Goal: Task Accomplishment & Management: Use online tool/utility

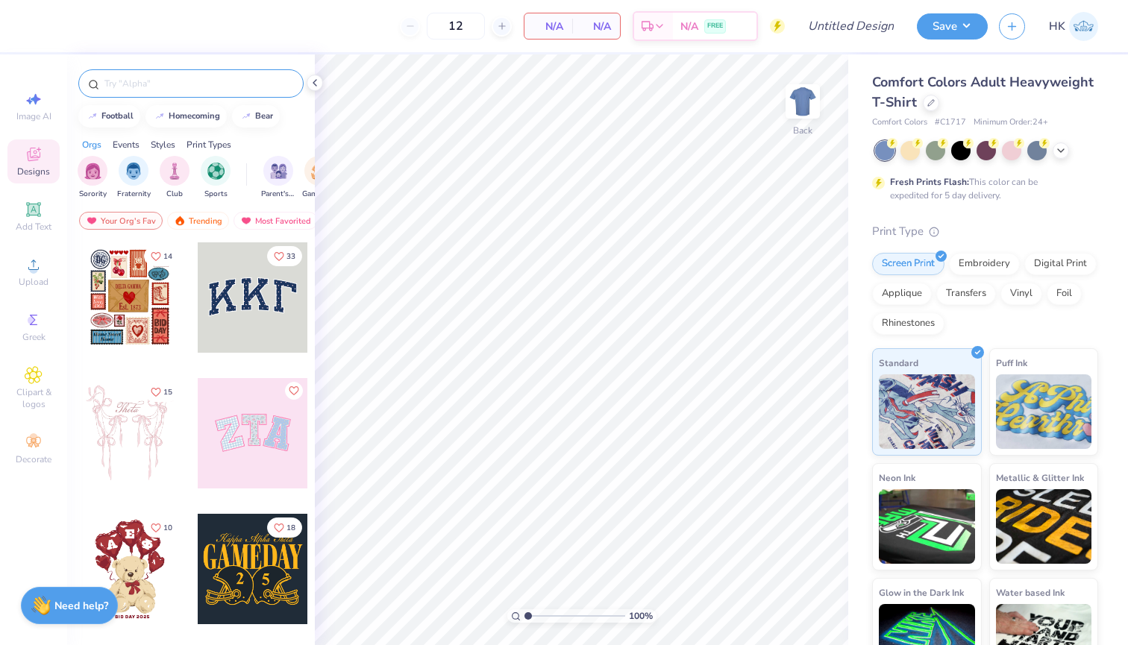
click at [203, 84] on input "text" at bounding box center [198, 83] width 191 height 15
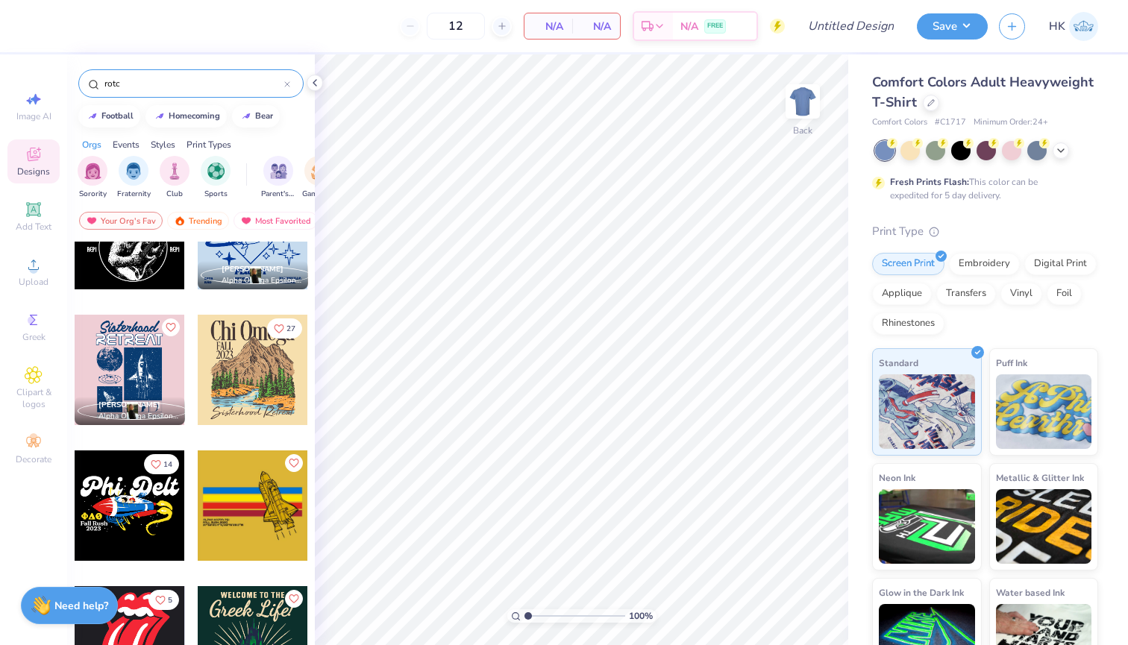
scroll to position [879, 0]
type input "rotc"
click at [36, 109] on div "Image AI" at bounding box center [33, 106] width 52 height 44
select select "4"
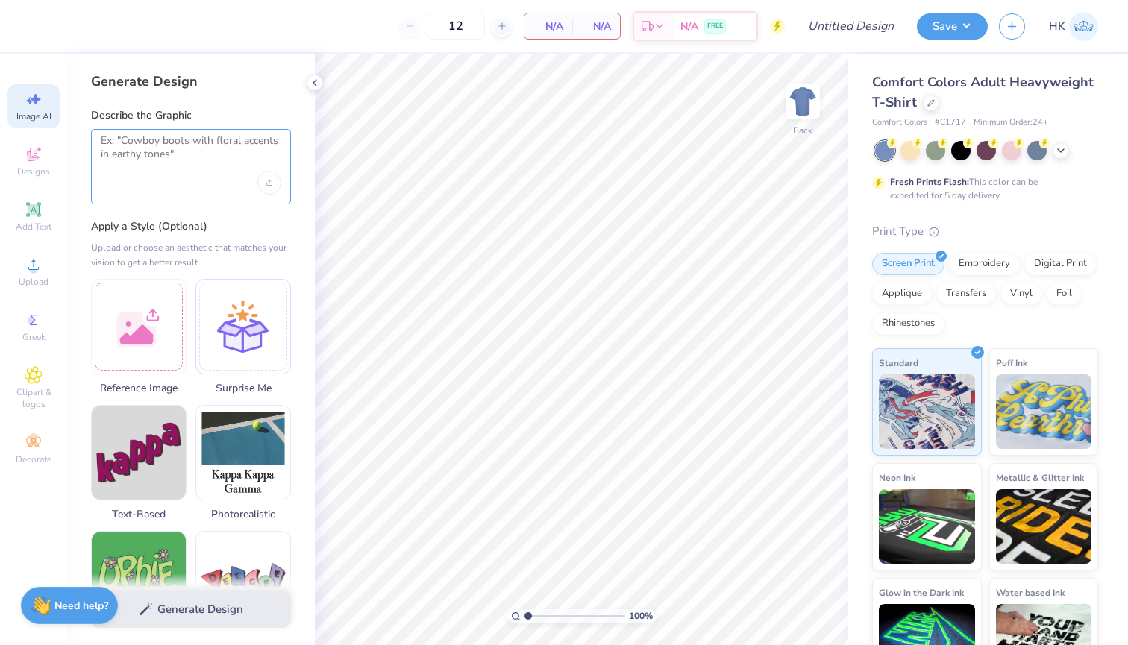
click at [119, 143] on textarea at bounding box center [191, 152] width 181 height 37
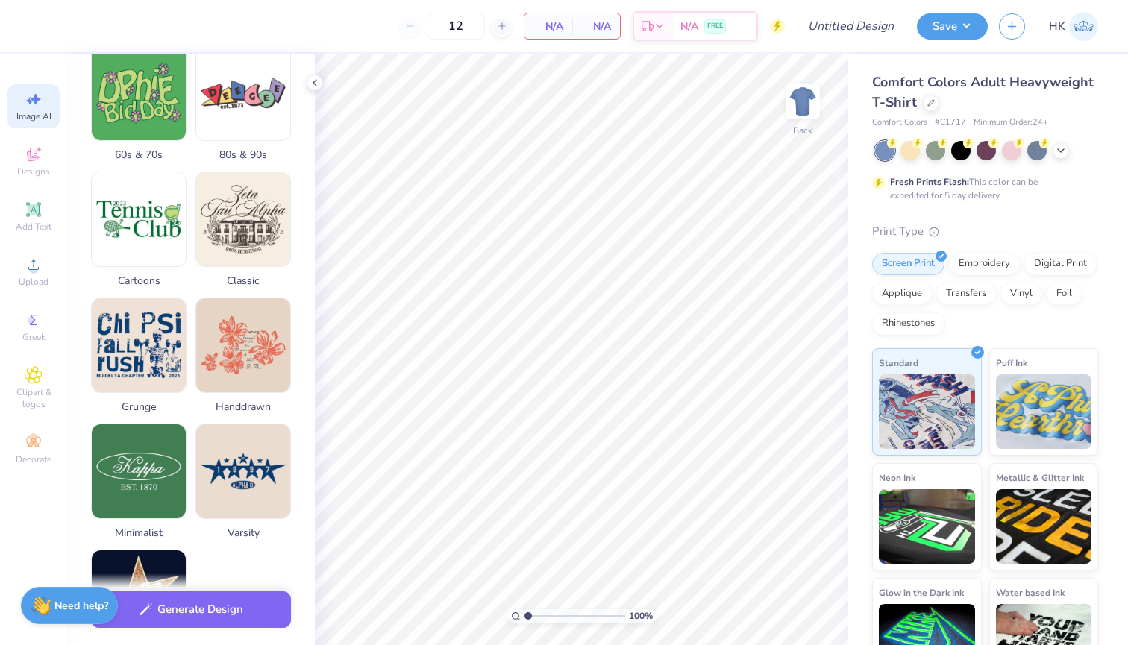
scroll to position [492, 0]
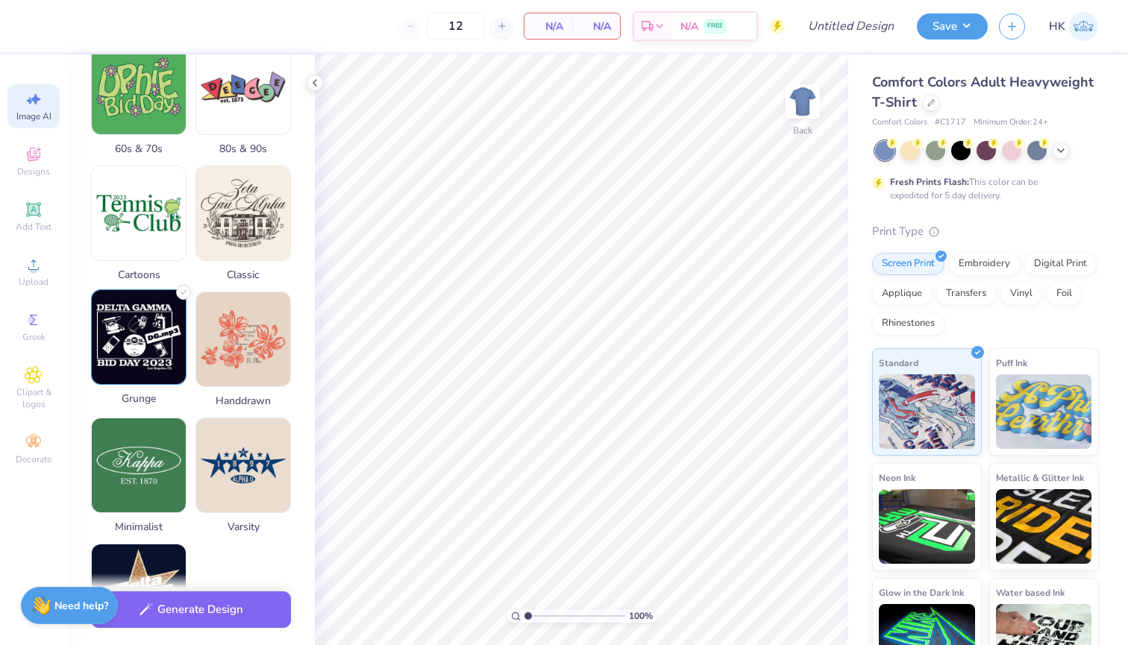
type textarea "rotc design"
click at [149, 353] on img at bounding box center [139, 337] width 94 height 94
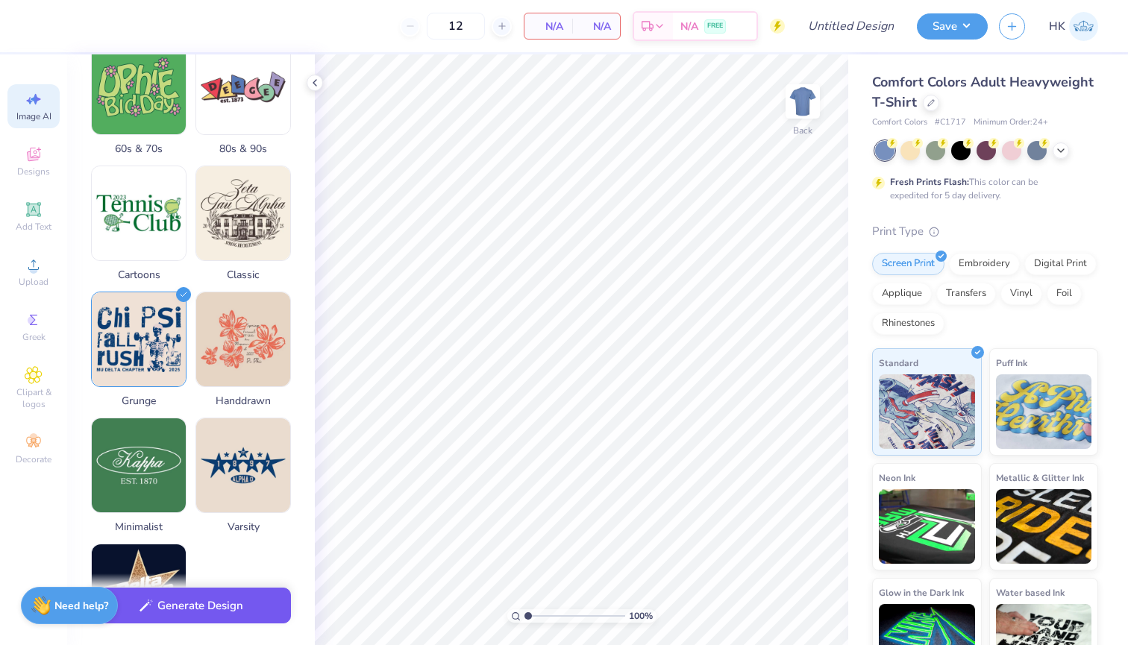
click at [198, 606] on button "Generate Design" at bounding box center [191, 606] width 200 height 37
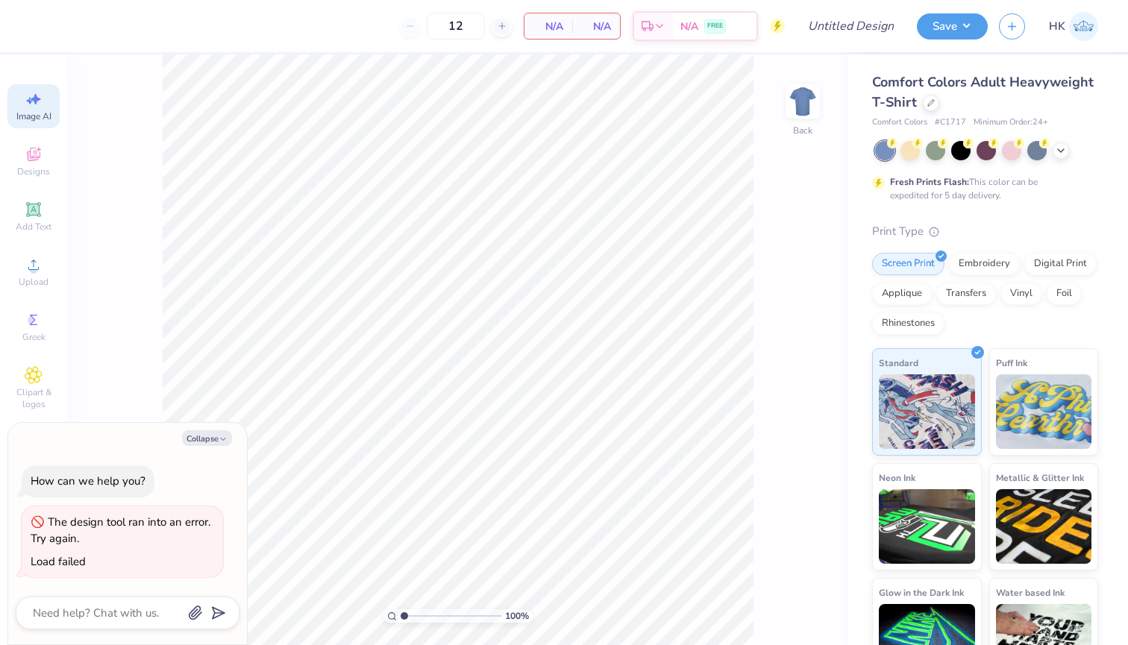
click at [35, 113] on span "Image AI" at bounding box center [33, 116] width 35 height 12
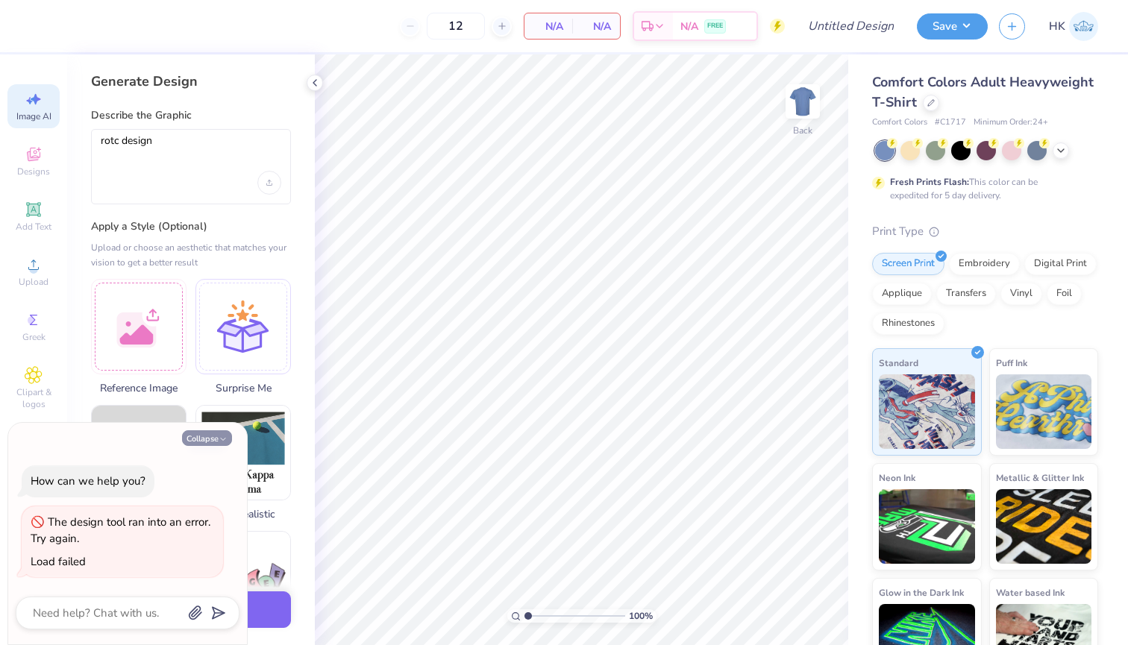
scroll to position [0, 0]
click at [219, 438] on icon "button" at bounding box center [223, 439] width 9 height 9
type textarea "x"
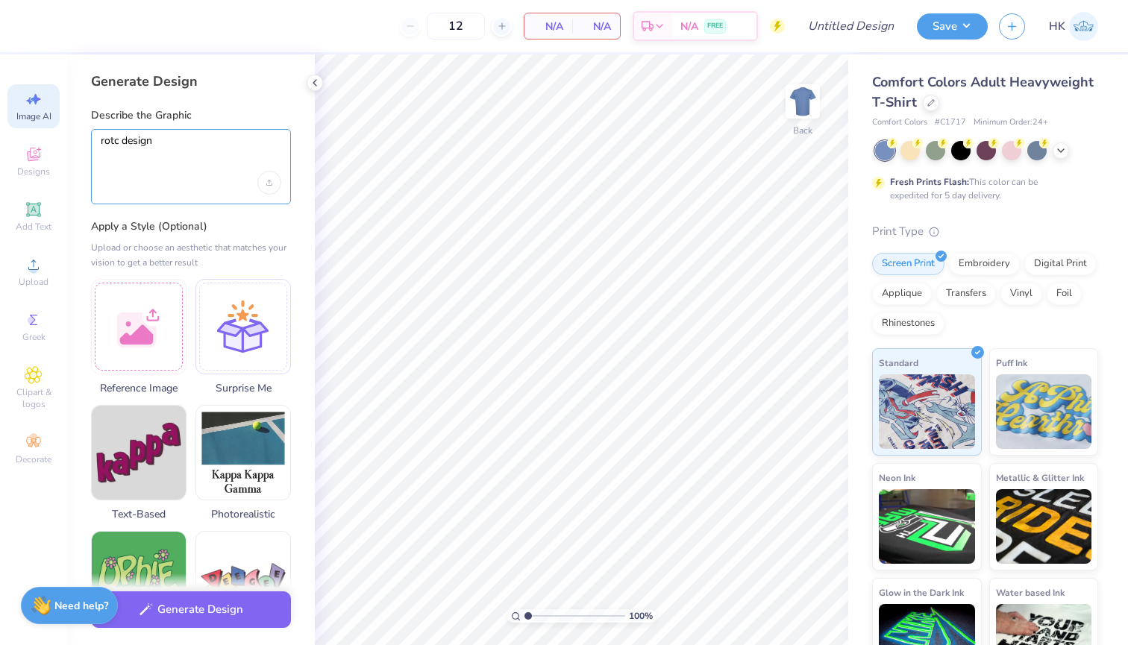
click at [116, 142] on textarea "rotc design" at bounding box center [191, 152] width 181 height 37
click at [120, 142] on textarea "rotc design" at bounding box center [191, 152] width 181 height 37
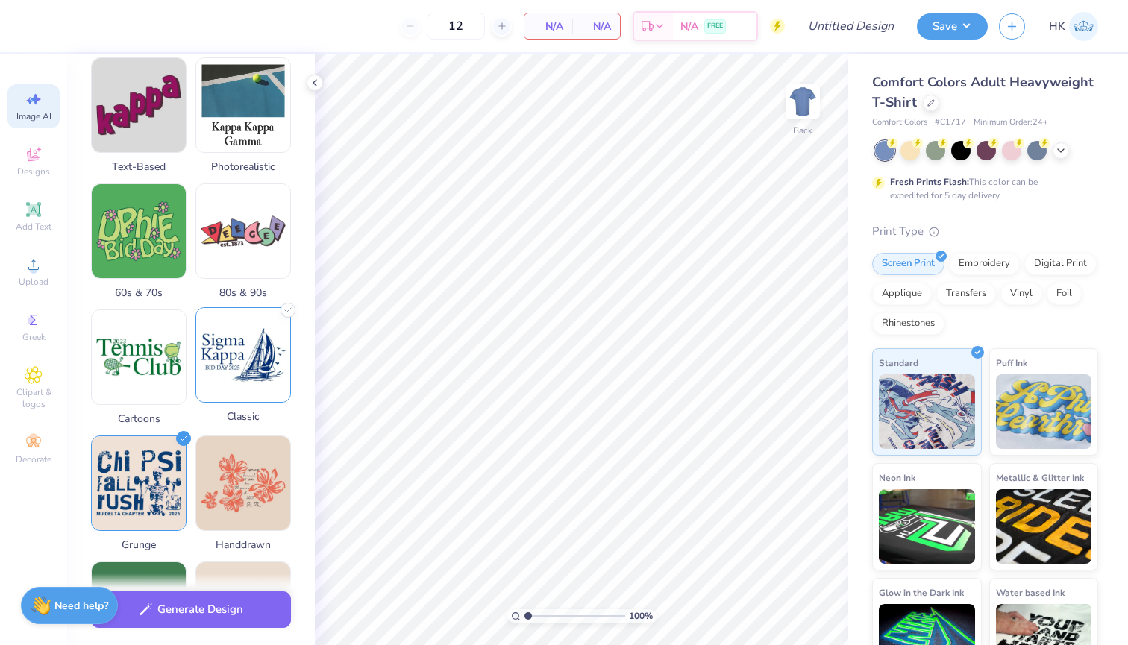
scroll to position [395, 0]
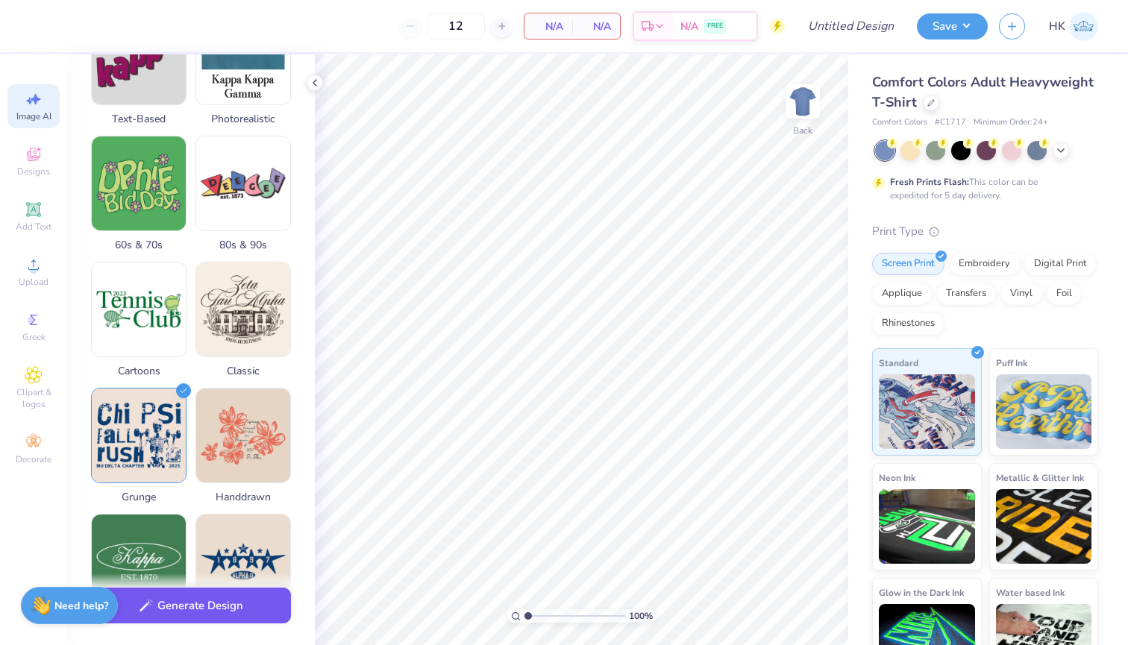
type textarea "reserve officers' training corps design"
click at [214, 615] on button "Generate Design" at bounding box center [191, 606] width 200 height 37
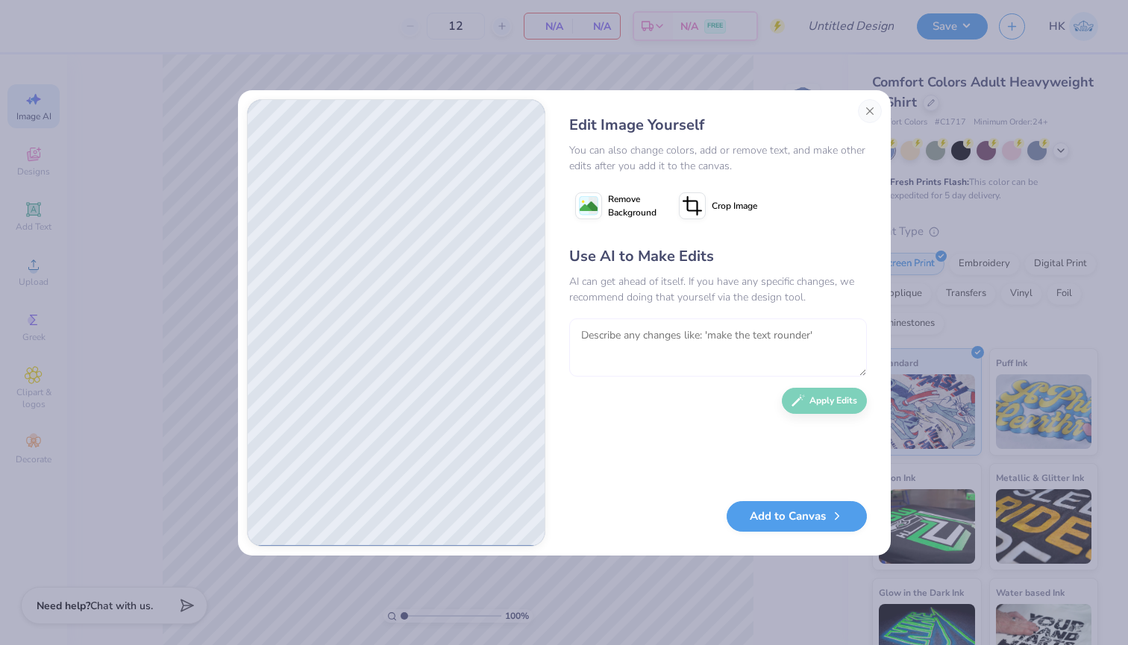
click at [649, 366] on textarea at bounding box center [718, 348] width 298 height 58
type textarea "make the people faceless"
click at [823, 394] on button "Apply Edits" at bounding box center [824, 397] width 85 height 26
click at [679, 357] on textarea at bounding box center [718, 348] width 298 height 58
type textarea "get rid of the cigarettes"
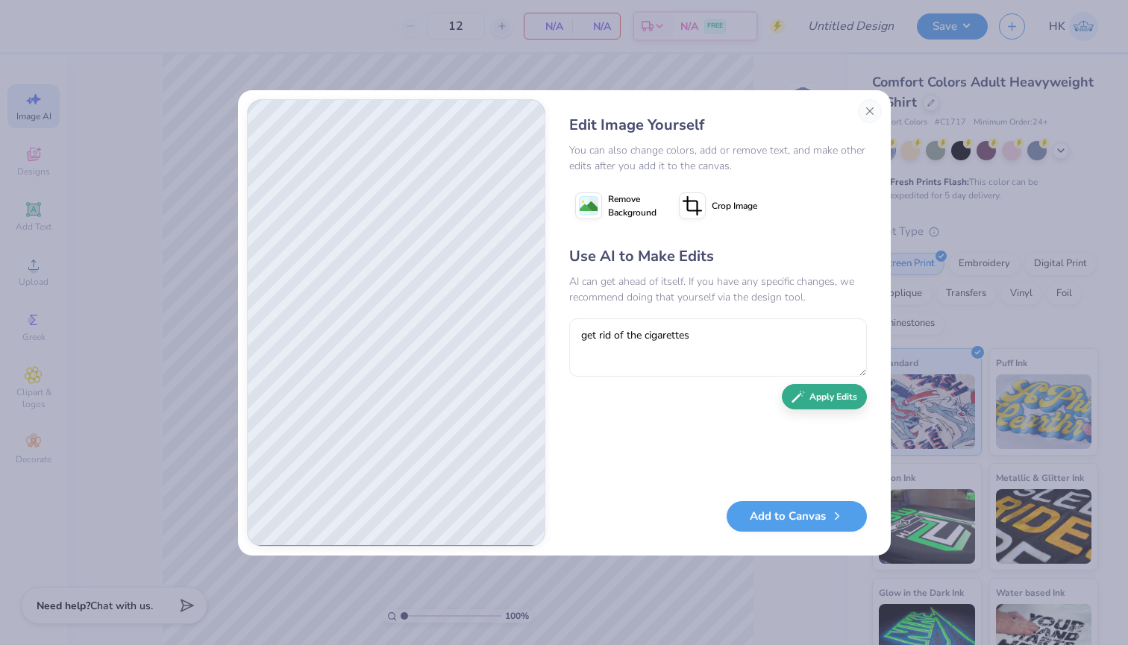
click at [825, 405] on button "Apply Edits" at bounding box center [824, 397] width 85 height 26
click at [726, 336] on textarea at bounding box center [718, 348] width 298 height 58
type textarea "make the rotc letters more clear, get rid of cigarette box, turn the black boxe…"
click at [832, 401] on button "Apply Edits" at bounding box center [824, 397] width 85 height 26
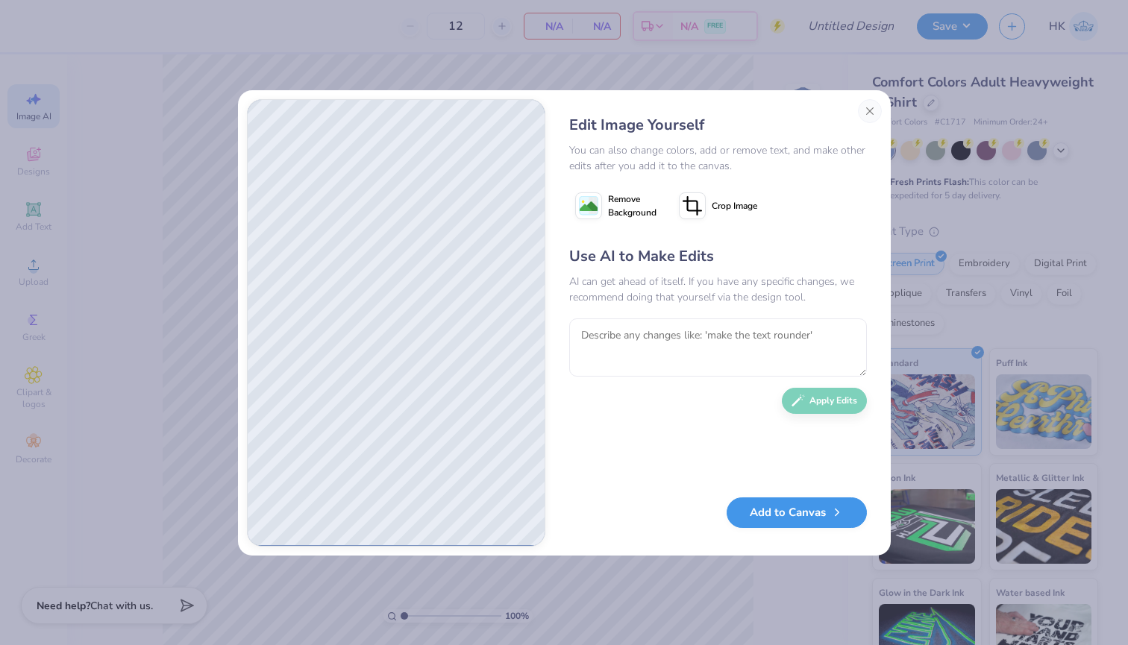
click at [794, 516] on button "Add to Canvas" at bounding box center [797, 513] width 140 height 31
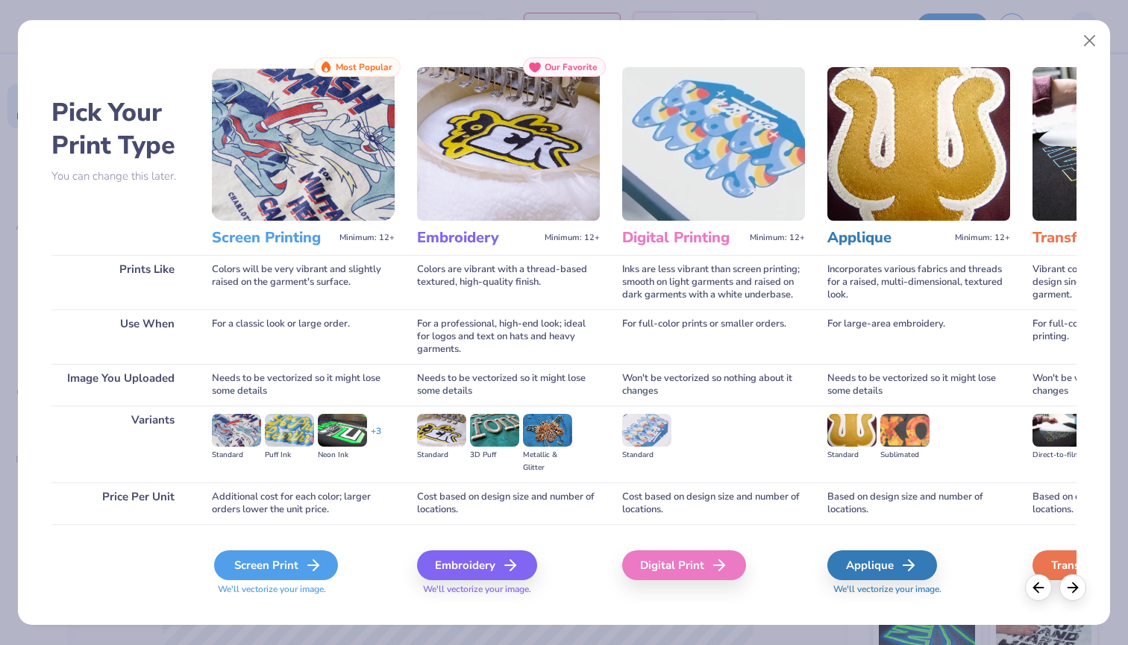
click at [308, 577] on div "Screen Print" at bounding box center [276, 565] width 124 height 30
click at [313, 563] on icon at bounding box center [313, 565] width 18 height 18
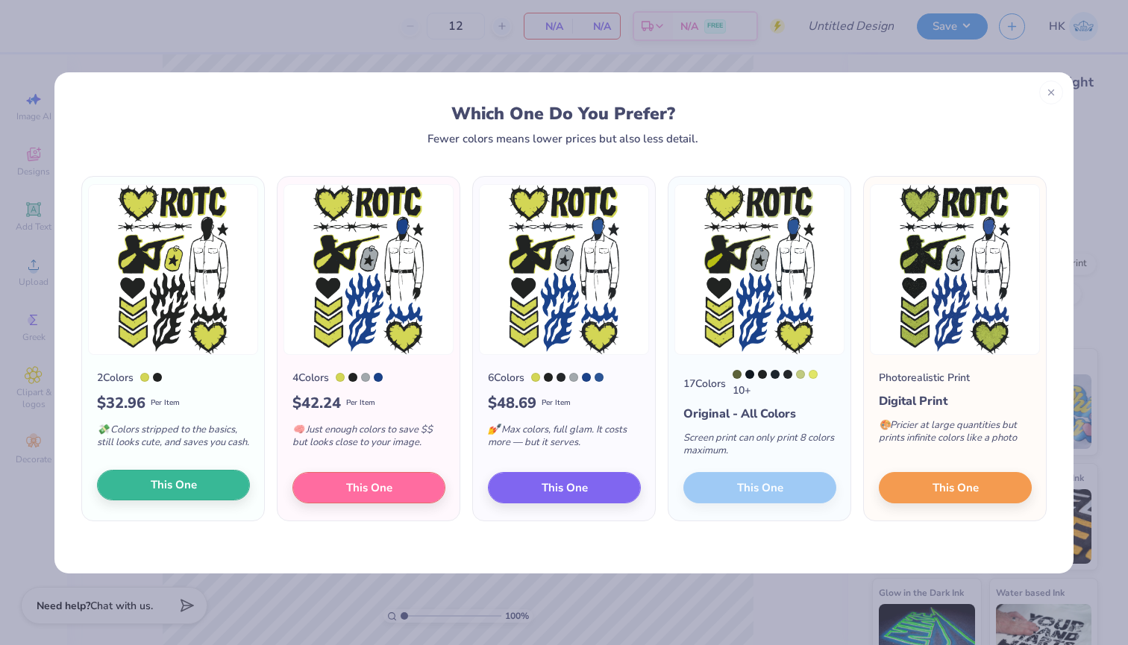
click at [201, 483] on button "This One" at bounding box center [173, 485] width 153 height 31
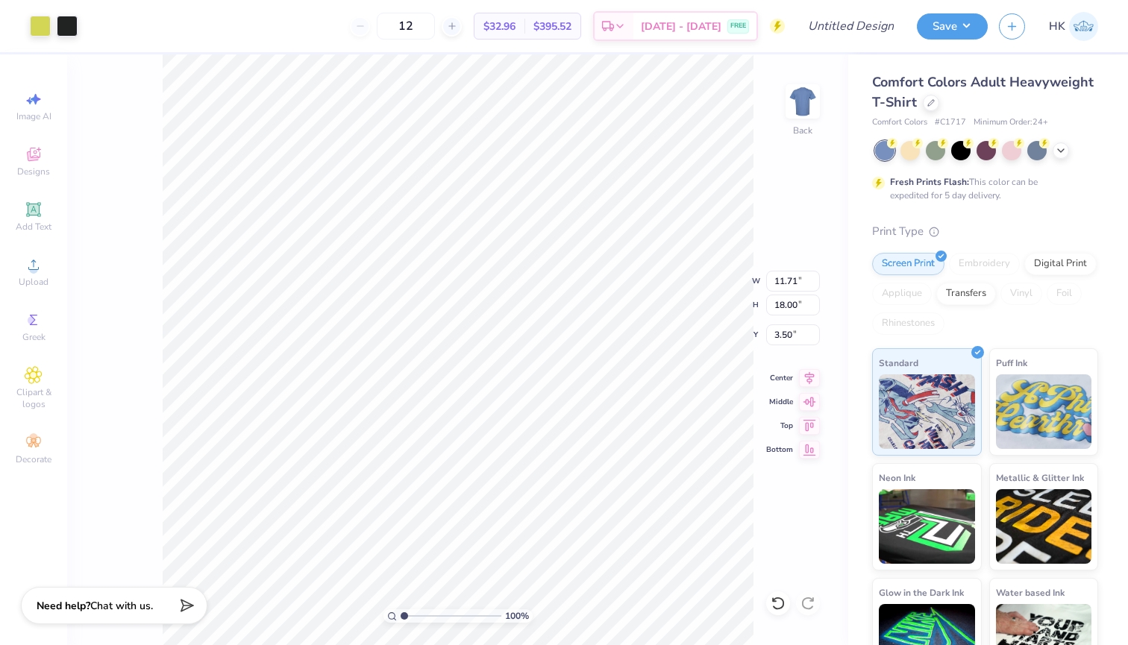
type input "10.11"
type input "15.54"
type input "2.77"
click at [934, 101] on div at bounding box center [931, 101] width 16 height 16
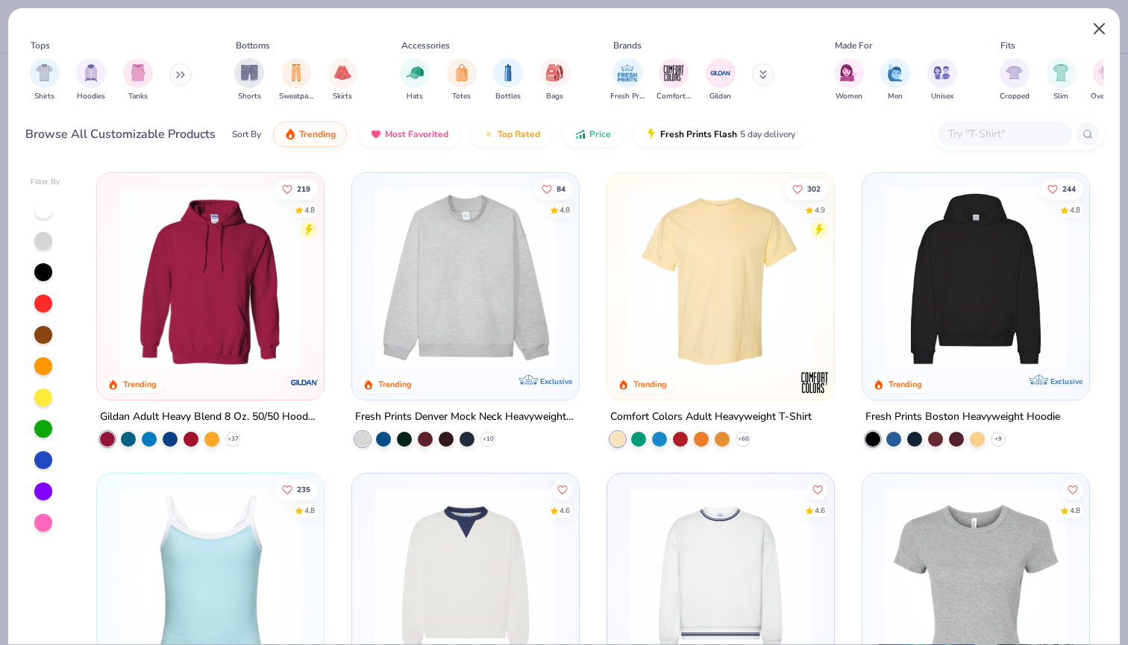
click at [1093, 30] on button "Close" at bounding box center [1099, 29] width 28 height 28
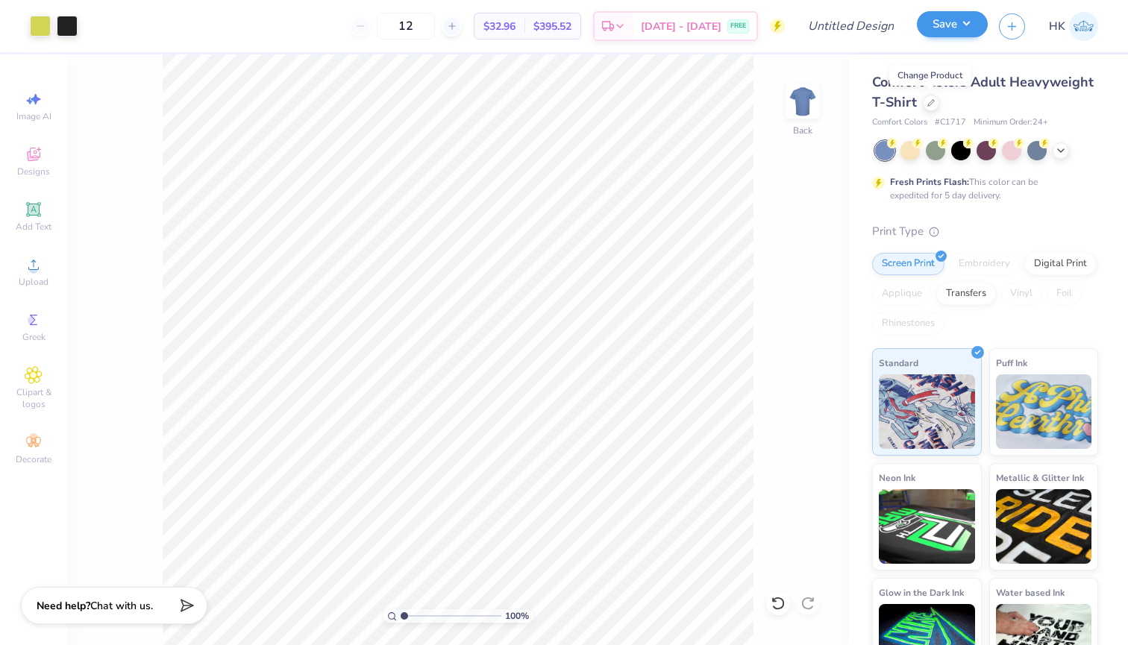
click at [936, 29] on button "Save" at bounding box center [952, 24] width 71 height 26
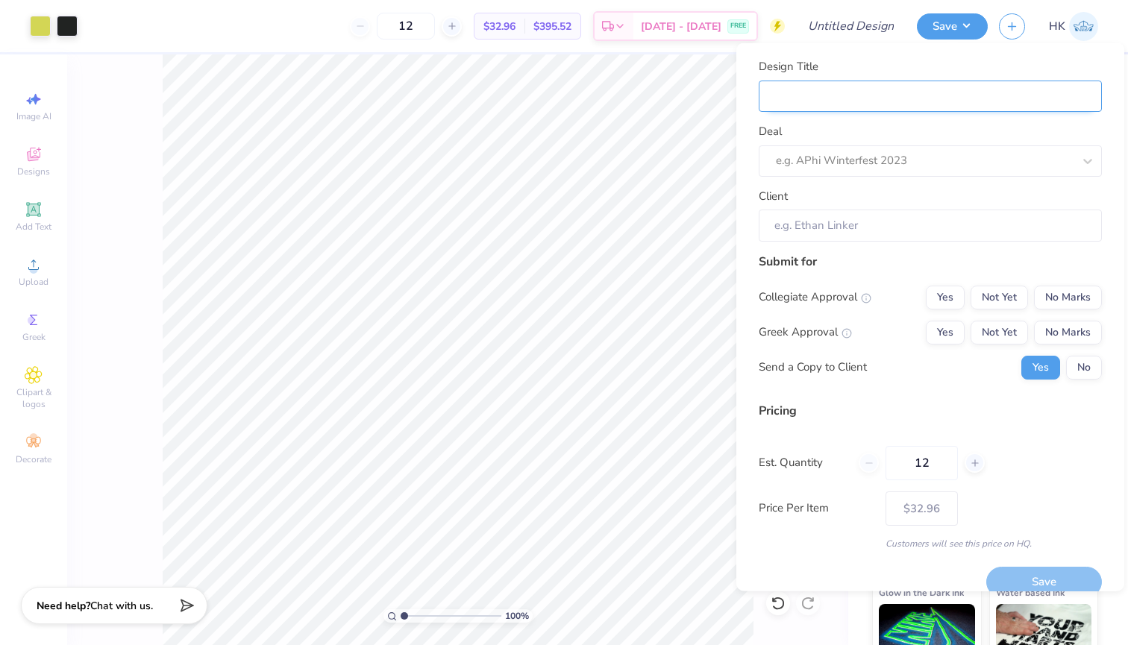
click at [879, 100] on input "Design Title" at bounding box center [930, 96] width 343 height 32
type input "R"
type input "RO"
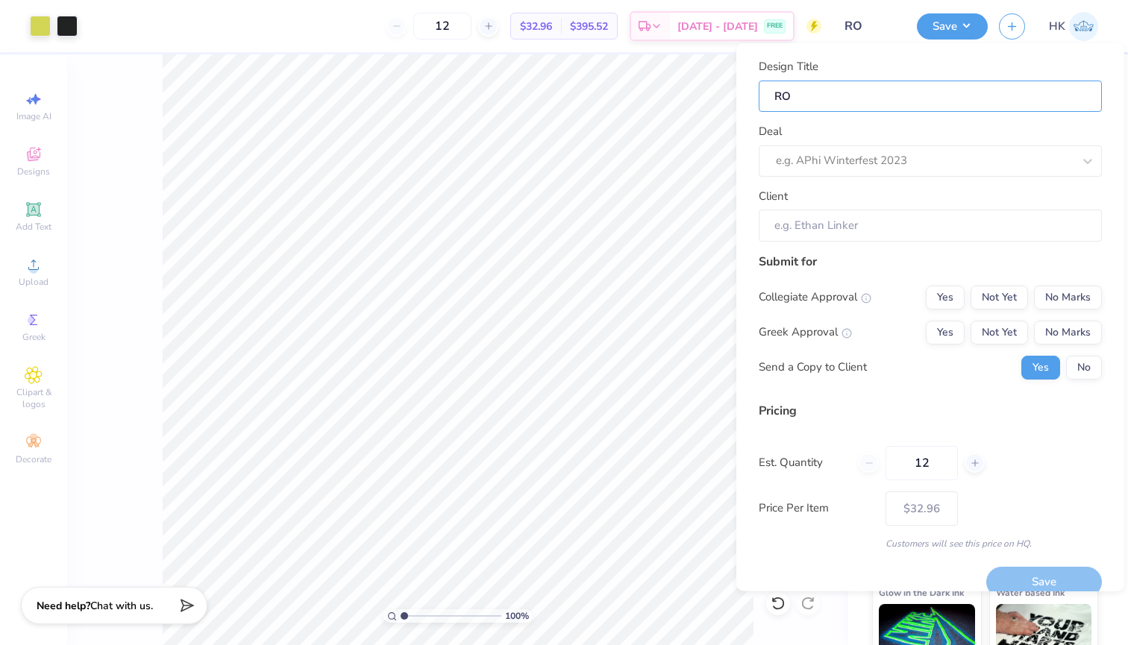
type input "ROT"
type input "ROTC"
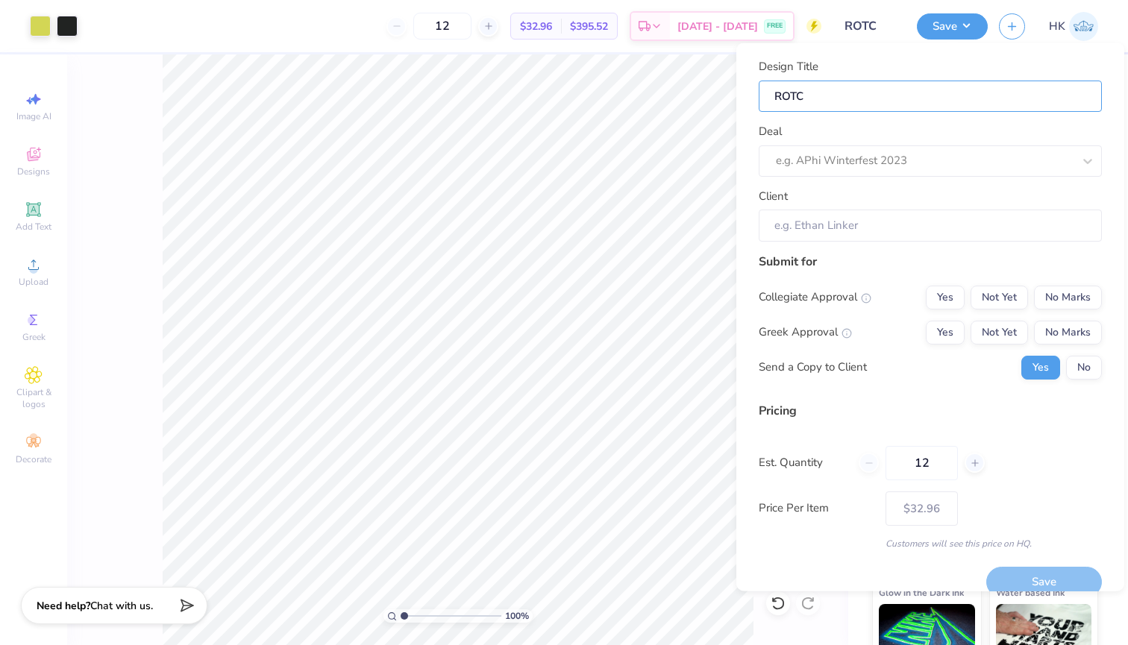
type input "ROTC"
type input "ROTC T"
type input "ROTC T-"
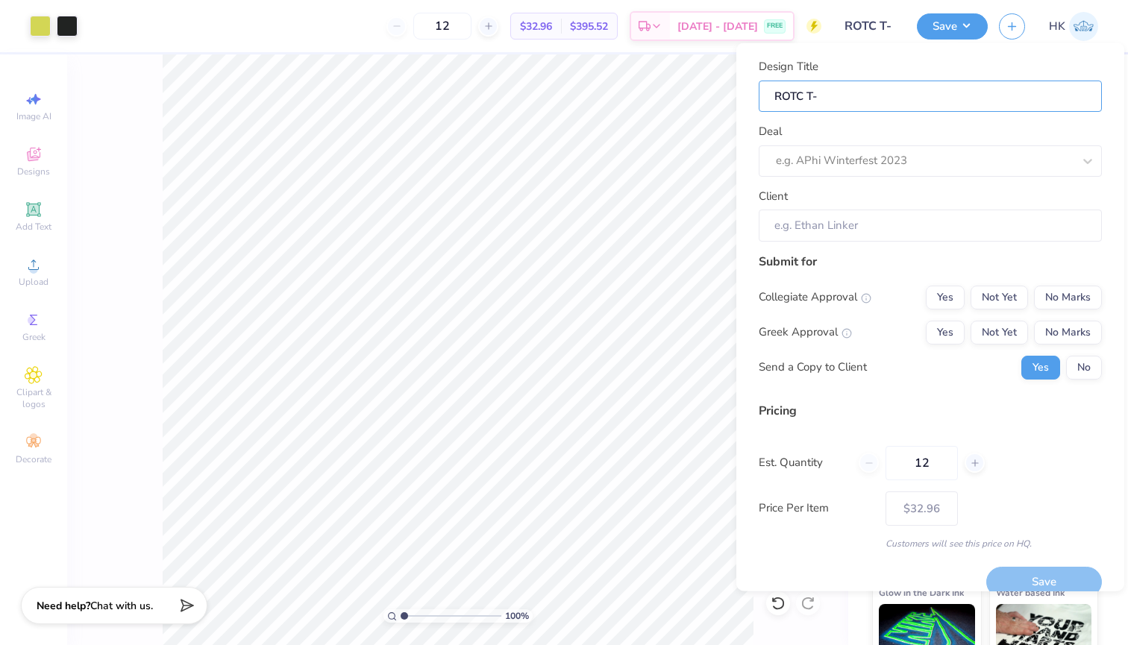
type input "ROTC T-S"
type input "ROTC T-Sh"
type input "ROTC T-Shi"
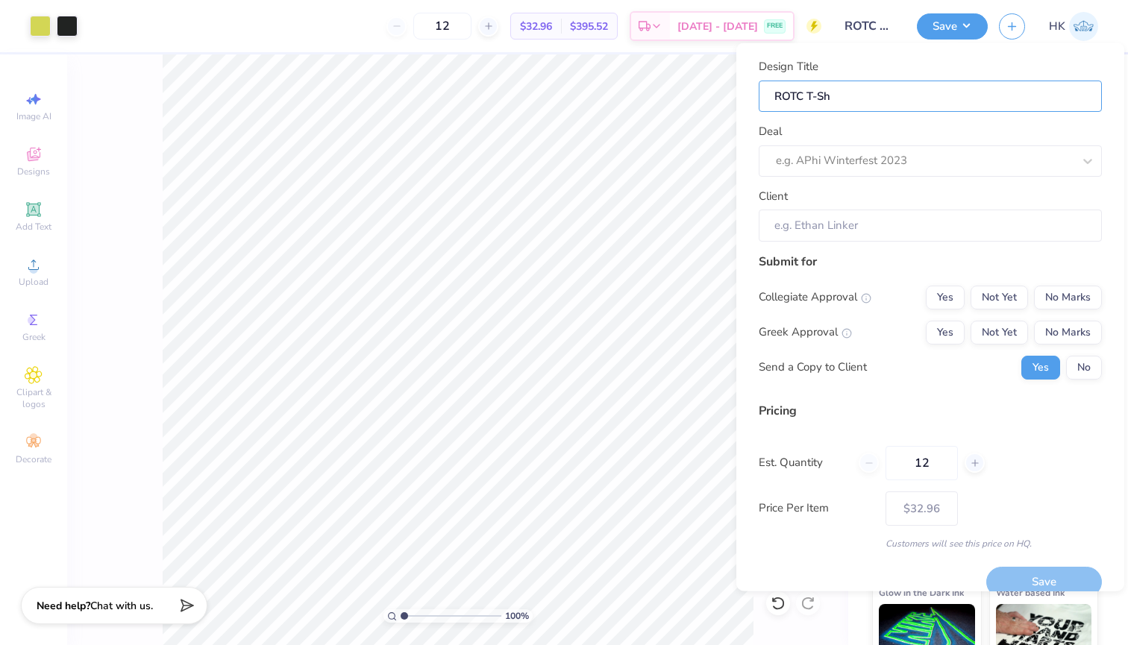
type input "ROTC T-Shi"
type input "ROTC T-Shir"
type input "ROTC T-Shirt"
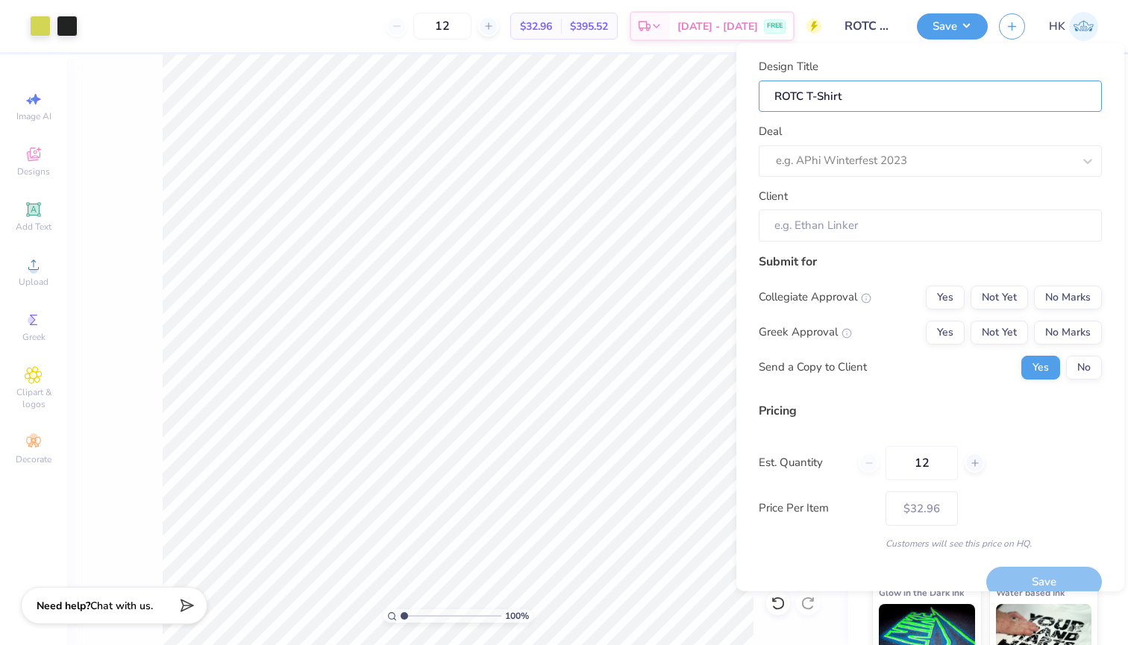
type input "ROTC T-Shirt"
type input "ROTC T-Shirt 1"
click at [901, 155] on div "e.g. APhi Winterfest 2023" at bounding box center [909, 160] width 267 height 17
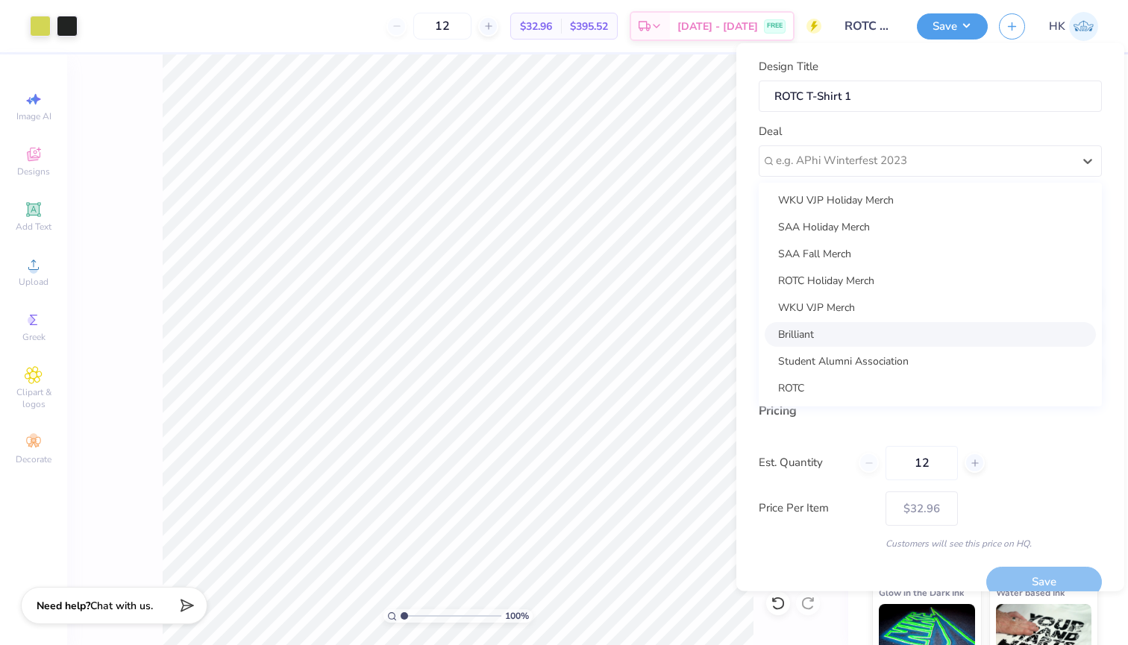
scroll to position [108, 0]
click at [824, 391] on div "ROTC" at bounding box center [930, 387] width 331 height 25
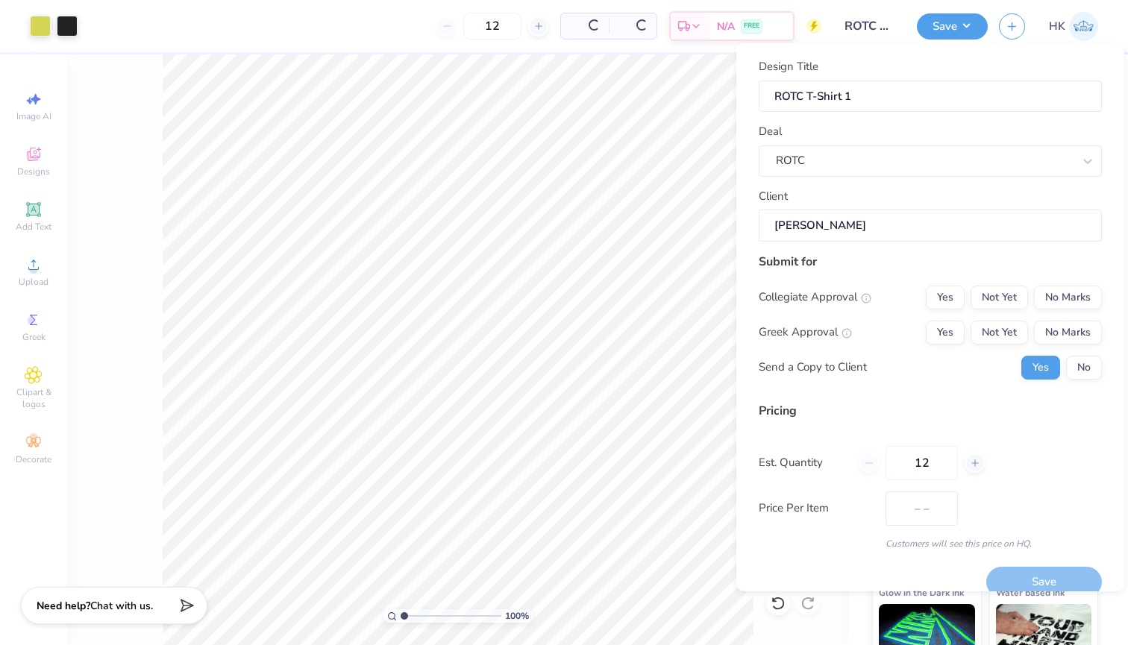
type input "[PERSON_NAME]"
click at [1065, 301] on button "No Marks" at bounding box center [1068, 297] width 68 height 24
click at [1063, 331] on button "No Marks" at bounding box center [1068, 332] width 68 height 24
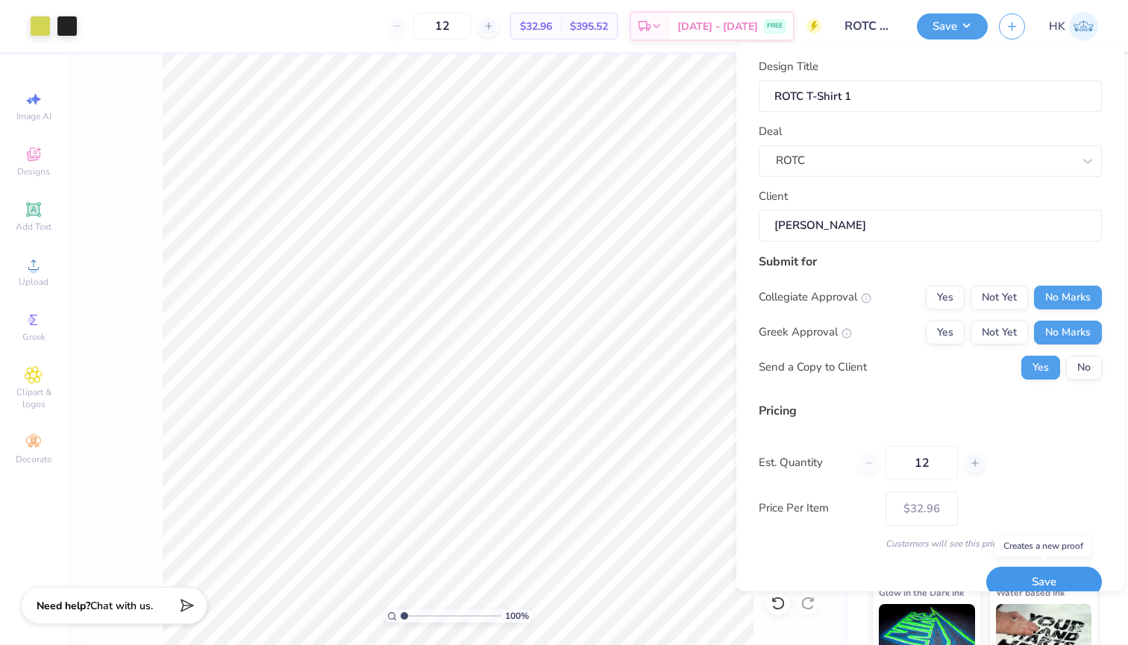
click at [1017, 578] on button "Save" at bounding box center [1044, 582] width 116 height 31
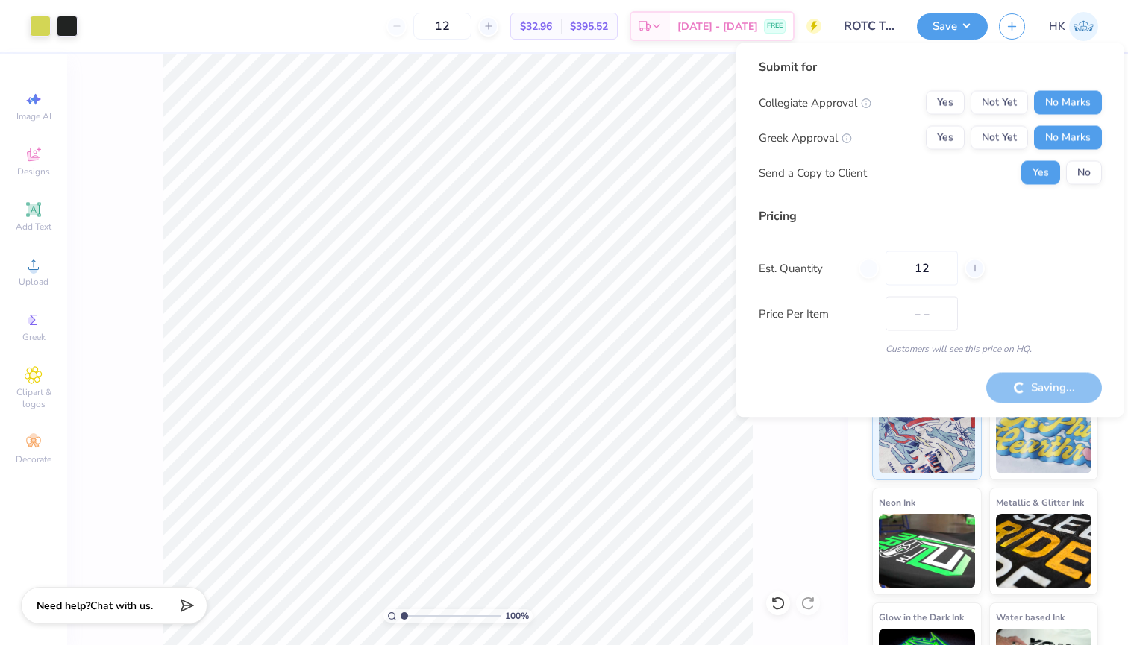
type input "$32.96"
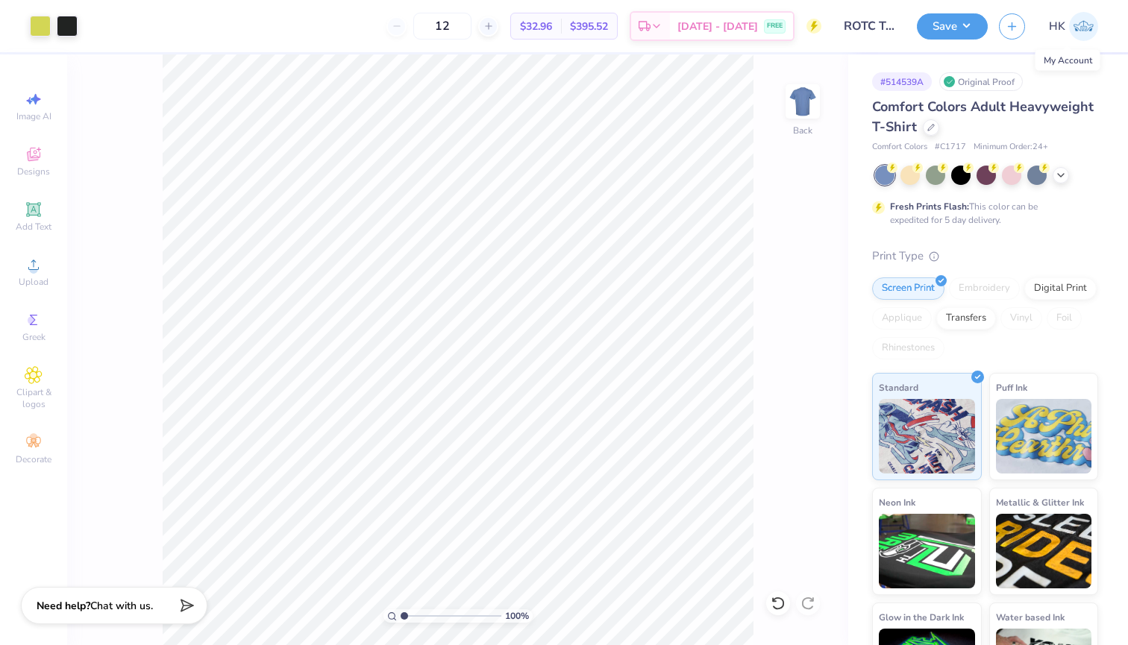
click at [1085, 22] on img at bounding box center [1083, 26] width 29 height 29
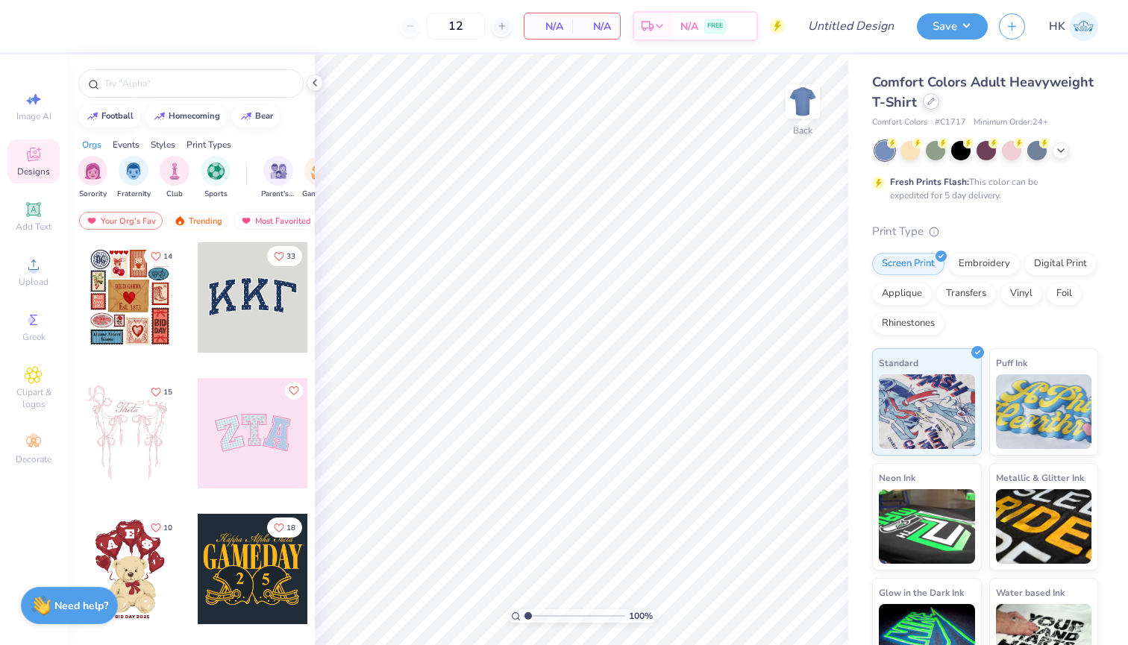
click at [930, 102] on icon at bounding box center [931, 101] width 6 height 6
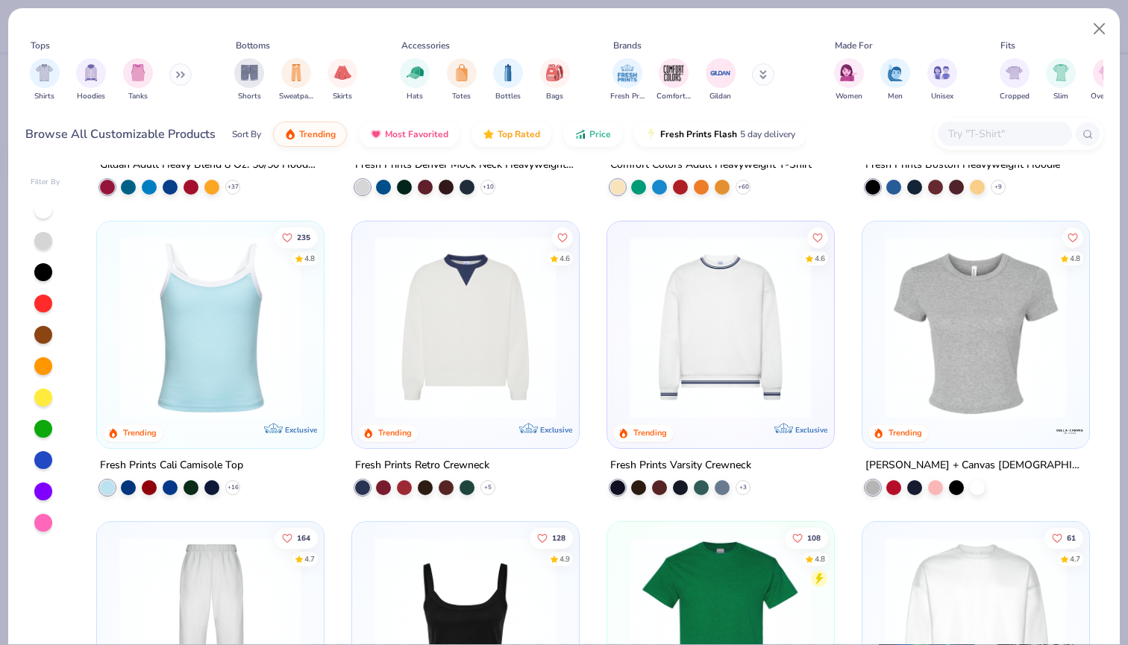
scroll to position [279, 0]
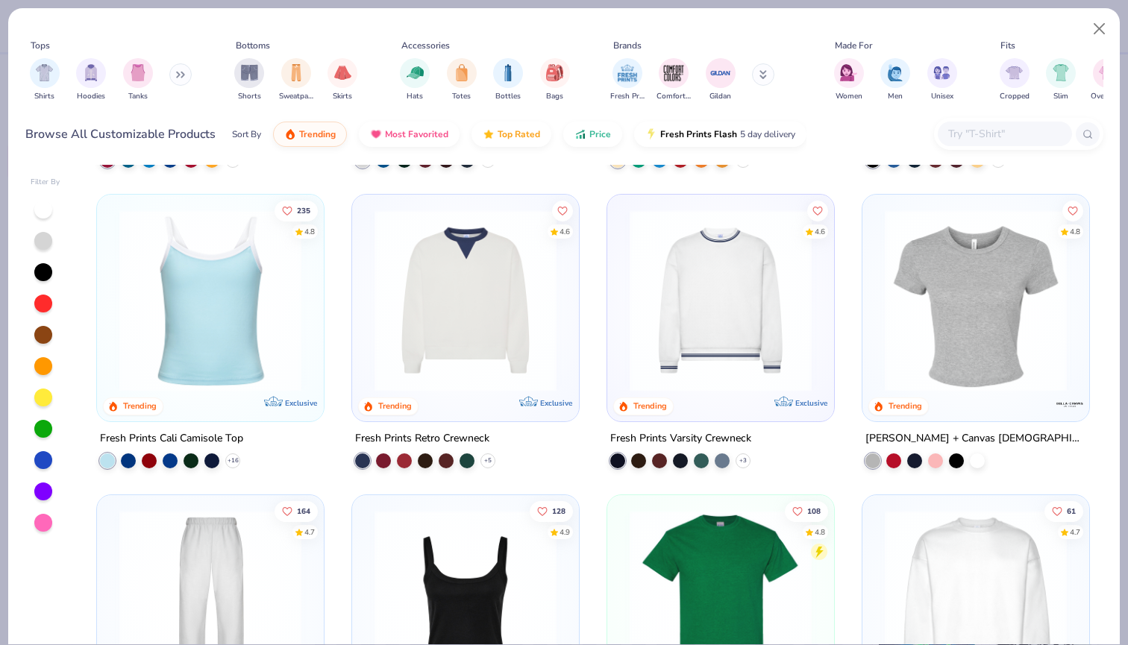
click at [276, 295] on img at bounding box center [210, 301] width 197 height 182
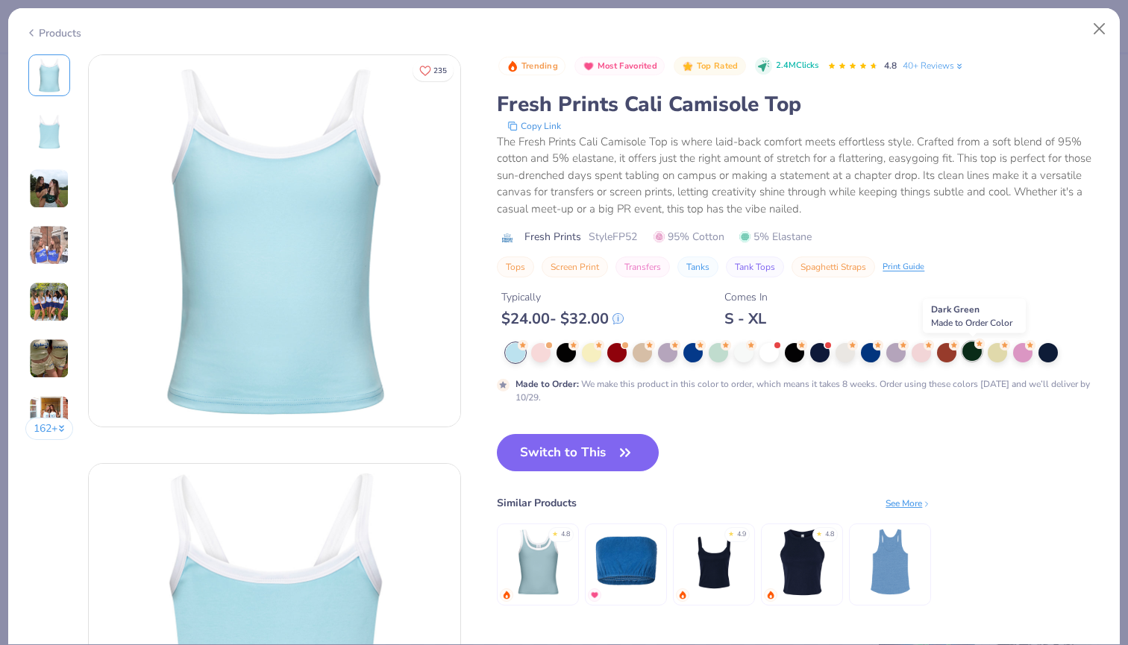
click at [973, 351] on div at bounding box center [971, 351] width 19 height 19
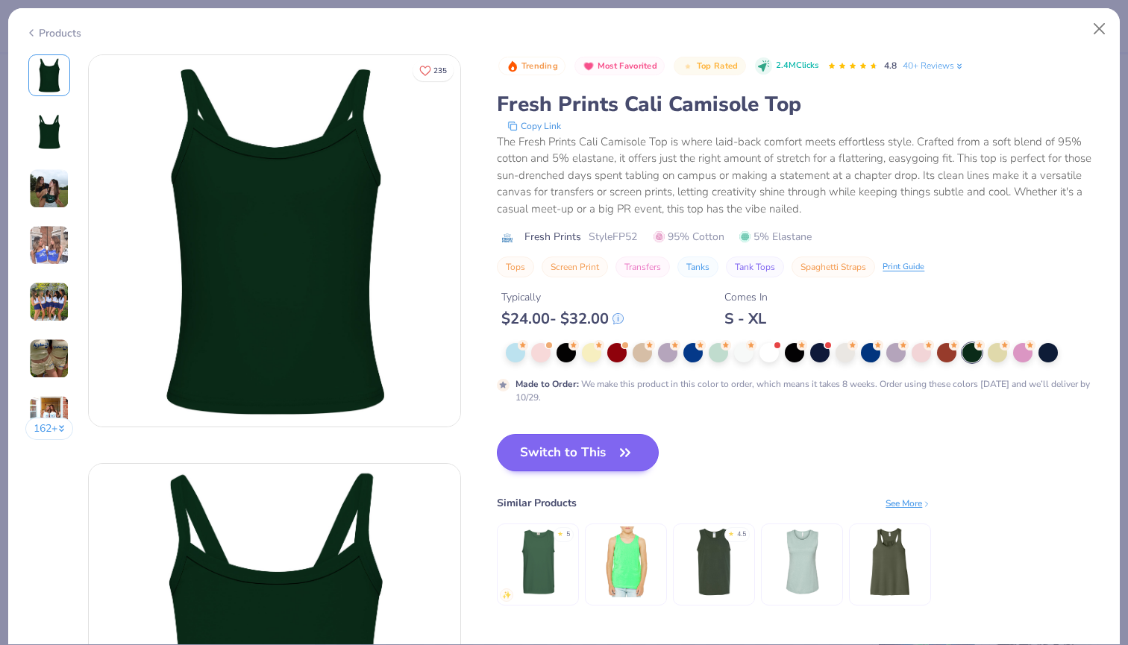
click at [605, 452] on button "Switch to This" at bounding box center [578, 452] width 162 height 37
type input "50"
type textarea "x"
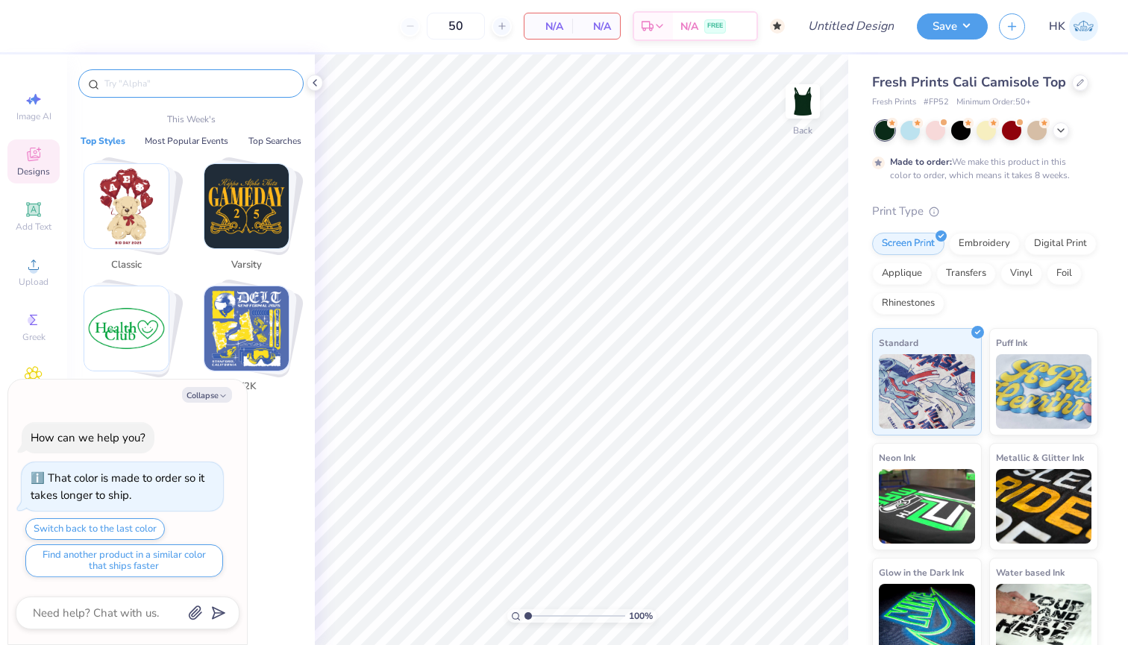
click at [201, 84] on input "text" at bounding box center [198, 83] width 191 height 15
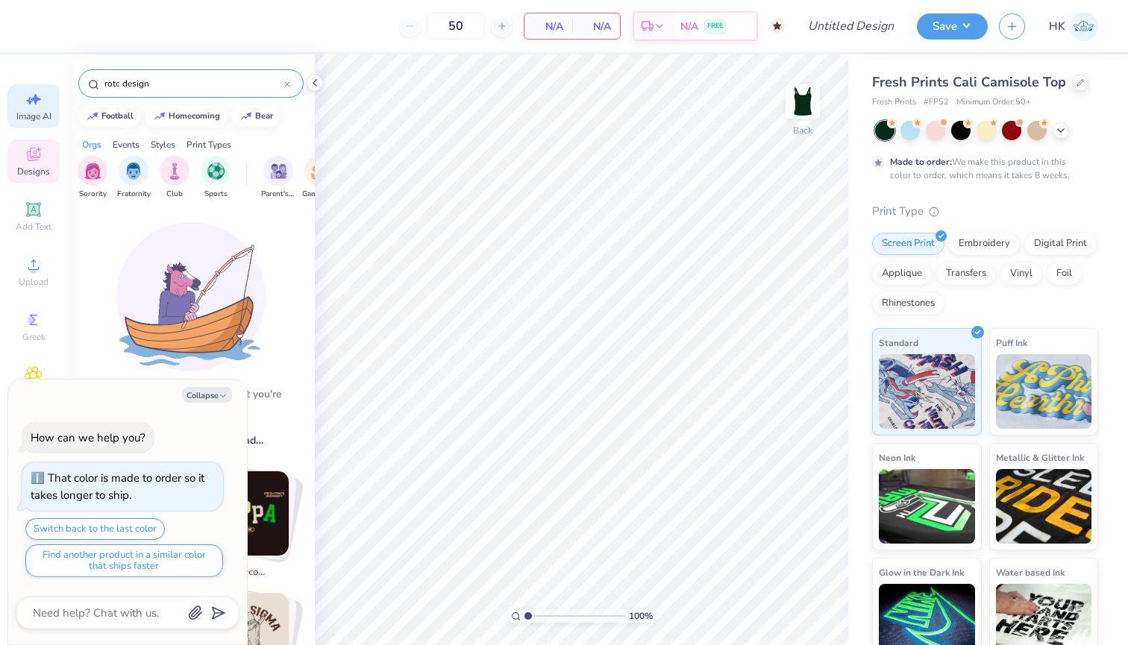
type input "rotc design"
click at [45, 96] on div "Image AI" at bounding box center [33, 106] width 52 height 44
type textarea "x"
select select "4"
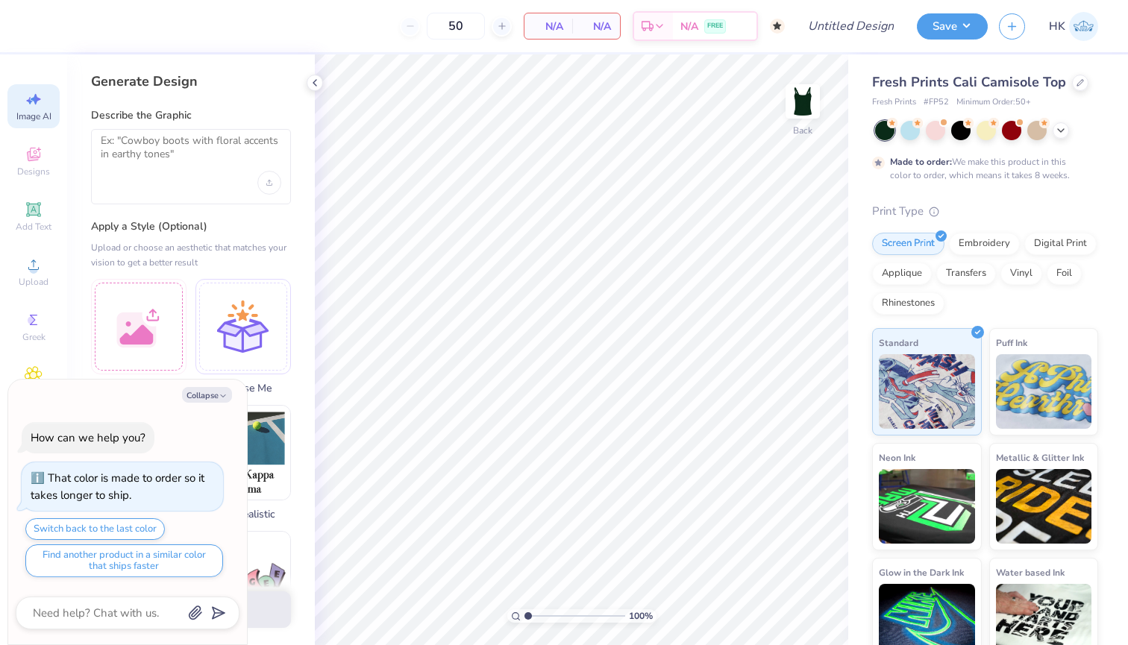
click at [195, 182] on div at bounding box center [191, 166] width 200 height 75
click at [182, 150] on textarea at bounding box center [191, 152] width 181 height 37
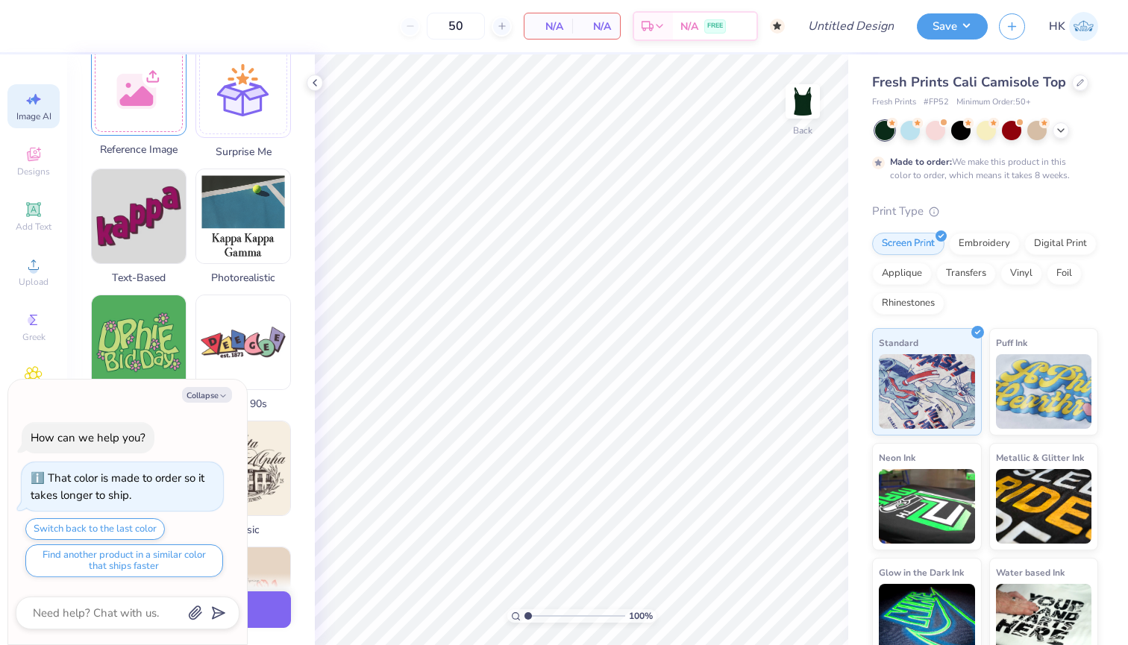
scroll to position [263, 0]
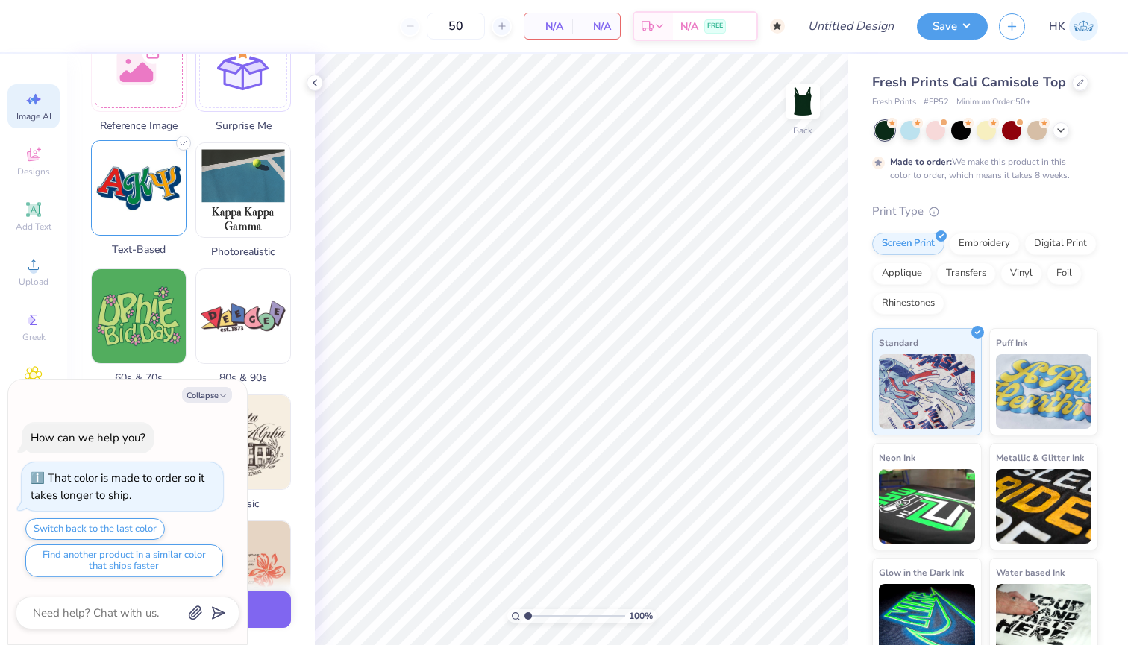
type textarea "rotc design"
click at [154, 211] on img at bounding box center [139, 188] width 94 height 94
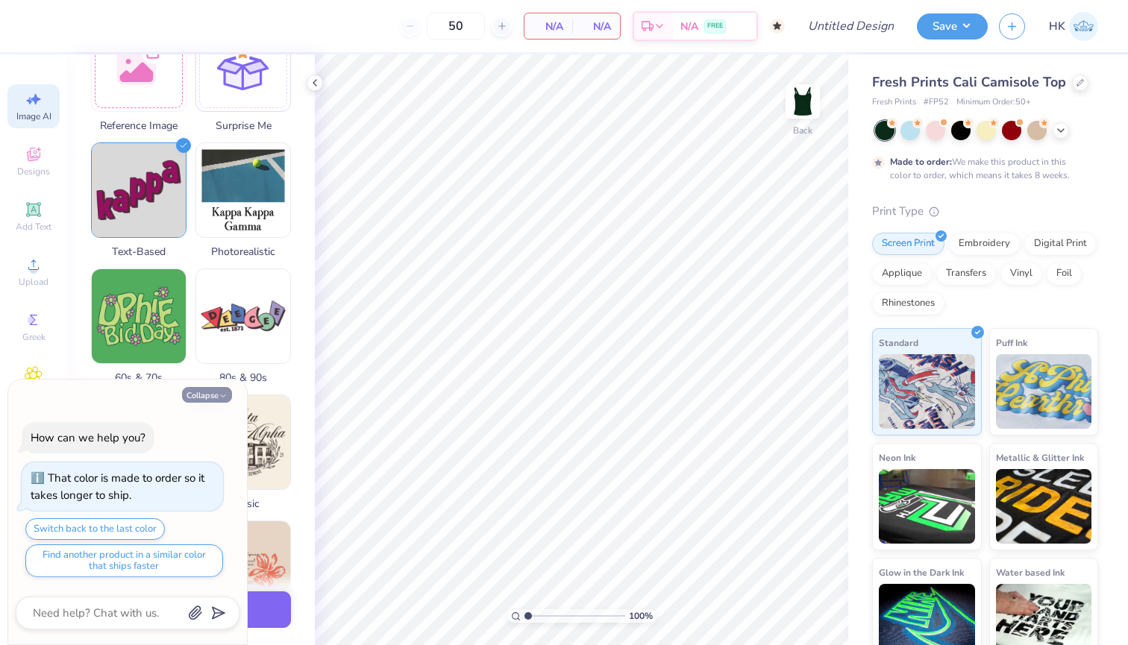
click at [211, 391] on button "Collapse" at bounding box center [207, 395] width 50 height 16
type textarea "x"
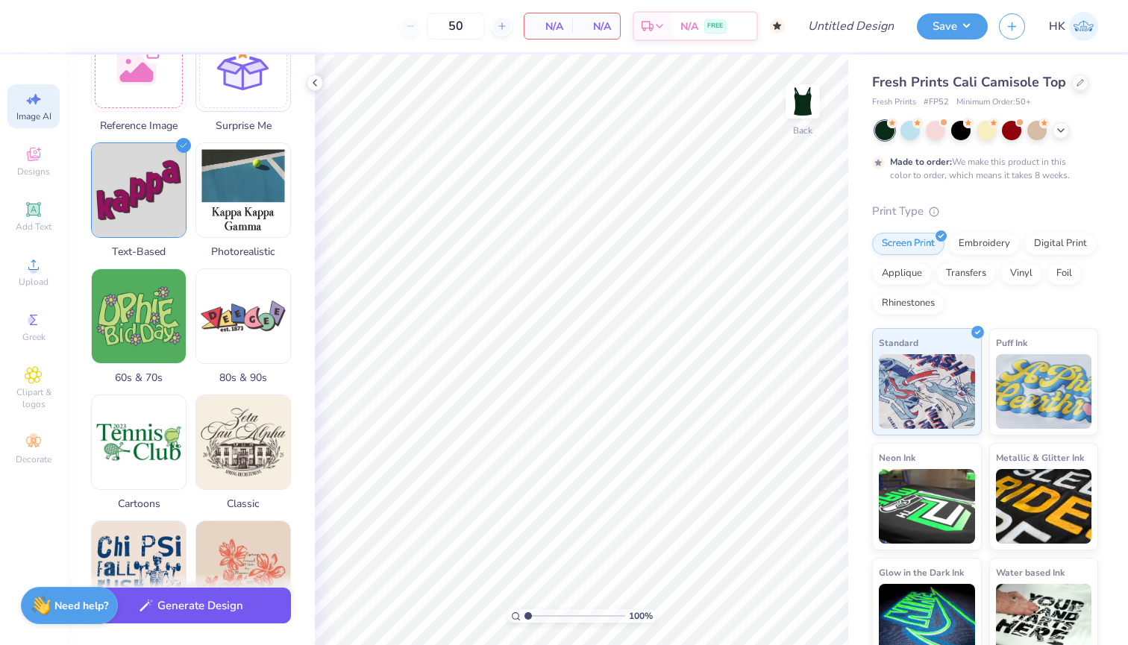
click at [197, 612] on button "Generate Design" at bounding box center [191, 606] width 200 height 37
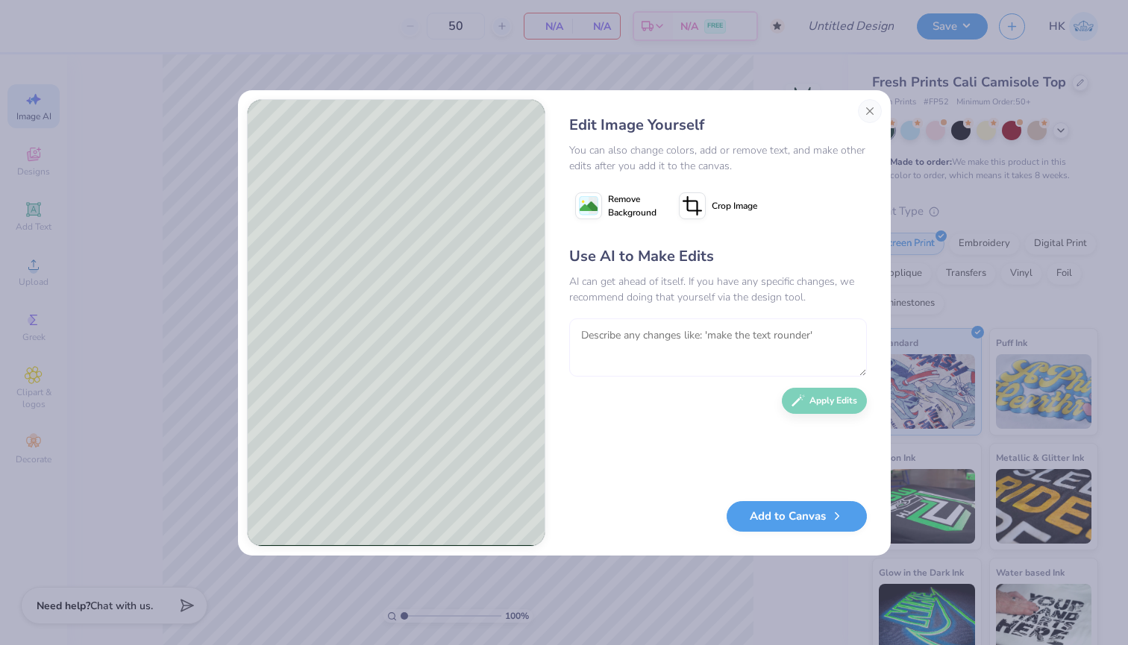
click at [705, 354] on textarea at bounding box center [718, 348] width 298 height 58
type textarea "make the word curved be more designs"
click at [831, 396] on button "Apply Edits" at bounding box center [824, 397] width 85 height 26
click at [752, 344] on textarea at bounding box center [718, 348] width 298 height 58
click at [631, 336] on textarea "revert make to other design" at bounding box center [718, 348] width 298 height 58
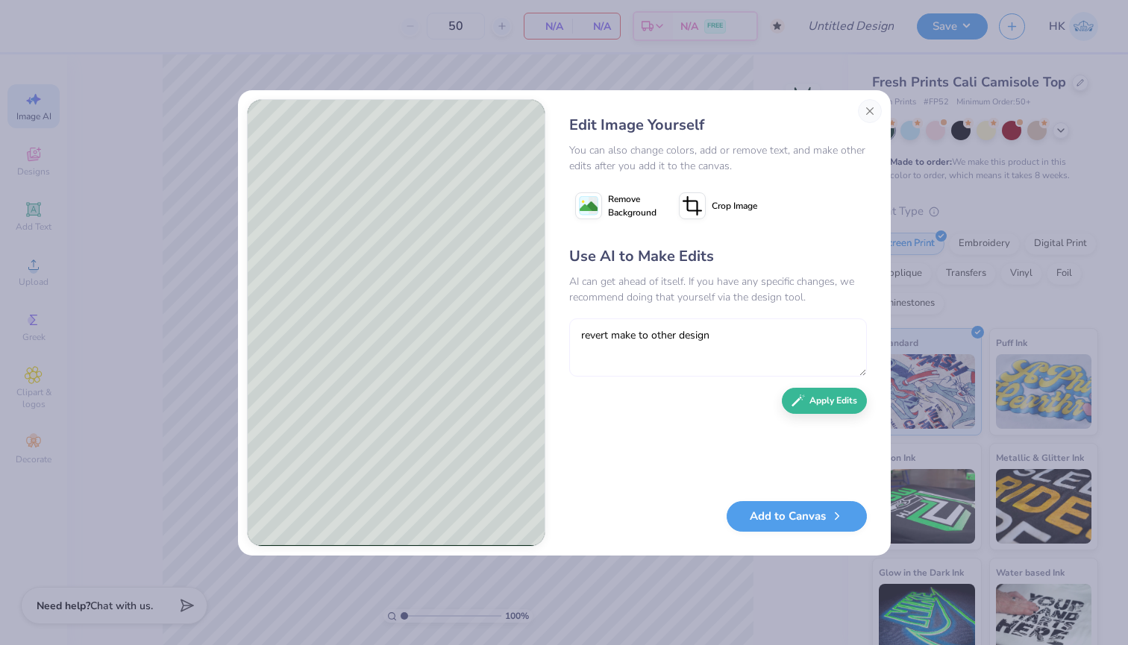
click at [636, 336] on textarea "revert make to other design" at bounding box center [718, 348] width 298 height 58
type textarea "revert back to other design"
click at [848, 400] on button "Apply Edits" at bounding box center [824, 397] width 85 height 26
click at [758, 517] on button "Add to Canvas" at bounding box center [797, 513] width 140 height 31
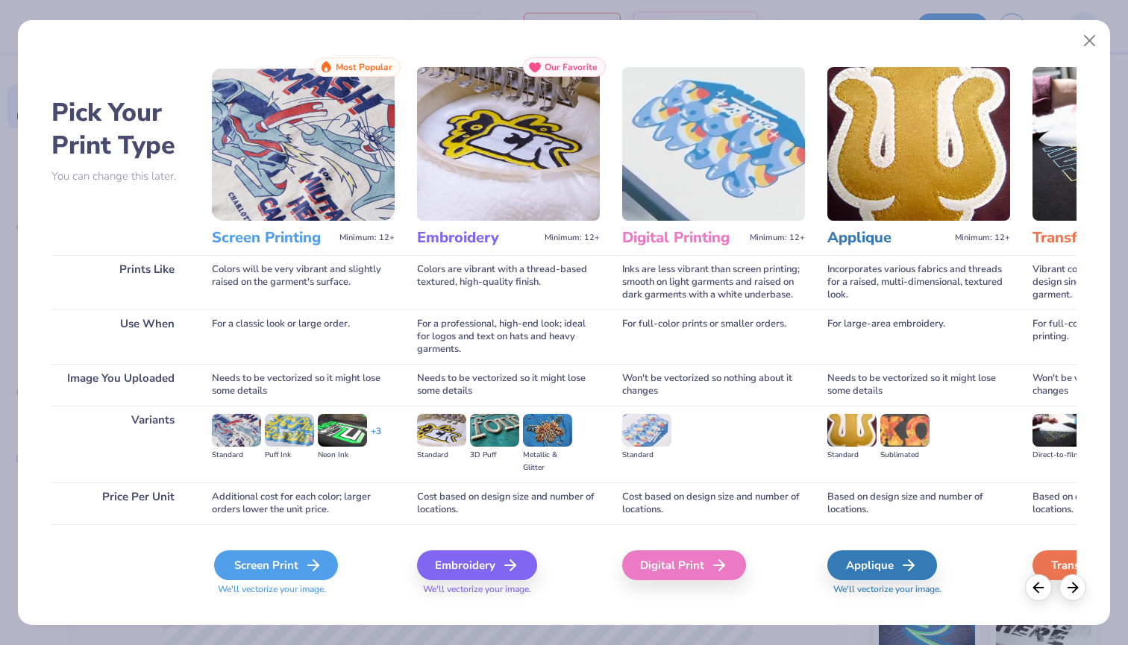
click at [270, 566] on div "Screen Print" at bounding box center [276, 565] width 124 height 30
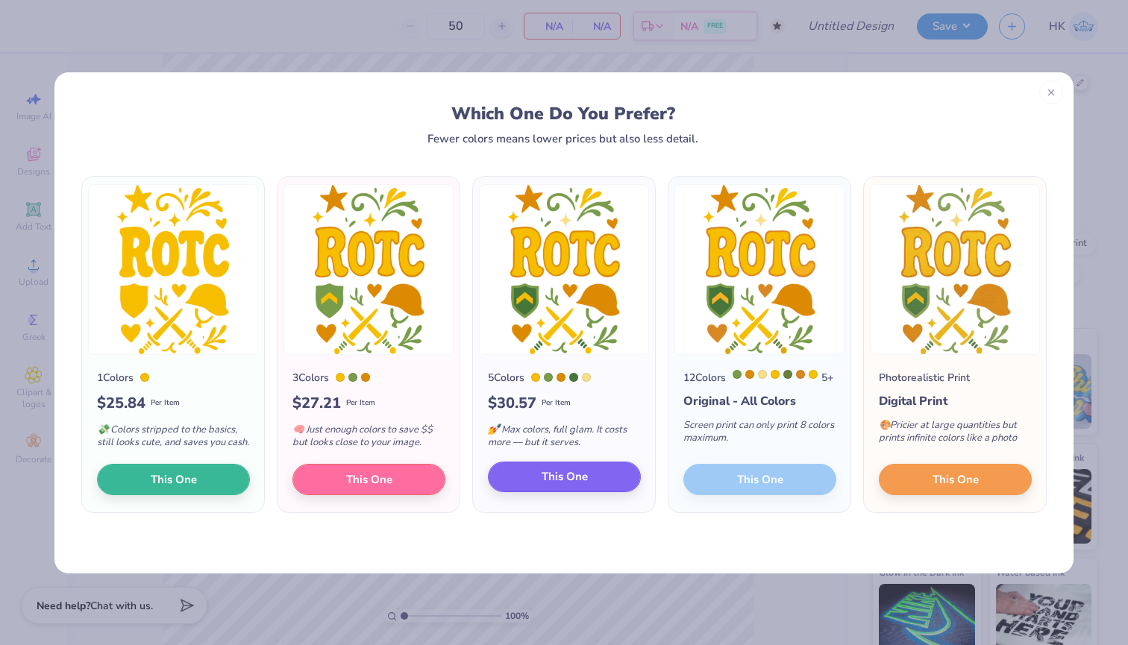
click at [536, 486] on button "This One" at bounding box center [564, 477] width 153 height 31
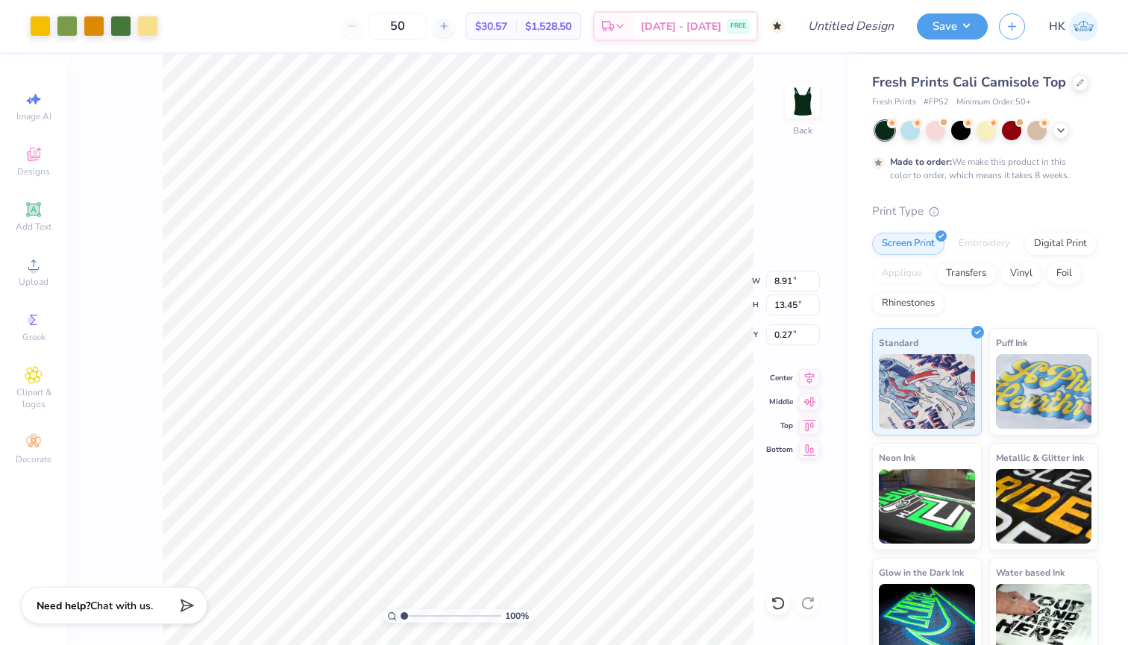
type input "7.72"
type input "11.66"
type input "1.17"
click at [947, 20] on button "Save" at bounding box center [952, 24] width 71 height 26
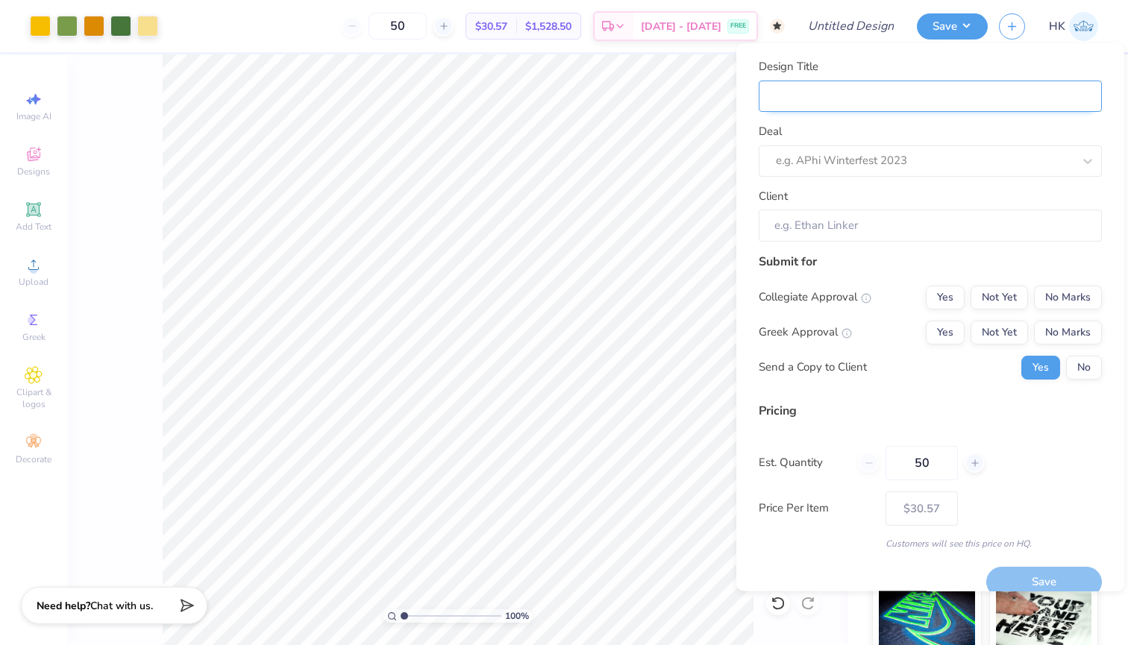
click at [843, 93] on input "Design Title" at bounding box center [930, 96] width 343 height 32
type input "R"
type input "RO"
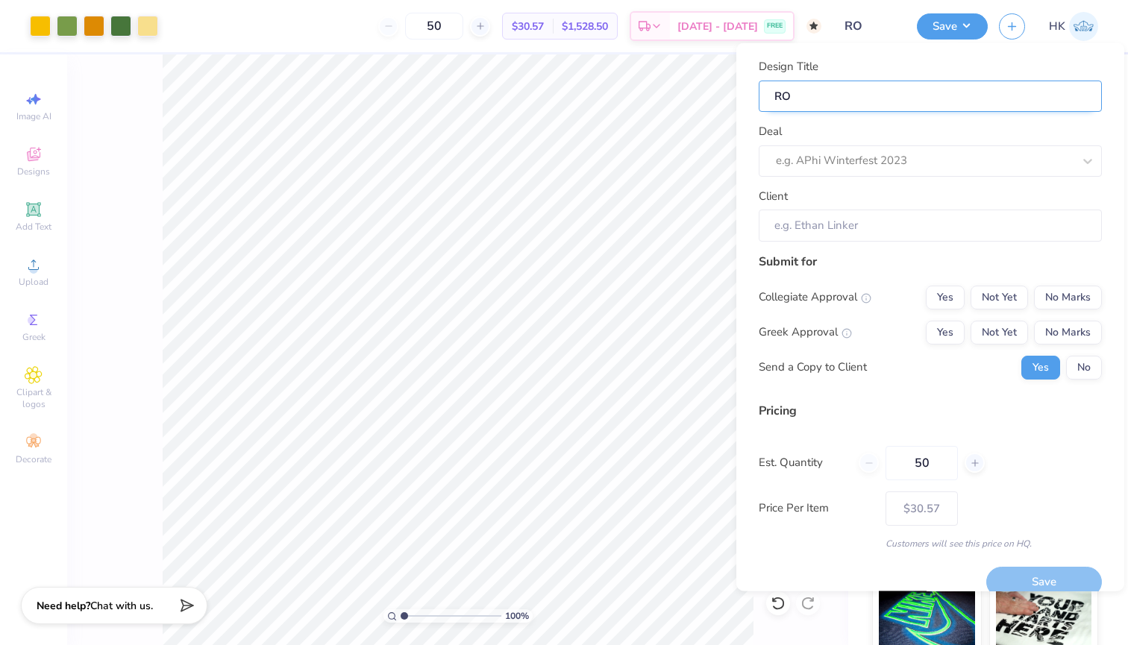
type input "ROT"
type input "ROTC"
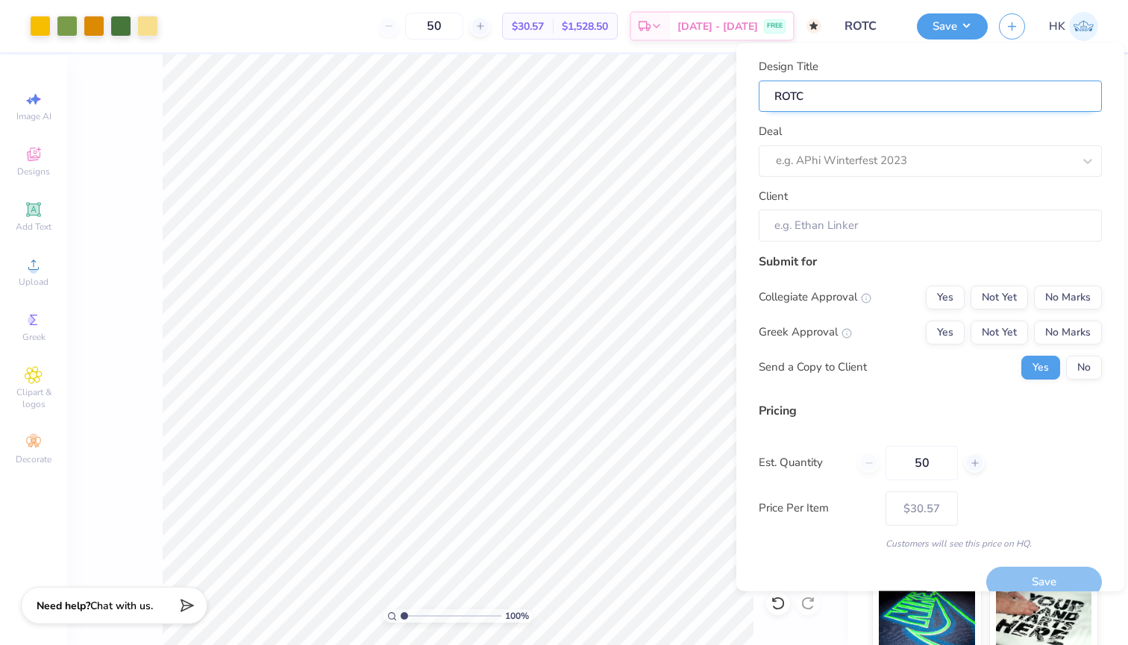
type input "ROTC"
type input "ROTC C"
type input "ROTC Ca"
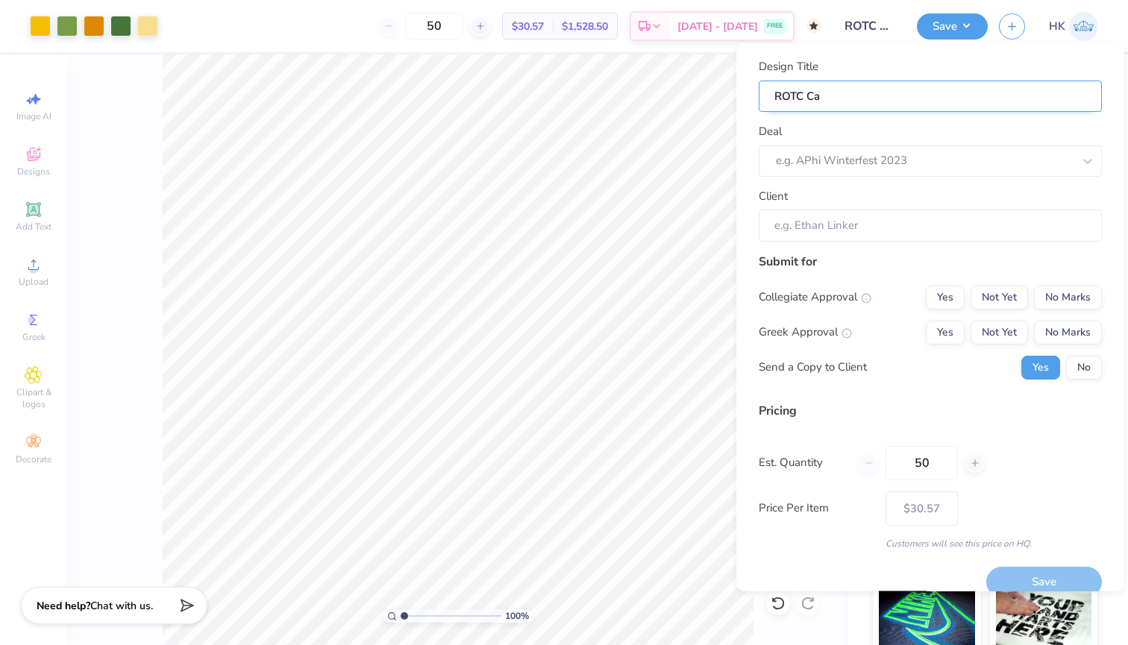
type input "ROTC Cam"
type input "ROTC Cami"
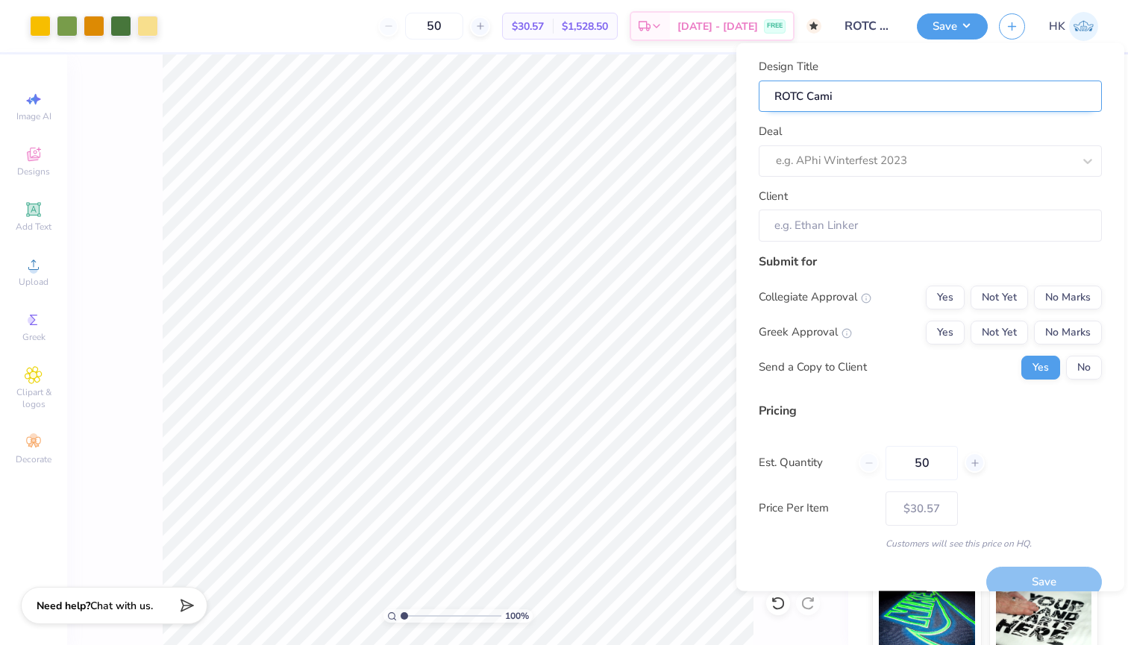
type input "ROTC Cami"
type input "ROTC Cam"
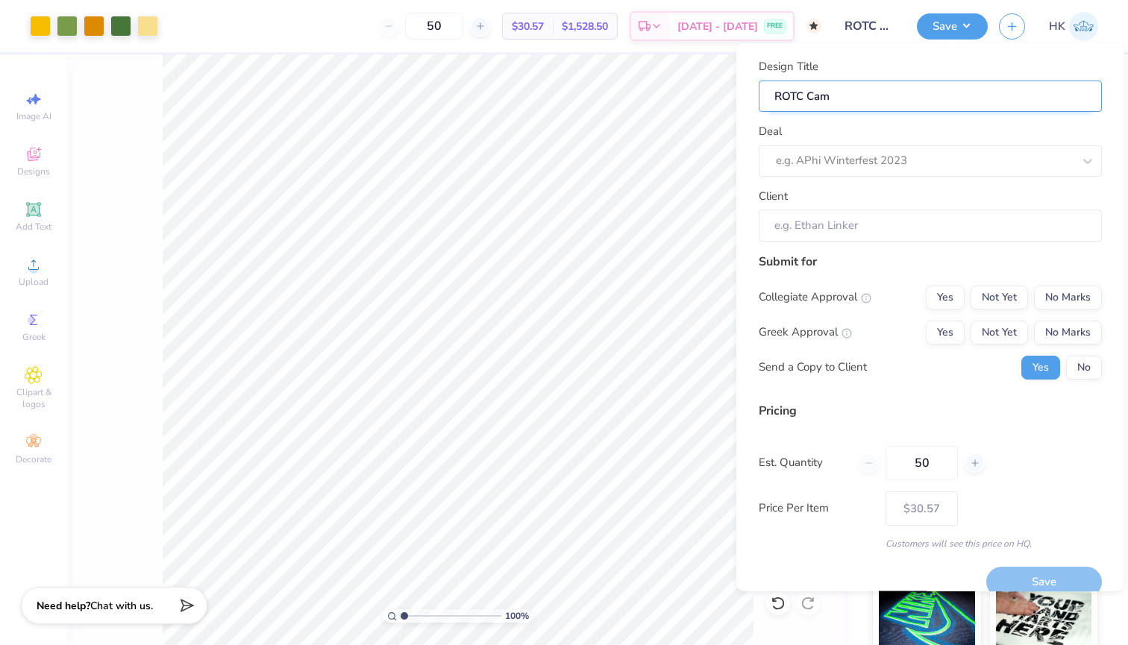
type input "ROTC Ca"
type input "ROTC C"
type input "ROTC"
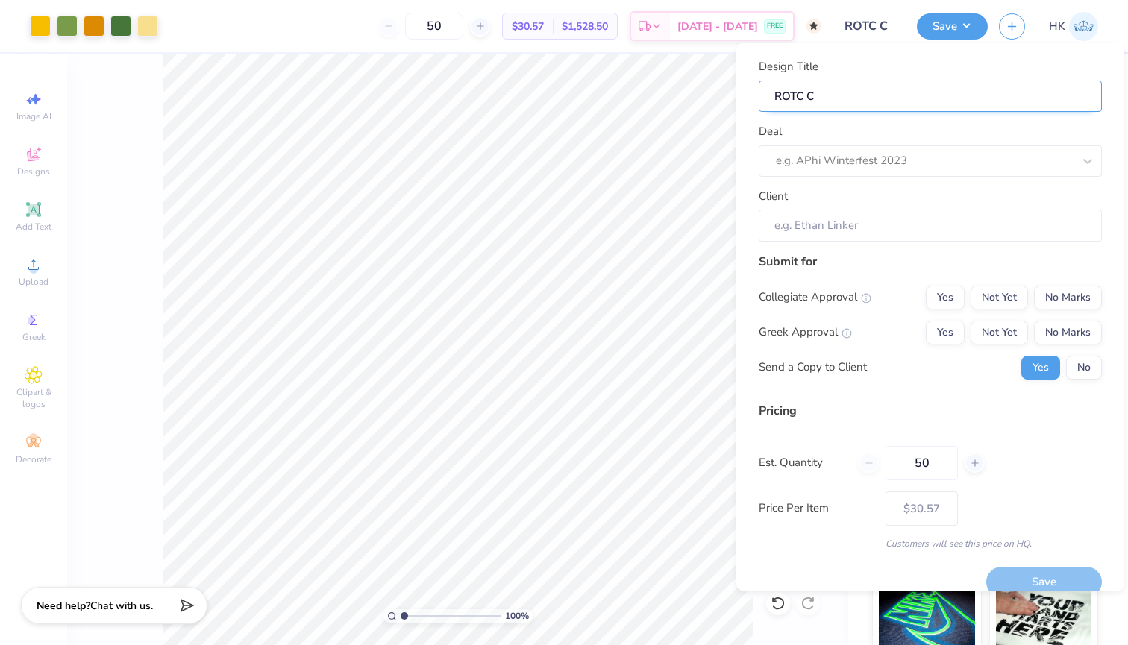
type input "ROTC"
type input "ROTC T"
type input "ROTC Ta"
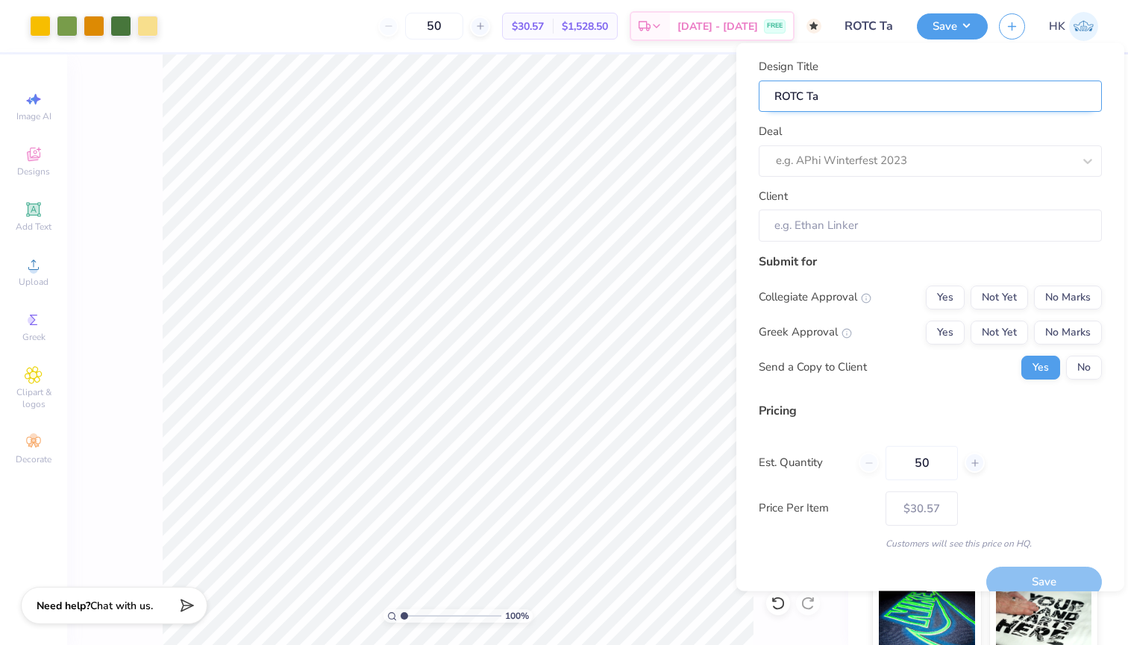
type input "ROTC Tan"
type input "ROTC Tank"
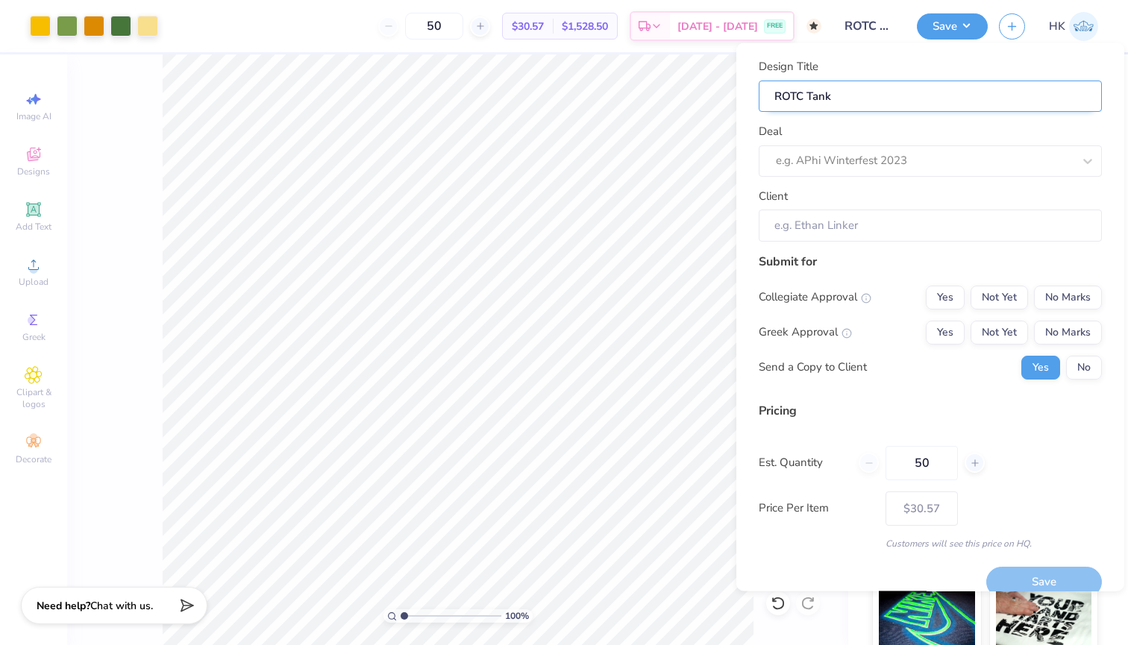
type input "ROTC Tank"
type input "ROTC Tank 1"
click at [939, 158] on div at bounding box center [924, 161] width 297 height 20
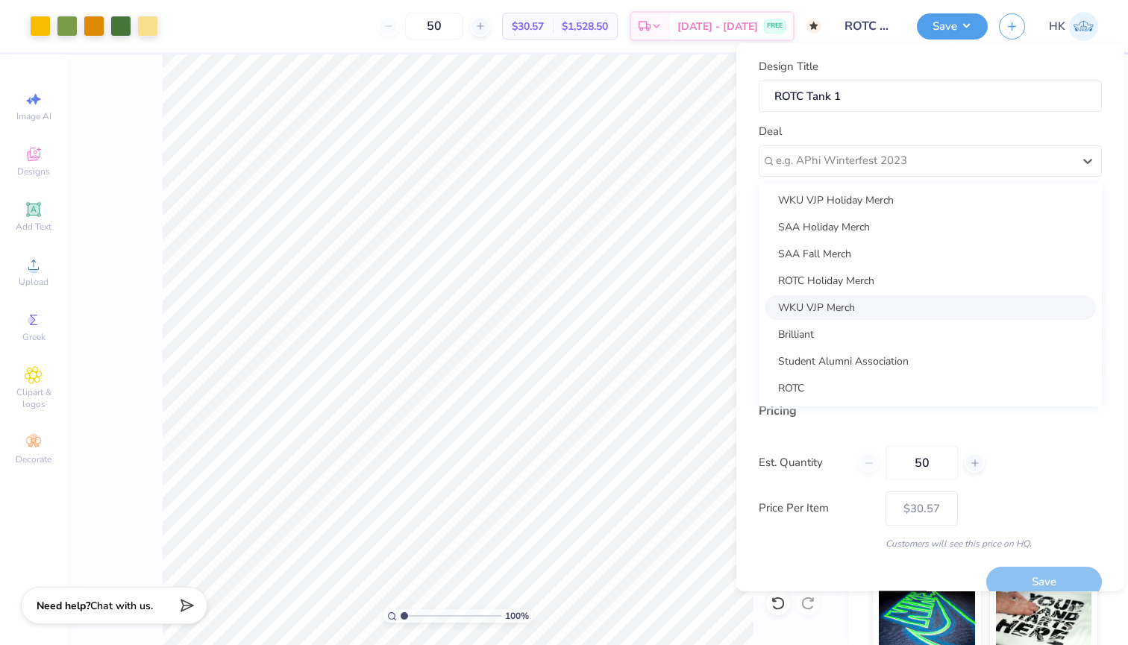
scroll to position [108, 0]
click at [833, 389] on div "ROTC" at bounding box center [930, 387] width 331 height 25
type input "[PERSON_NAME]"
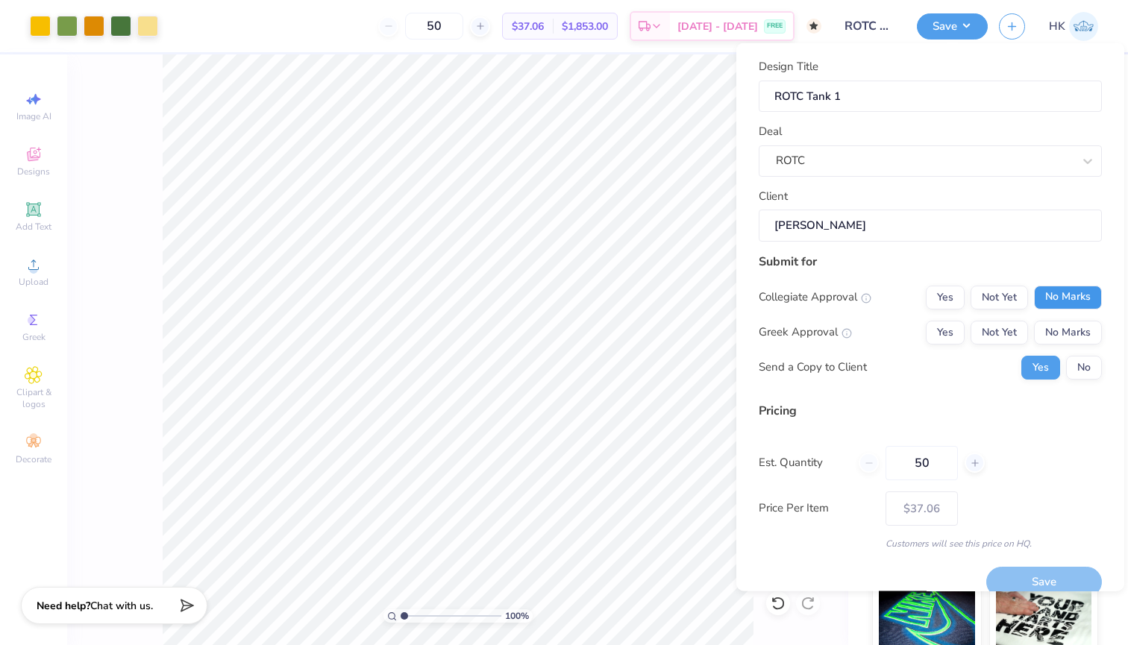
click at [1084, 286] on button "No Marks" at bounding box center [1068, 297] width 68 height 24
click at [1077, 328] on button "No Marks" at bounding box center [1068, 332] width 68 height 24
click at [1024, 576] on button "Save" at bounding box center [1044, 582] width 116 height 31
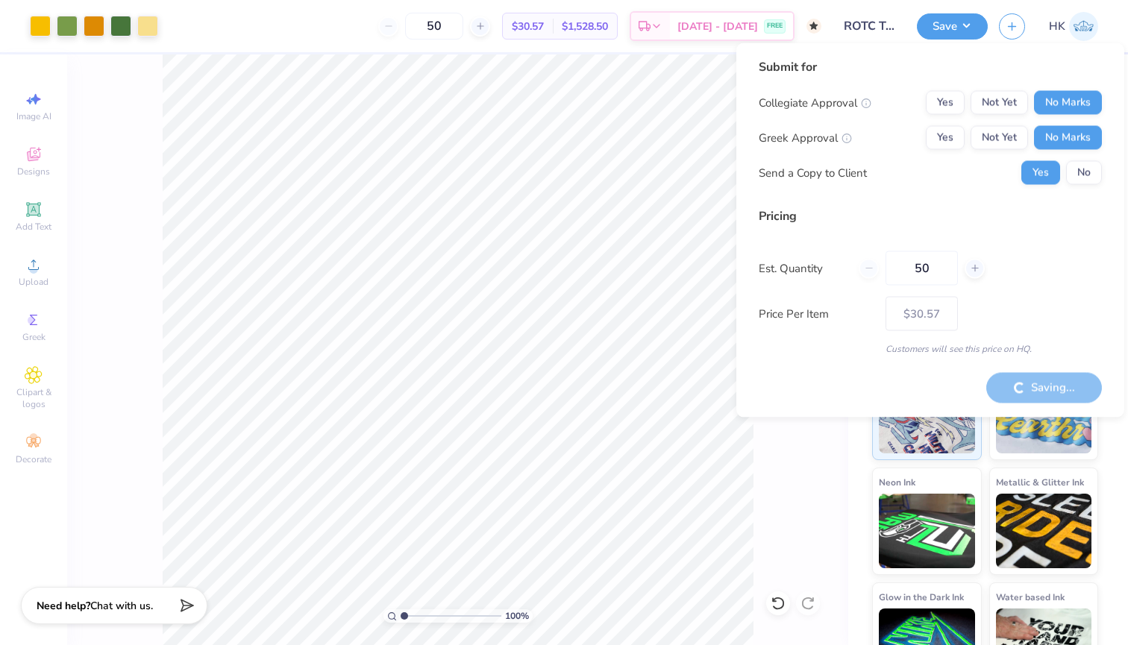
type input "– –"
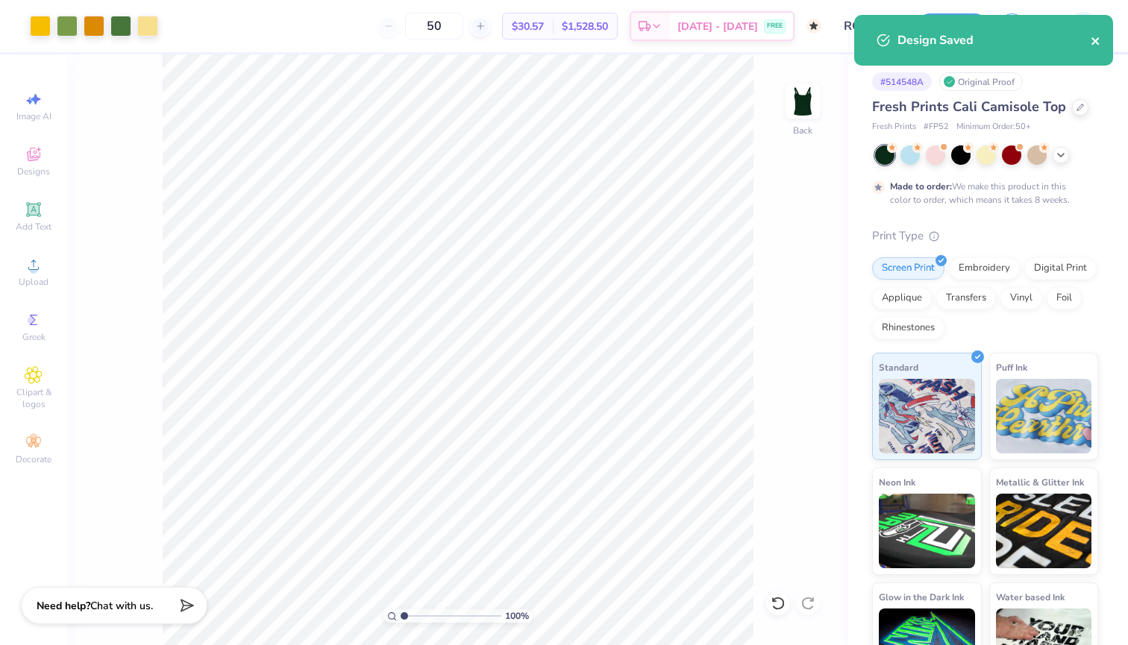
click at [1095, 43] on icon "close" at bounding box center [1096, 41] width 10 height 12
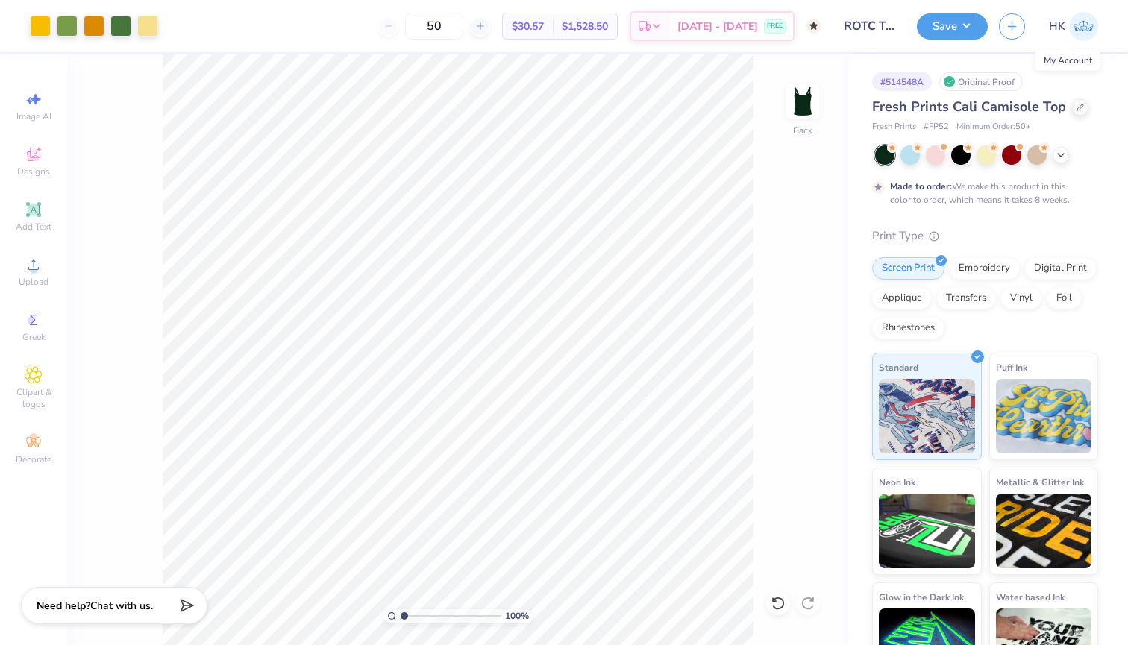
click at [1075, 23] on img at bounding box center [1083, 26] width 29 height 29
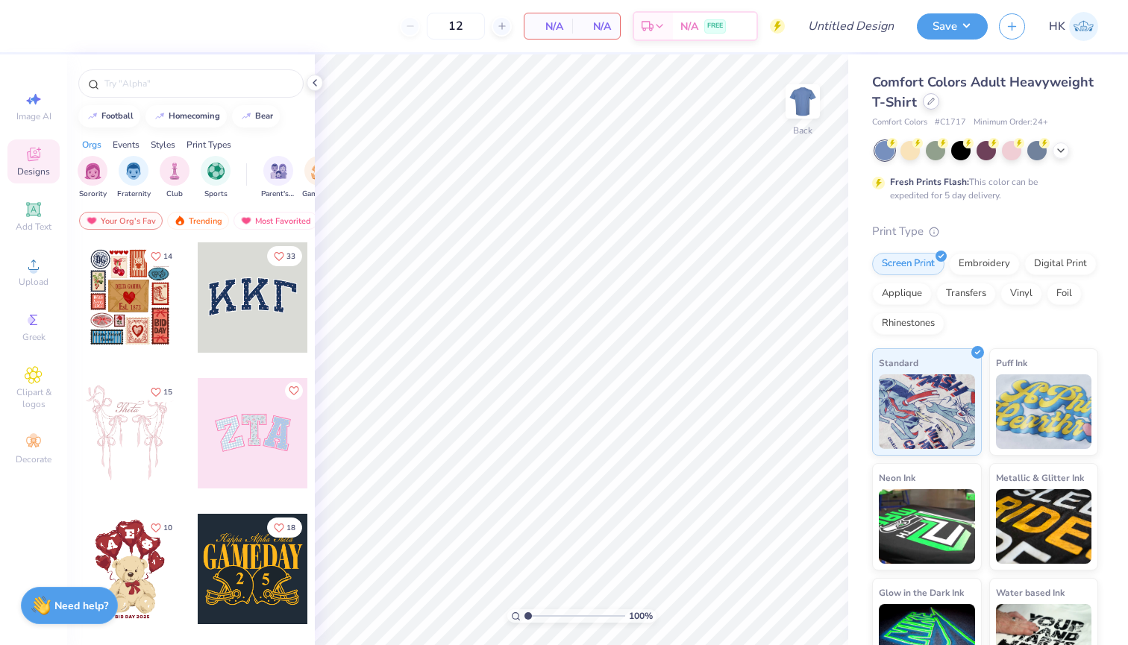
click at [929, 102] on icon at bounding box center [930, 101] width 7 height 7
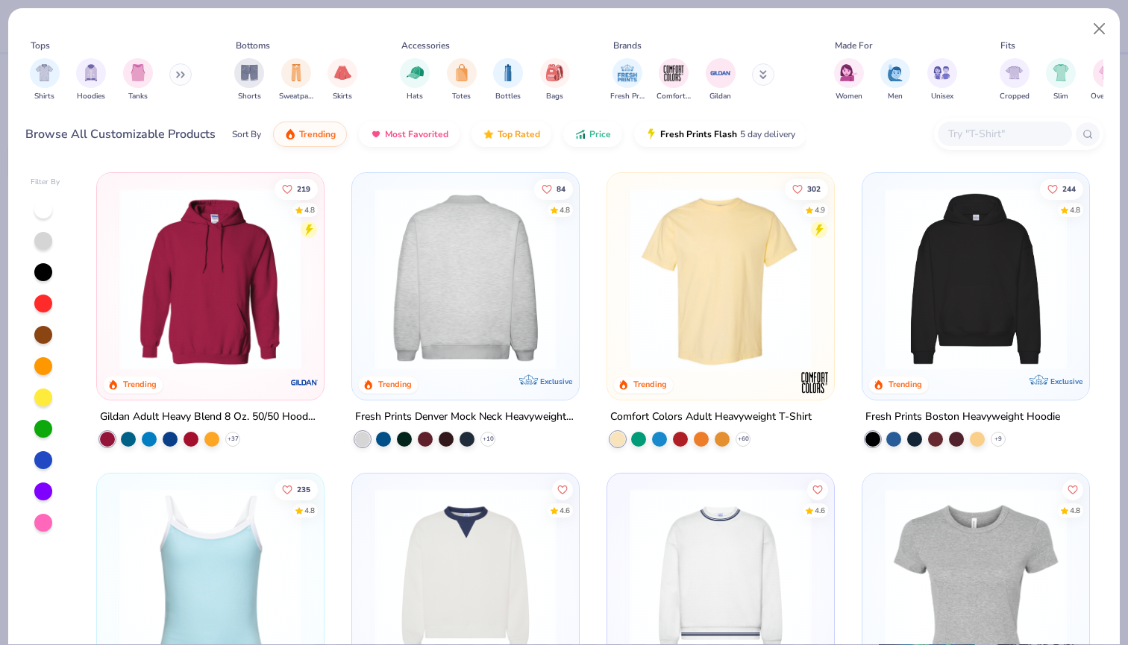
click at [367, 240] on img at bounding box center [268, 279] width 197 height 182
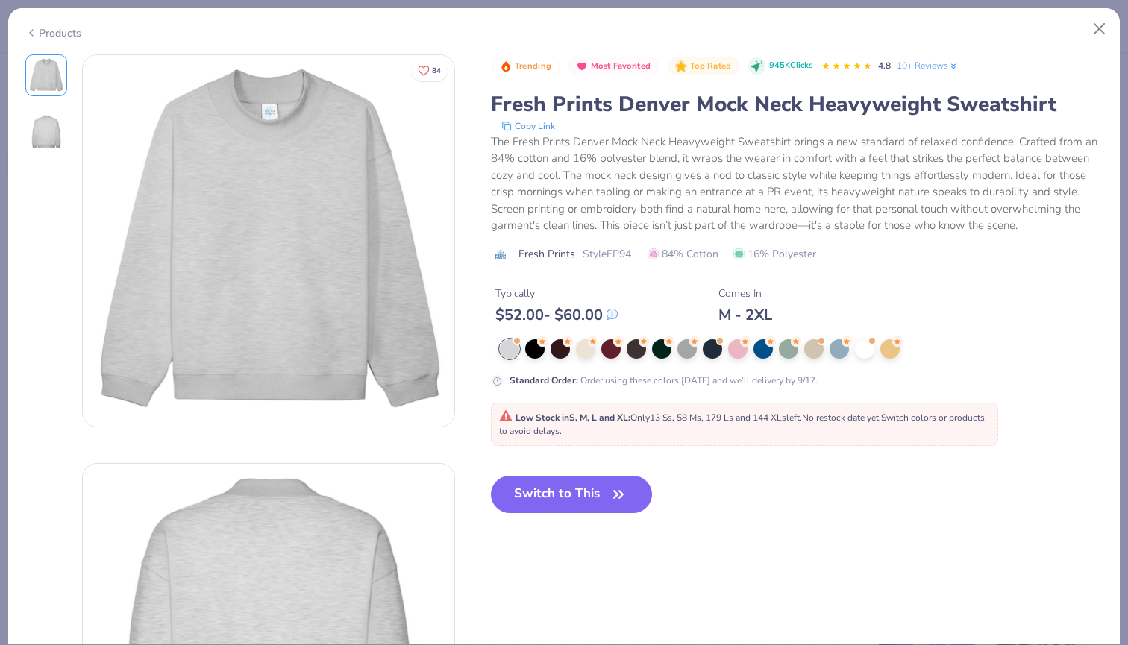
click at [54, 29] on div "Products" at bounding box center [53, 33] width 56 height 16
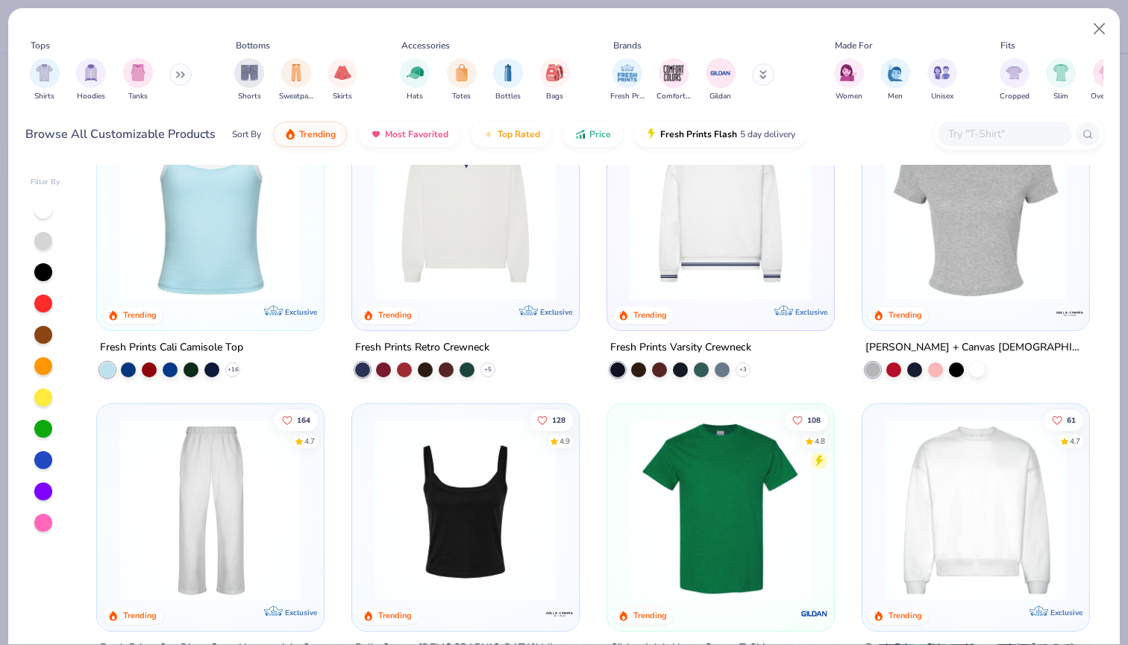
scroll to position [546, 0]
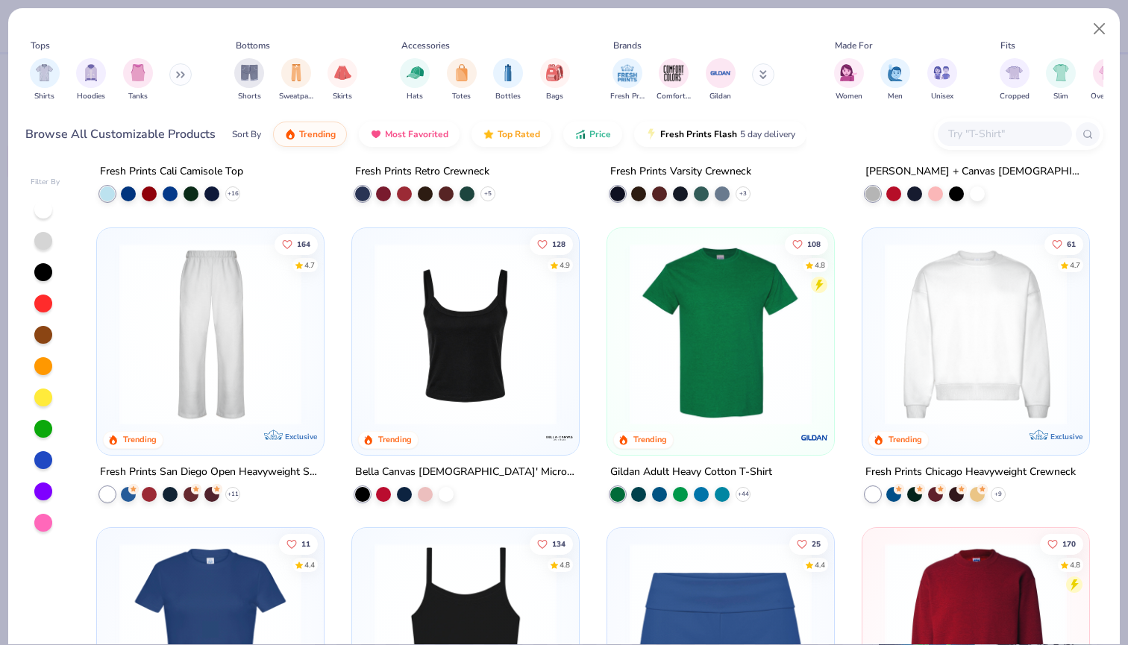
click at [983, 337] on img at bounding box center [975, 333] width 197 height 182
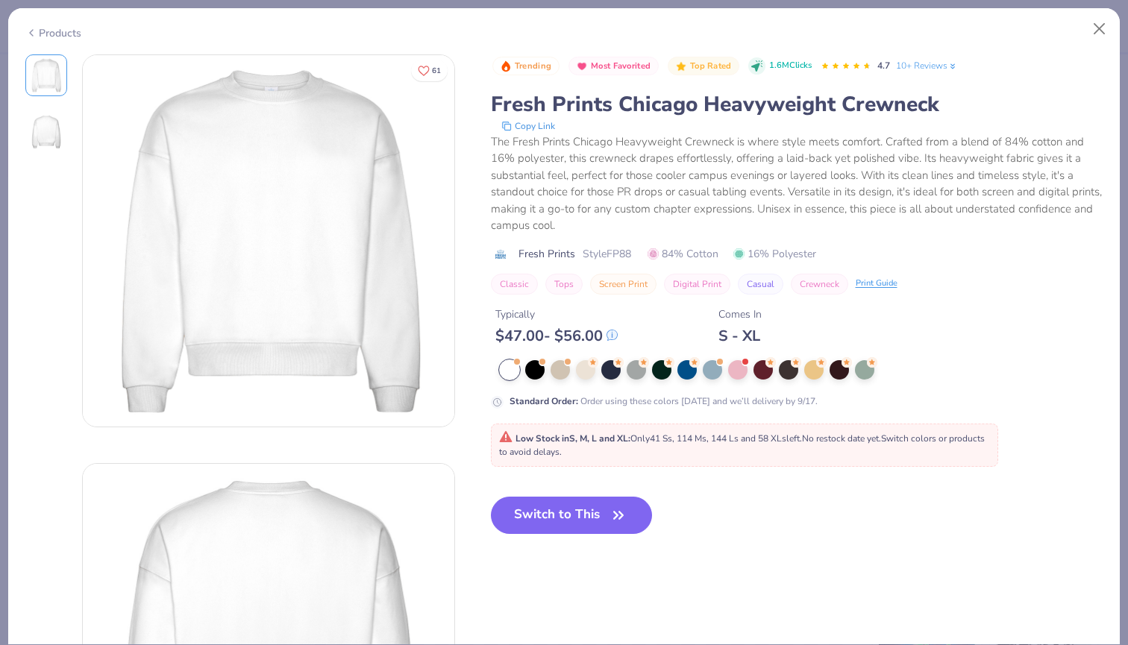
click at [45, 33] on div "Products" at bounding box center [53, 33] width 56 height 16
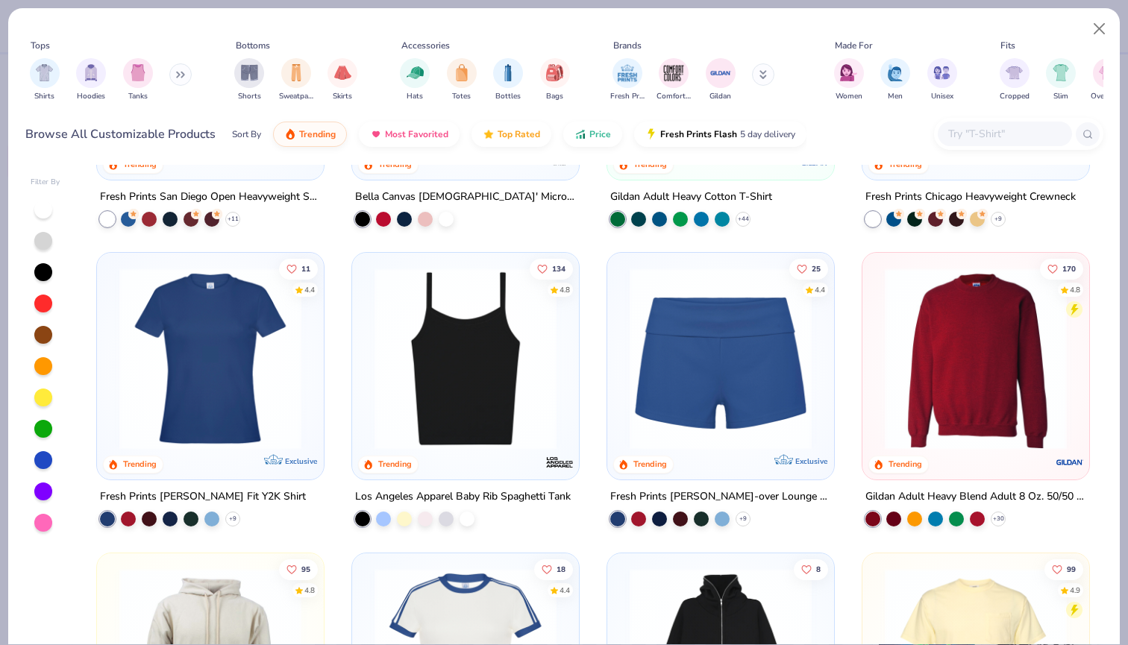
scroll to position [827, 0]
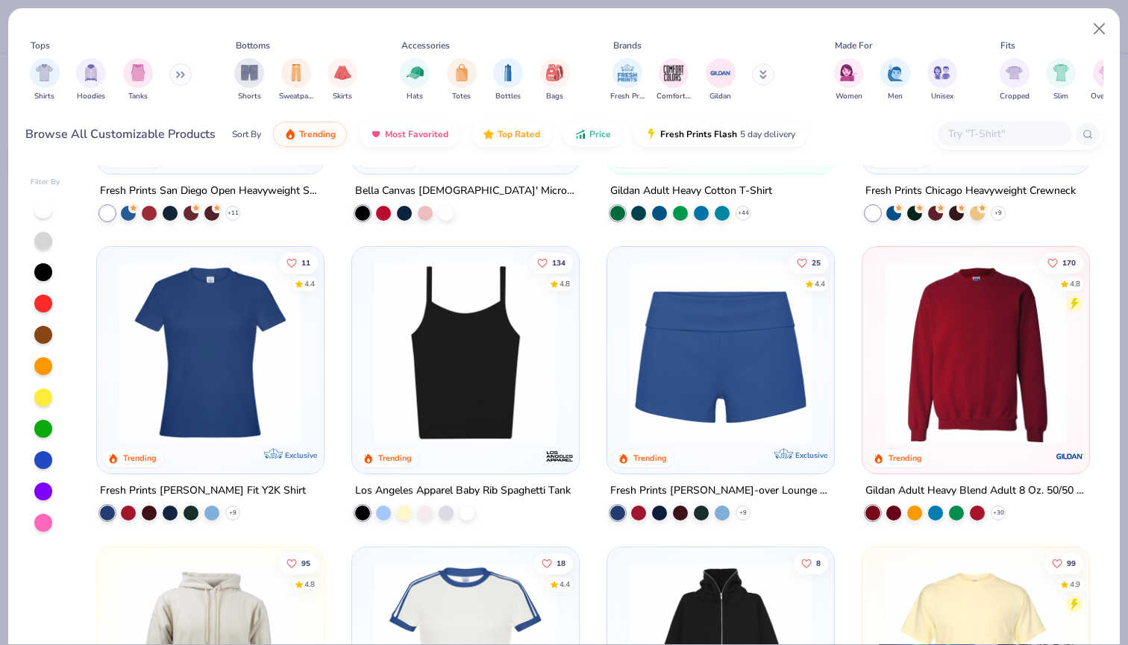
click at [966, 319] on img at bounding box center [975, 353] width 197 height 182
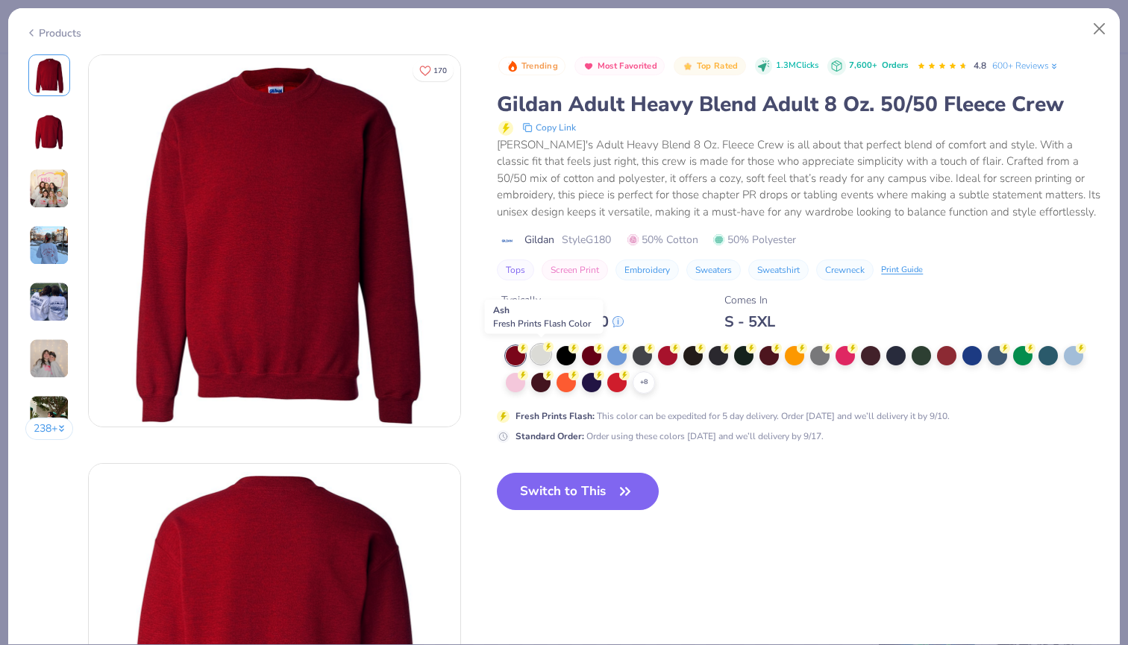
click at [542, 348] on div at bounding box center [540, 354] width 19 height 19
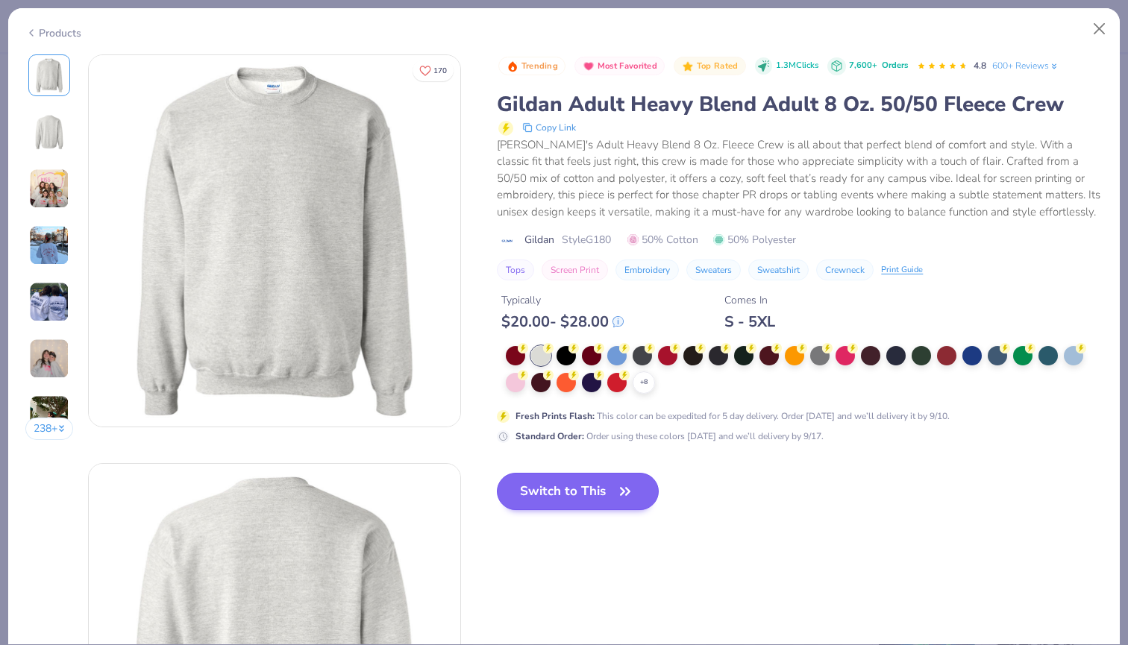
click at [564, 491] on button "Switch to This" at bounding box center [578, 491] width 162 height 37
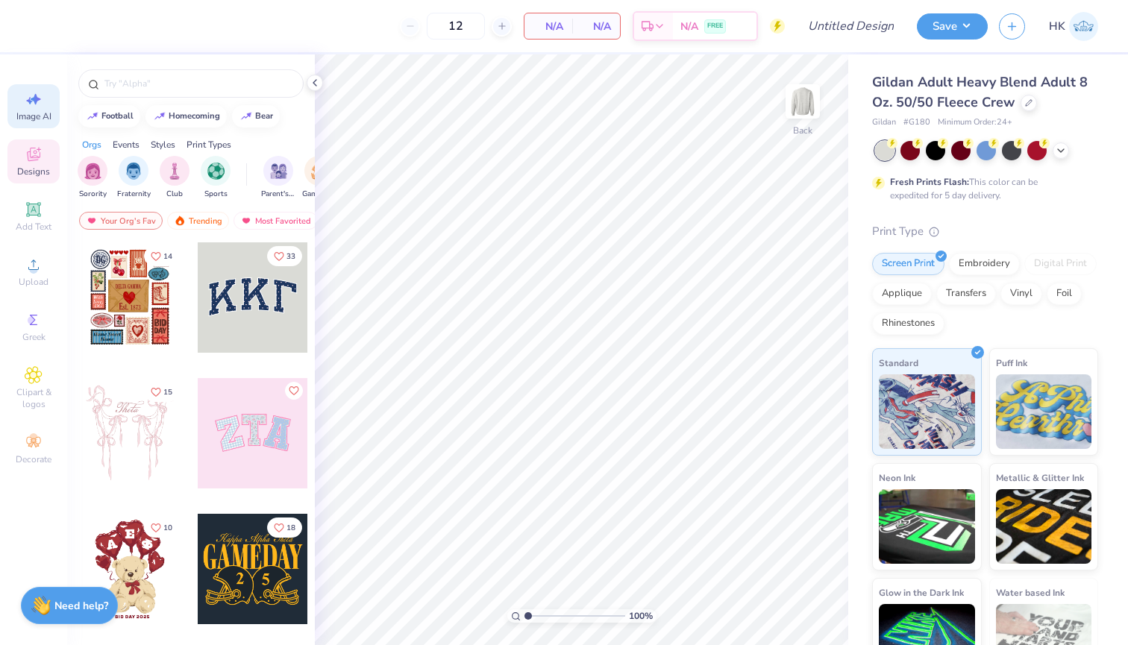
click at [27, 98] on icon at bounding box center [34, 99] width 18 height 18
select select "4"
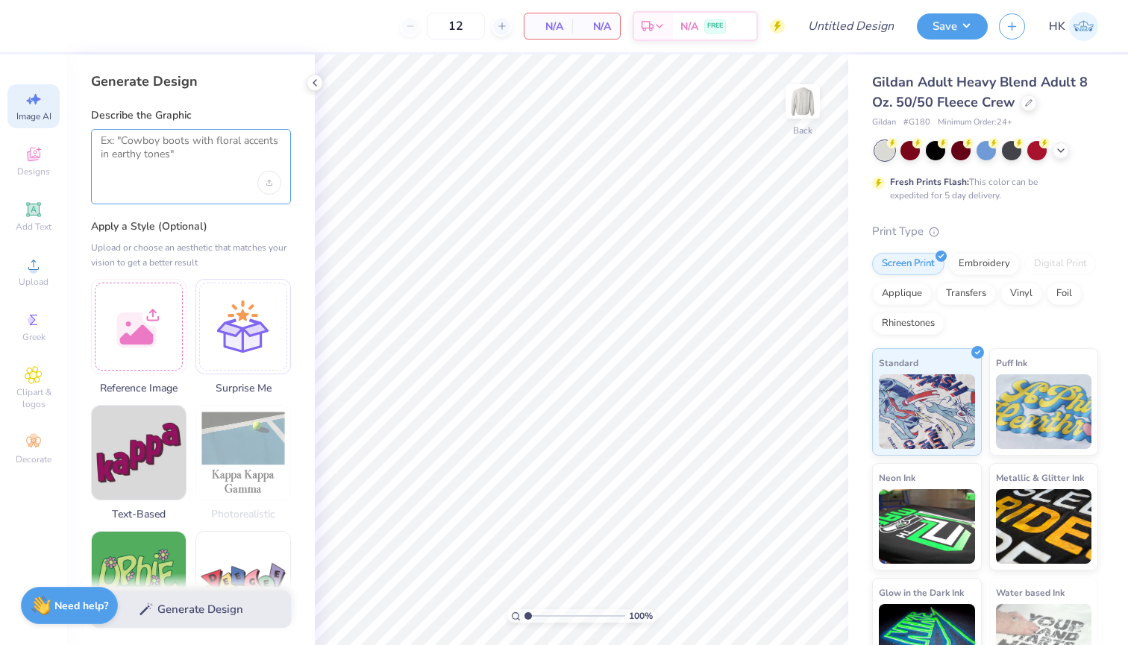
click at [166, 157] on textarea at bounding box center [191, 152] width 181 height 37
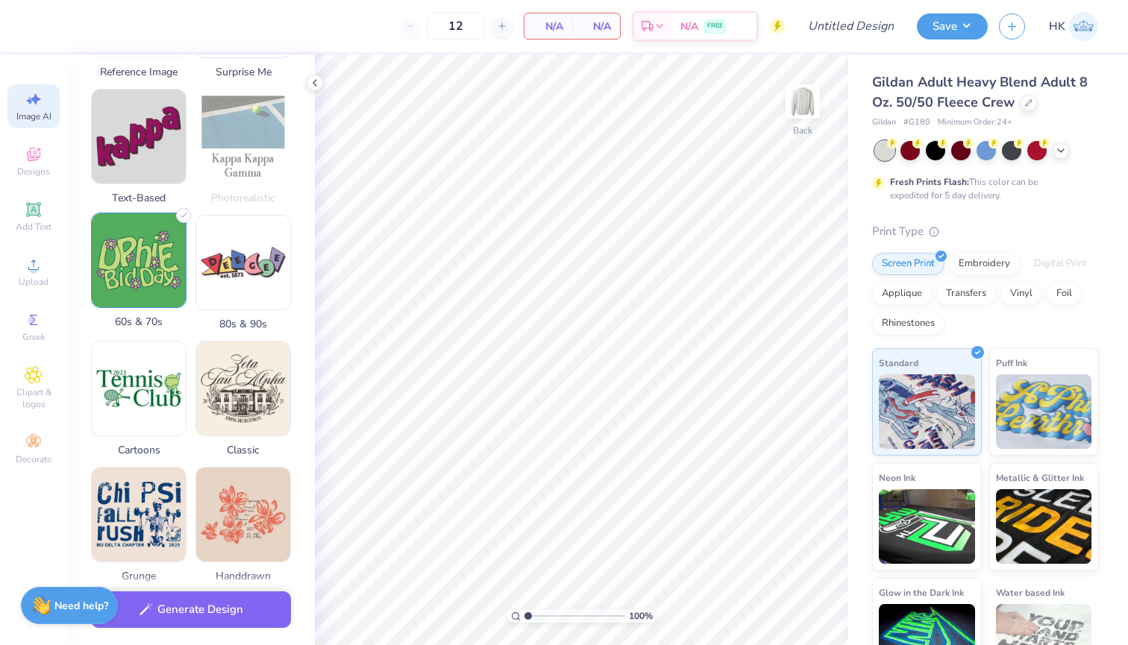
scroll to position [317, 0]
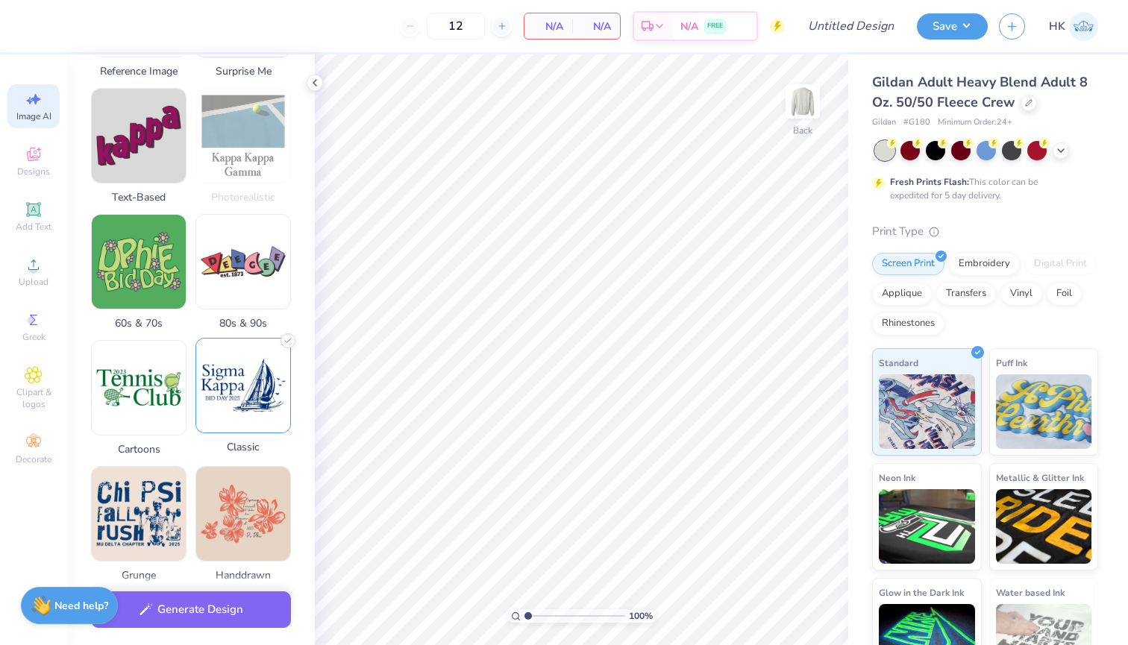
type textarea "rotc design"
click at [242, 377] on img at bounding box center [243, 386] width 94 height 94
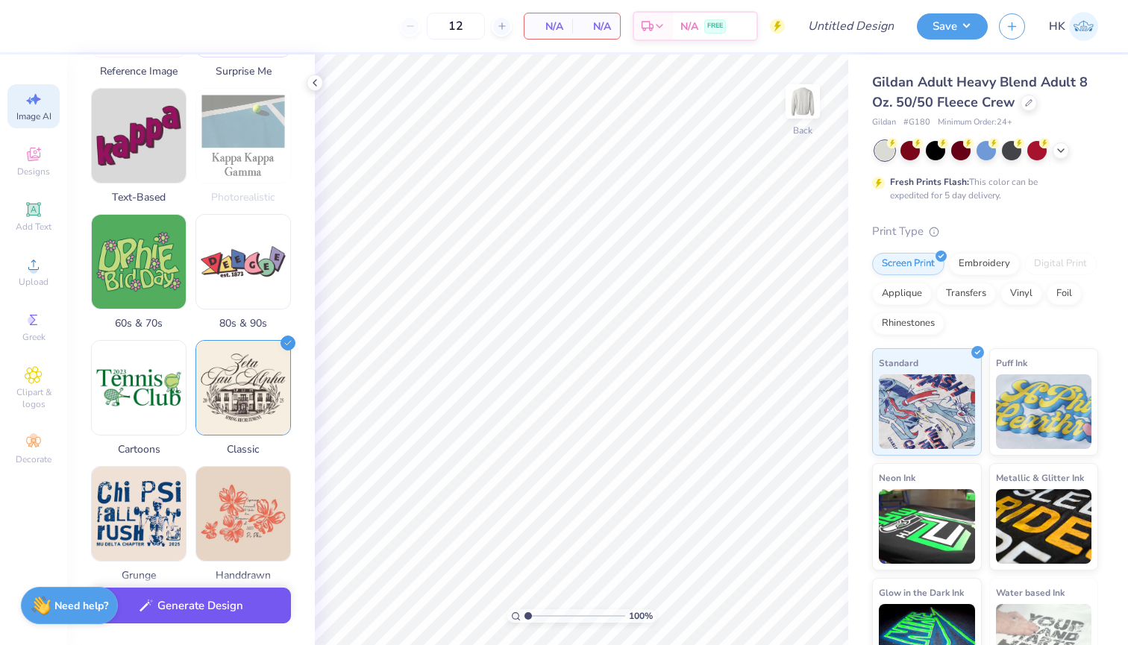
click at [207, 612] on button "Generate Design" at bounding box center [191, 606] width 200 height 37
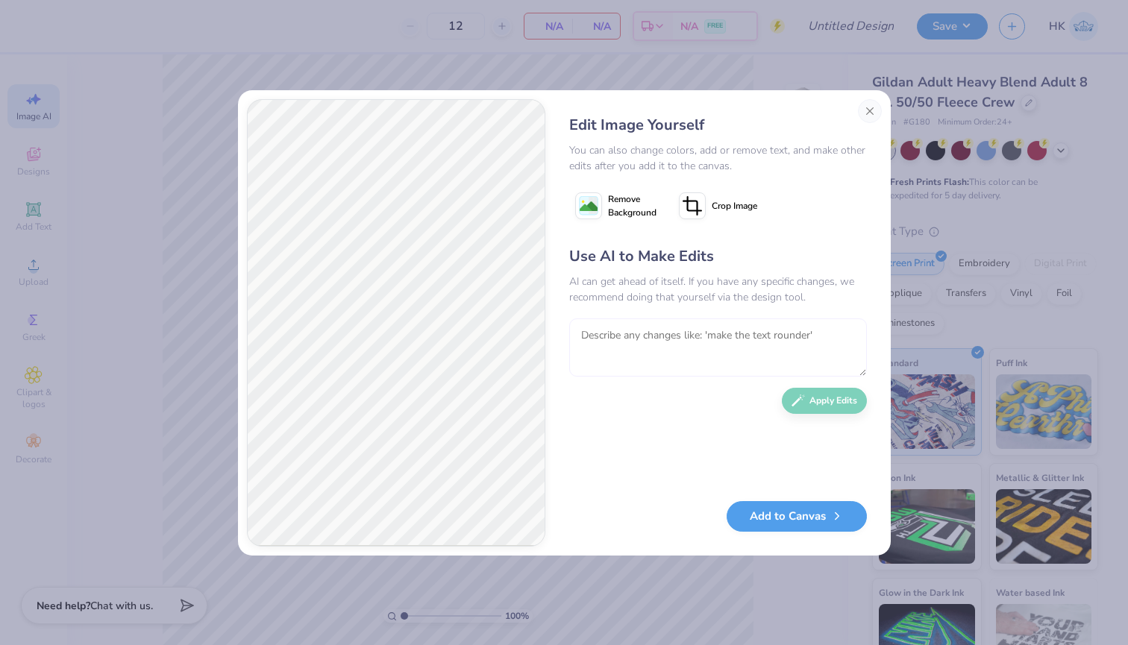
click at [686, 348] on textarea at bounding box center [718, 348] width 298 height 58
click at [610, 349] on textarea "less girly, more masculine, put way more rotc related design in it" at bounding box center [718, 348] width 298 height 58
click at [674, 356] on textarea "less girly, more masculine, put way more rotc related designs in it" at bounding box center [718, 348] width 298 height 58
type textarea "less girly, more masculine, put way more ROTC-related designs in it"
click at [815, 398] on button "Apply Edits" at bounding box center [824, 397] width 85 height 26
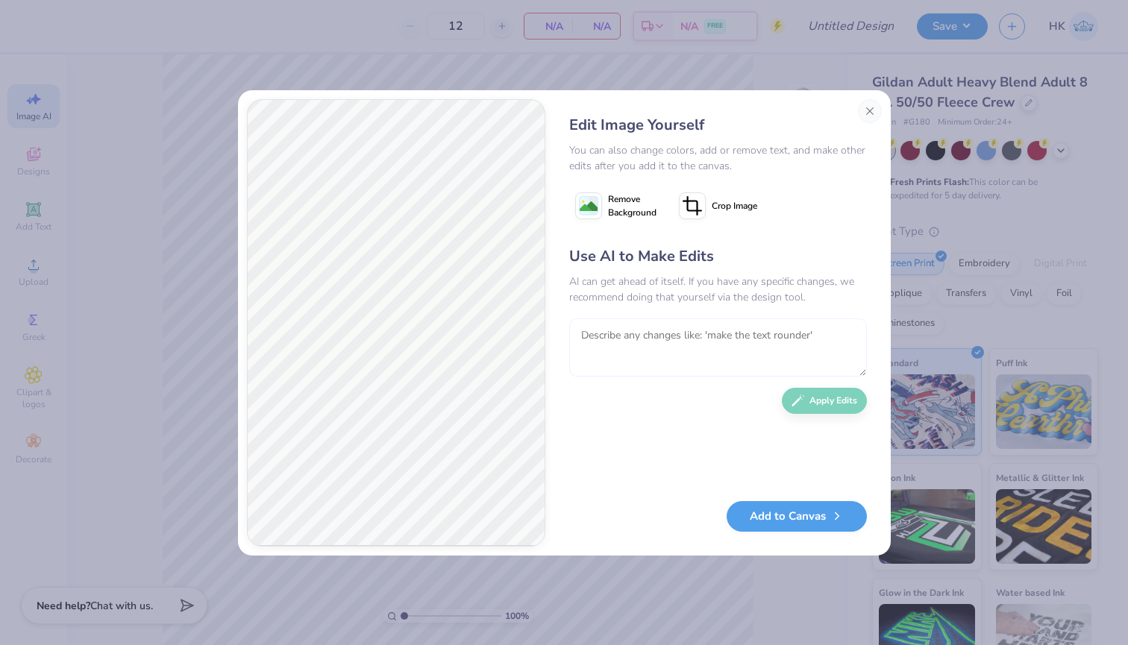
click at [794, 339] on textarea at bounding box center [718, 348] width 298 height 58
type textarea "no bows, no building"
click at [845, 399] on button "Apply Edits" at bounding box center [824, 397] width 85 height 26
click at [704, 336] on textarea at bounding box center [718, 348] width 298 height 58
type textarea "add "rotc" somewhere in there"
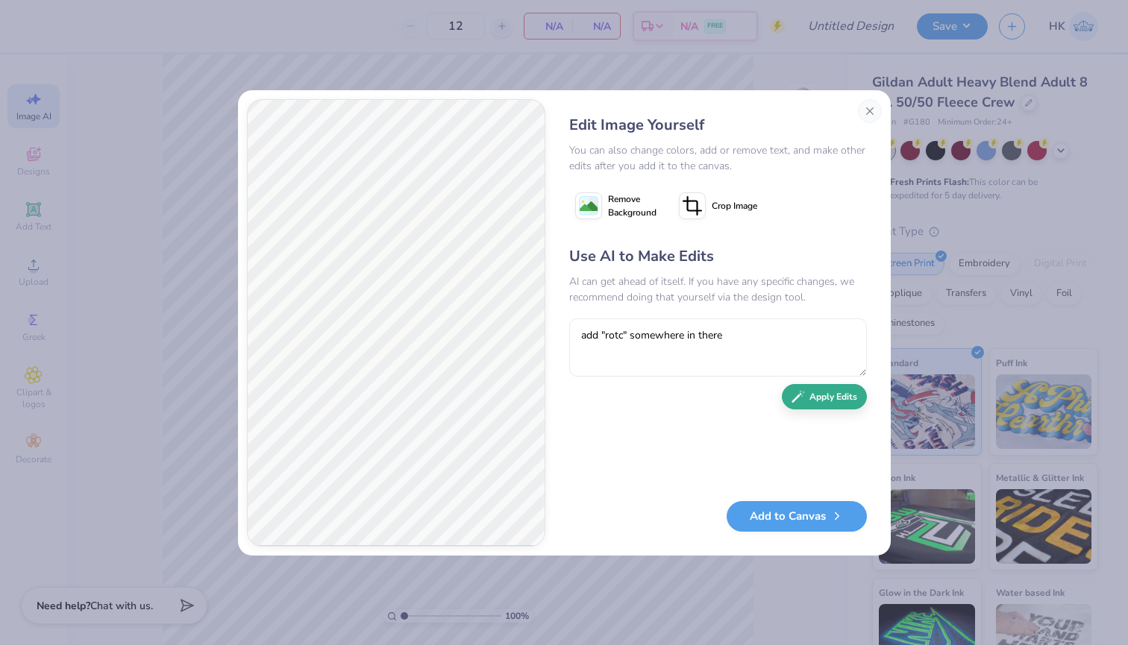
click at [809, 398] on button "Apply Edits" at bounding box center [824, 397] width 85 height 26
click at [782, 511] on button "Add to Canvas" at bounding box center [797, 513] width 140 height 31
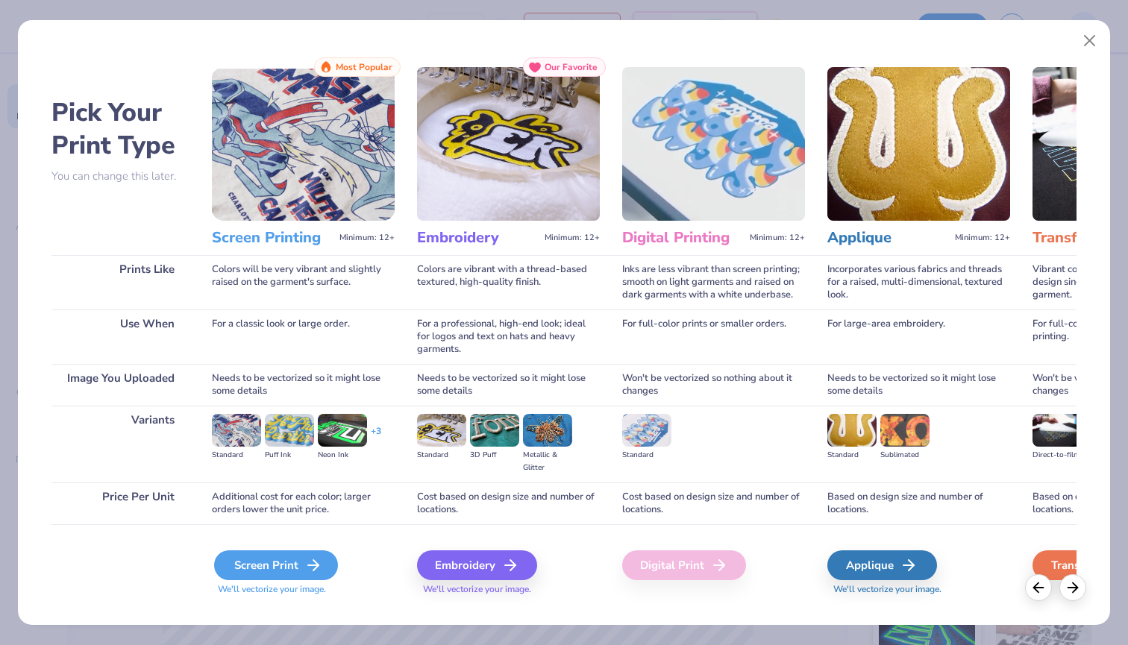
click at [280, 571] on div "Screen Print" at bounding box center [276, 565] width 124 height 30
click at [287, 563] on div "Screen Print" at bounding box center [276, 565] width 124 height 30
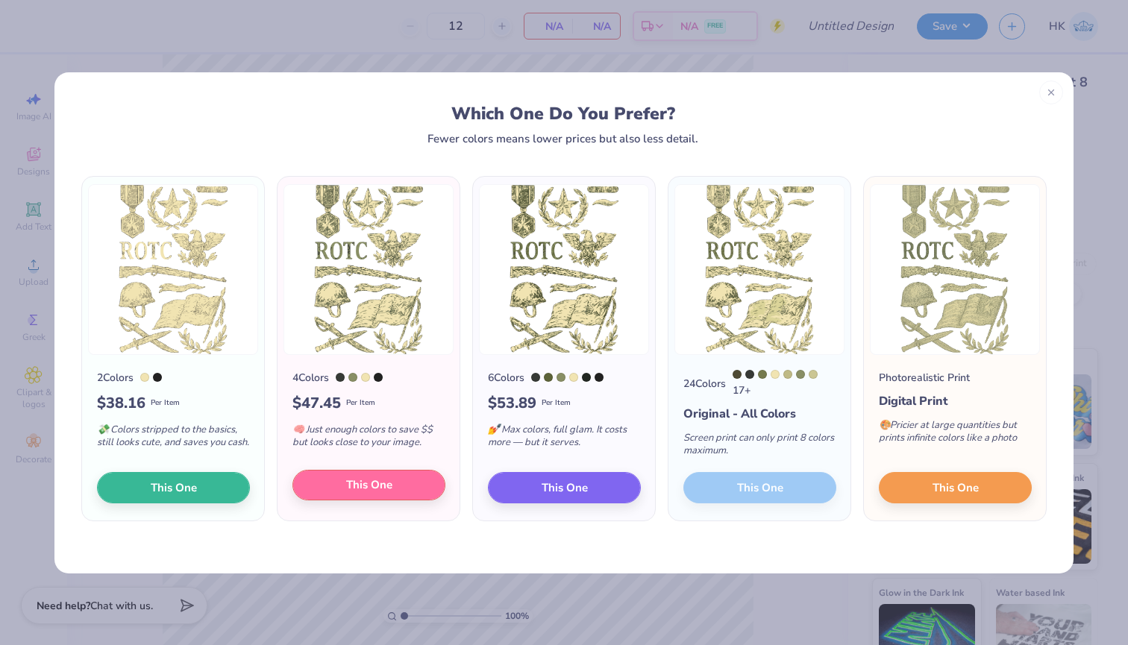
click at [377, 485] on span "This One" at bounding box center [369, 485] width 46 height 17
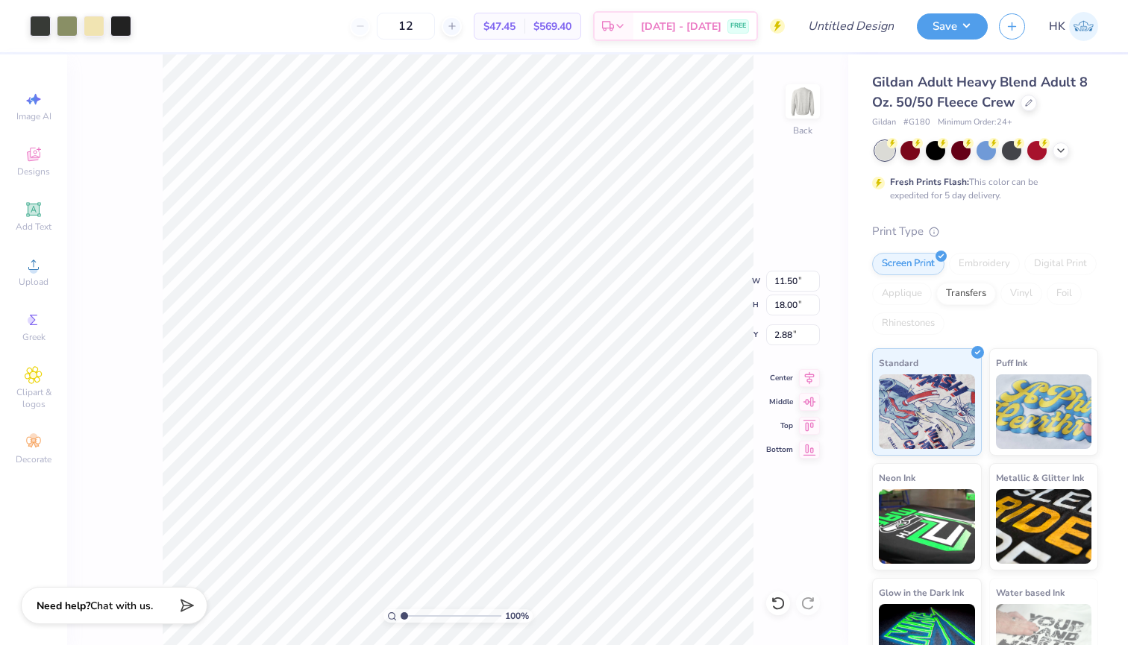
type input "0.50"
type input "1.55"
click at [936, 25] on button "Save" at bounding box center [952, 24] width 71 height 26
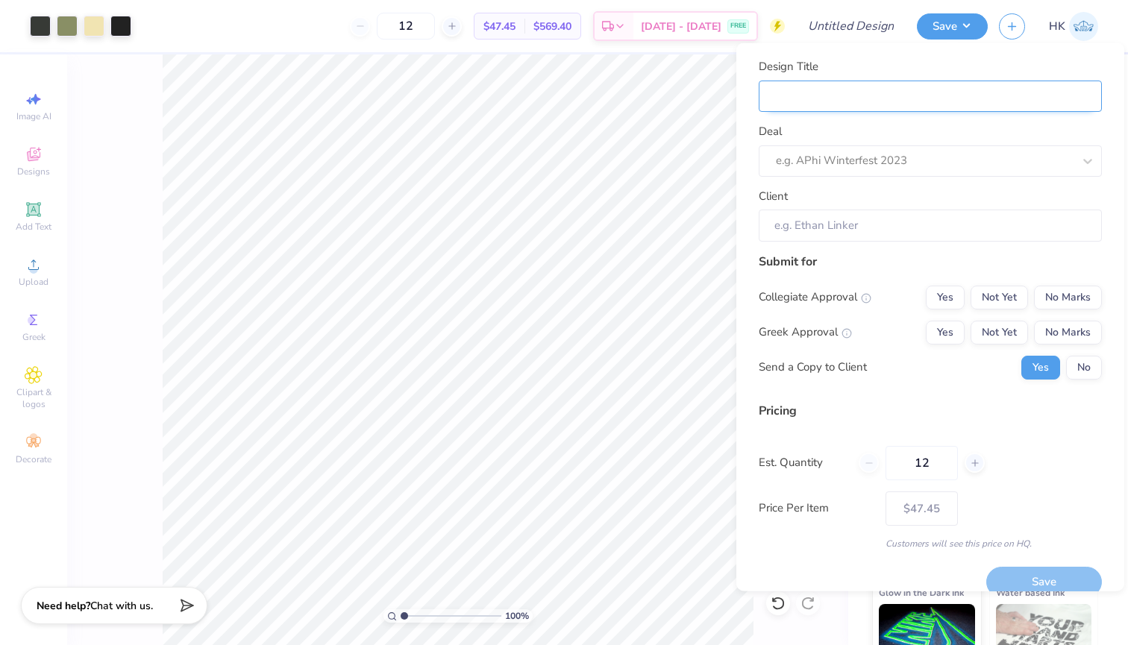
click at [868, 101] on input "Design Title" at bounding box center [930, 96] width 343 height 32
type input "R"
type input "RO"
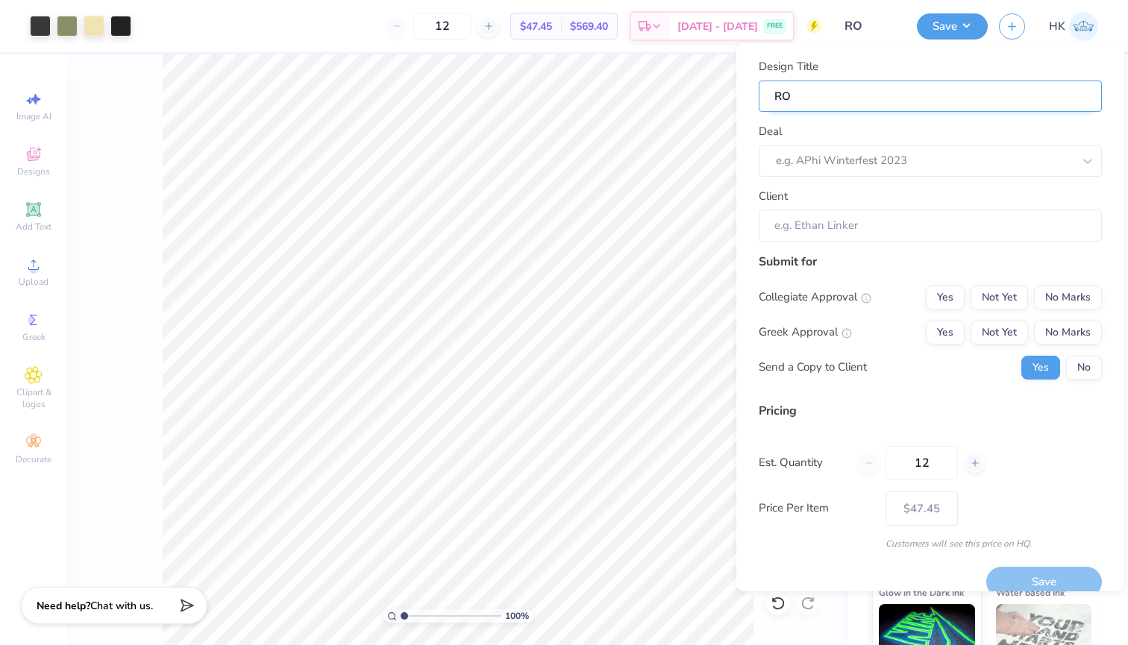
type input "ROT"
type input "ROTC"
type input "ROTC C"
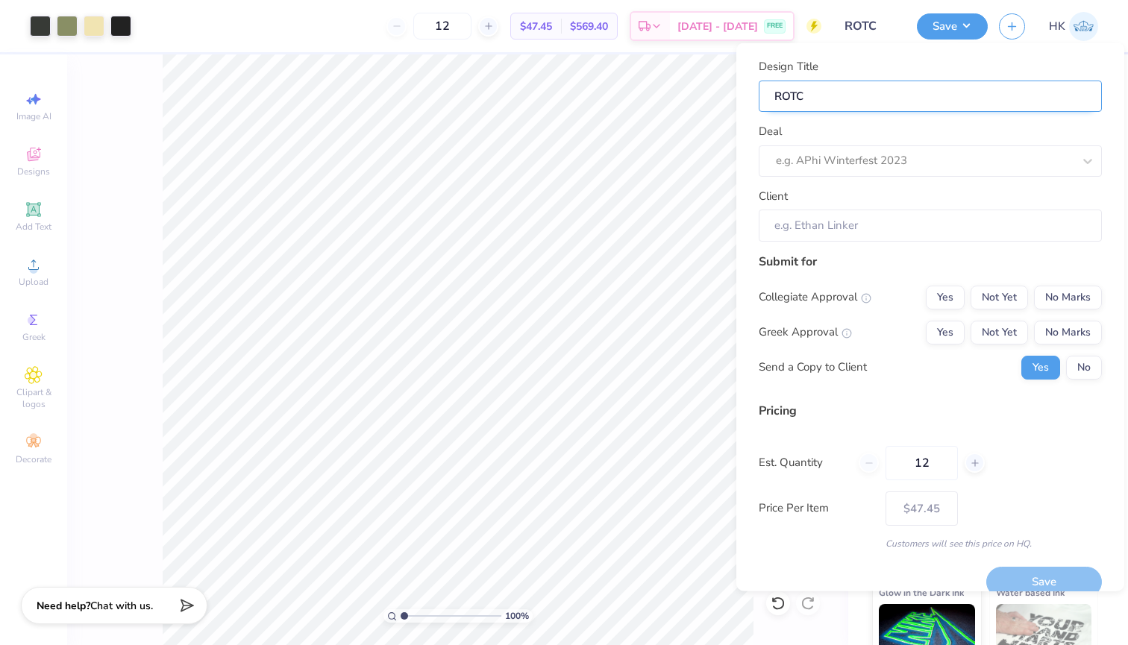
type input "ROTC C"
type input "ROTC CR"
type input "ROTC CRE"
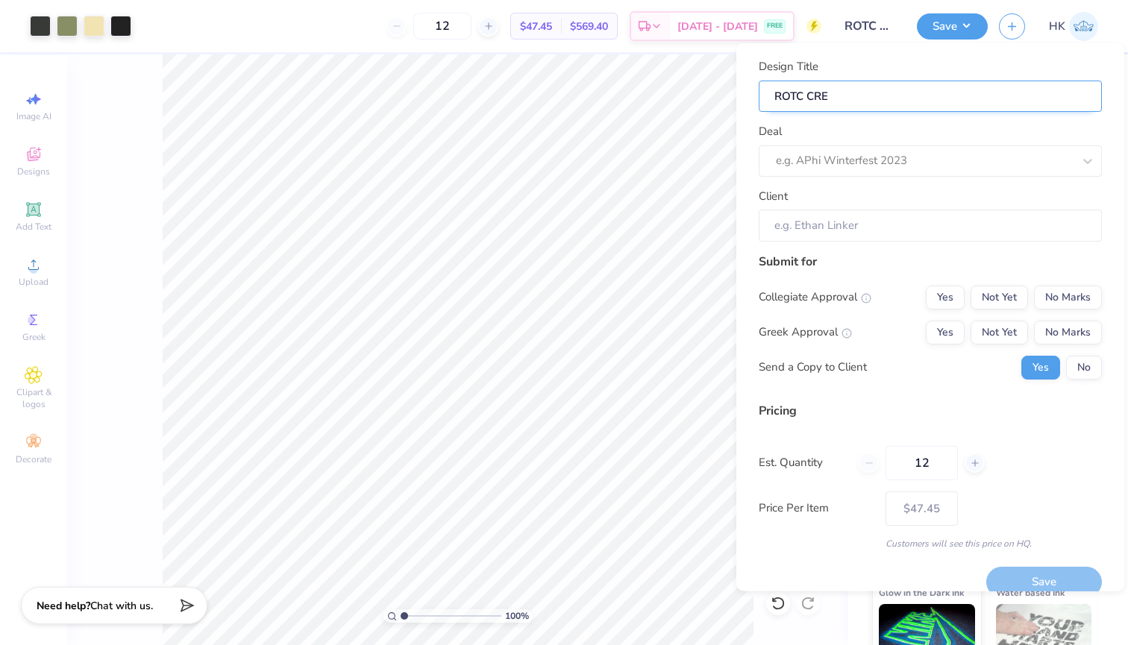
type input "ROTC CREW"
type input "ROTC CREWN"
type input "ROTC CREWNE"
type input "ROTC CREWNEC"
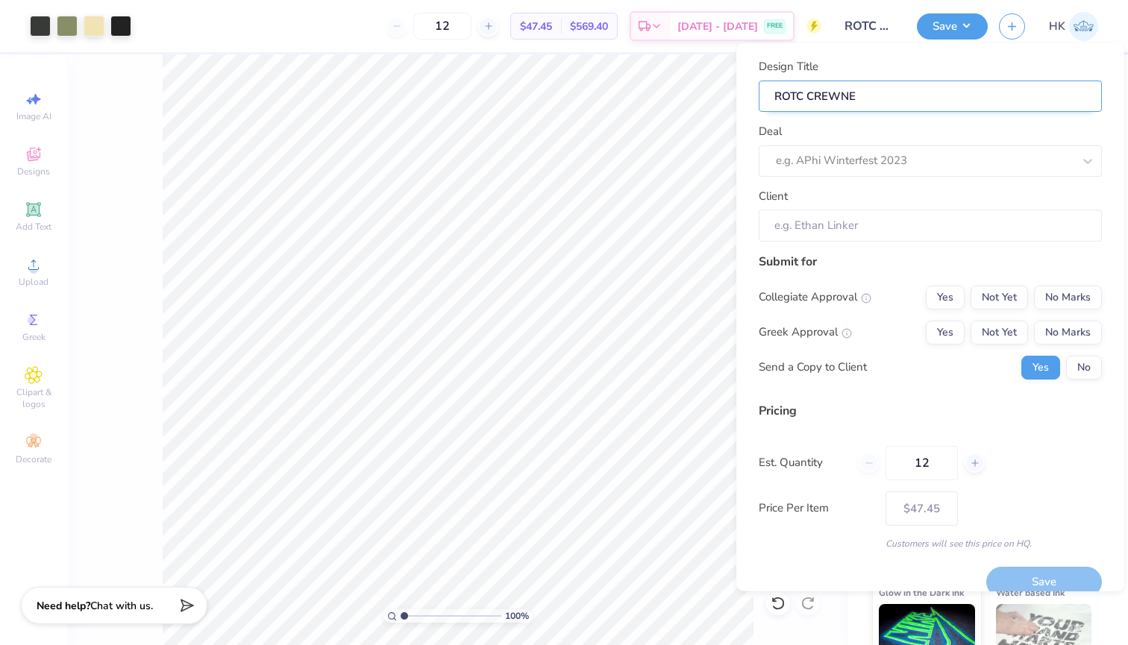
type input "ROTC CREWNEC"
type input "ROTC CREWNECK"
type input "ROTC CREWNEC"
type input "ROTC CREWNE"
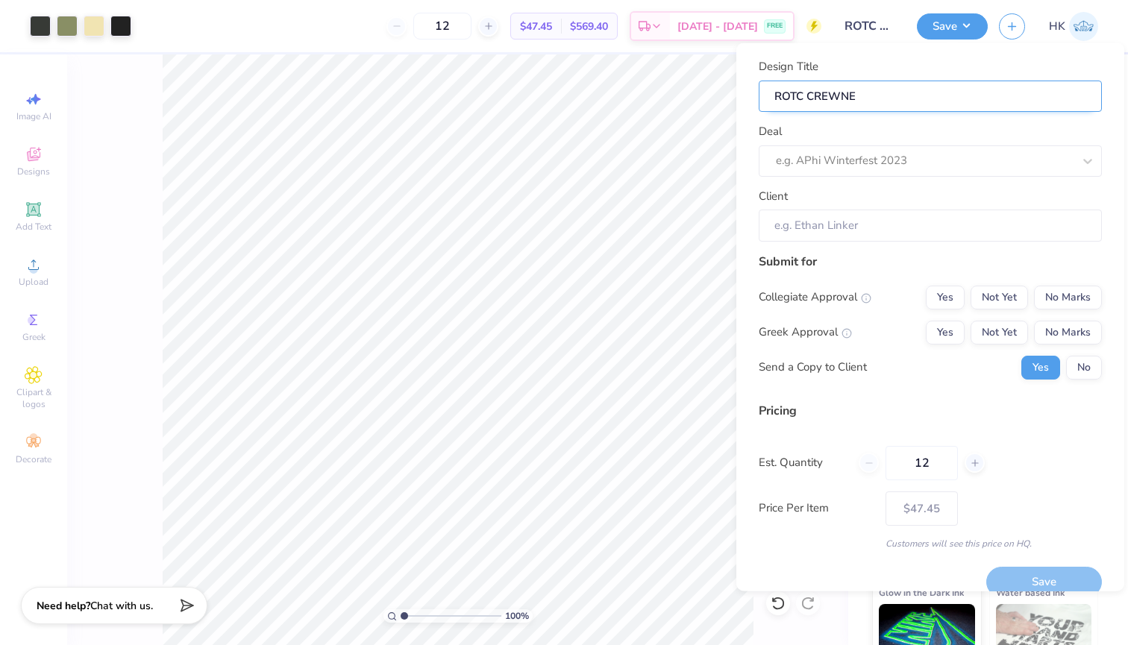
type input "ROTC CREWN"
type input "ROTC CREW"
type input "ROTC CRE"
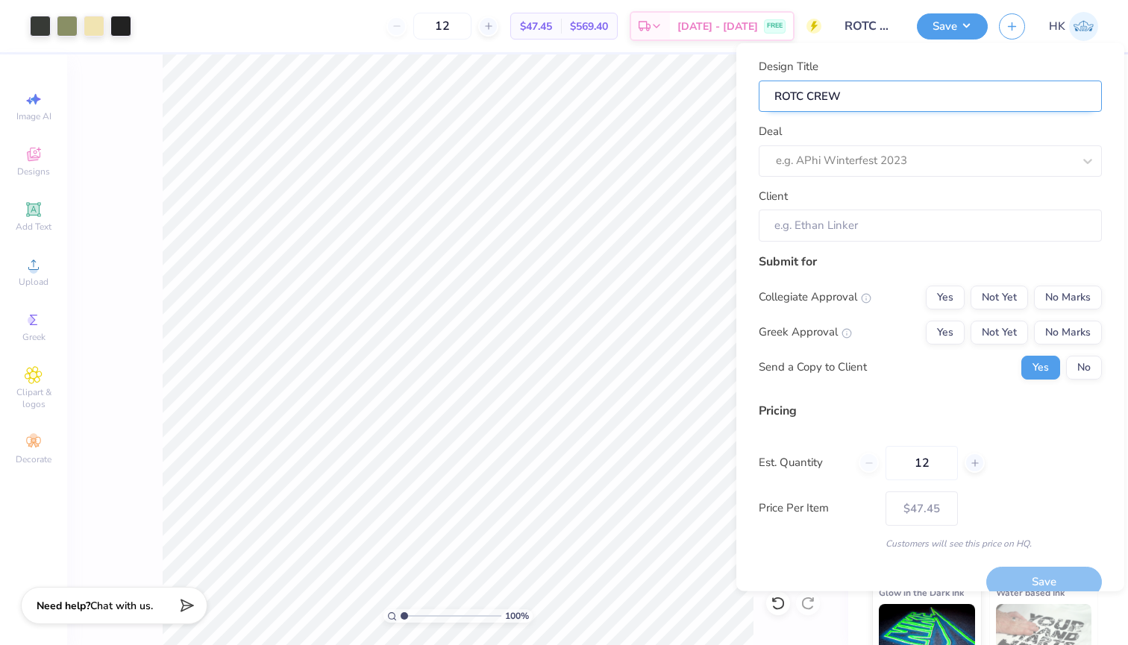
type input "ROTC CRE"
type input "ROTC CR"
type input "ROTC C"
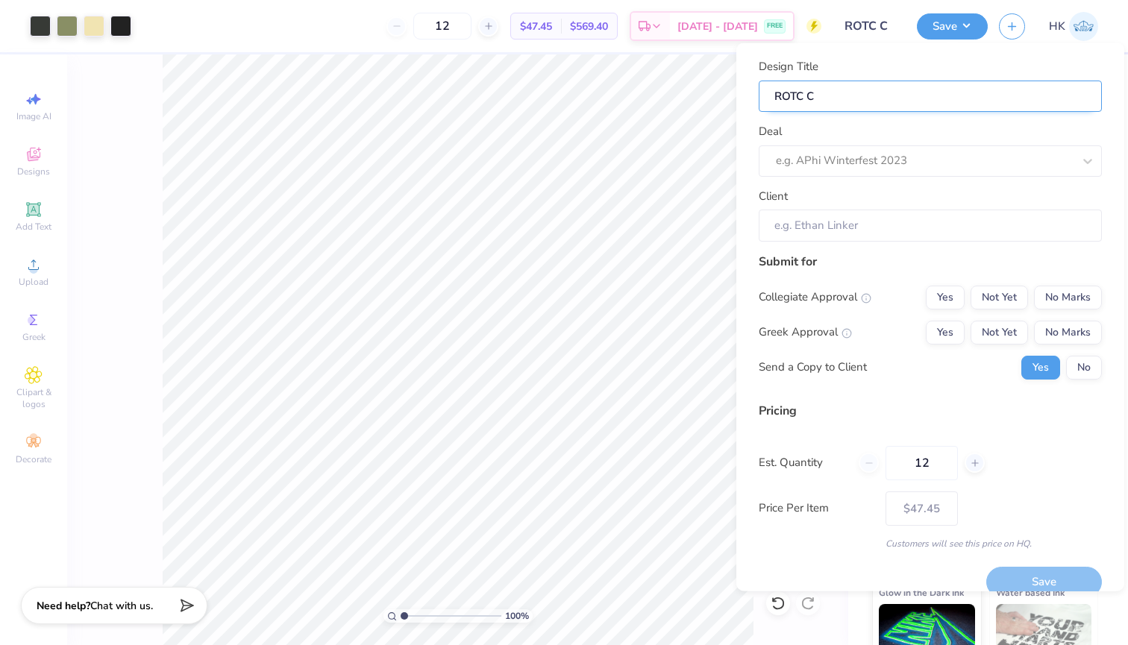
type input "ROTC Cr"
type input "ROTC Cre"
type input "ROTC Crew"
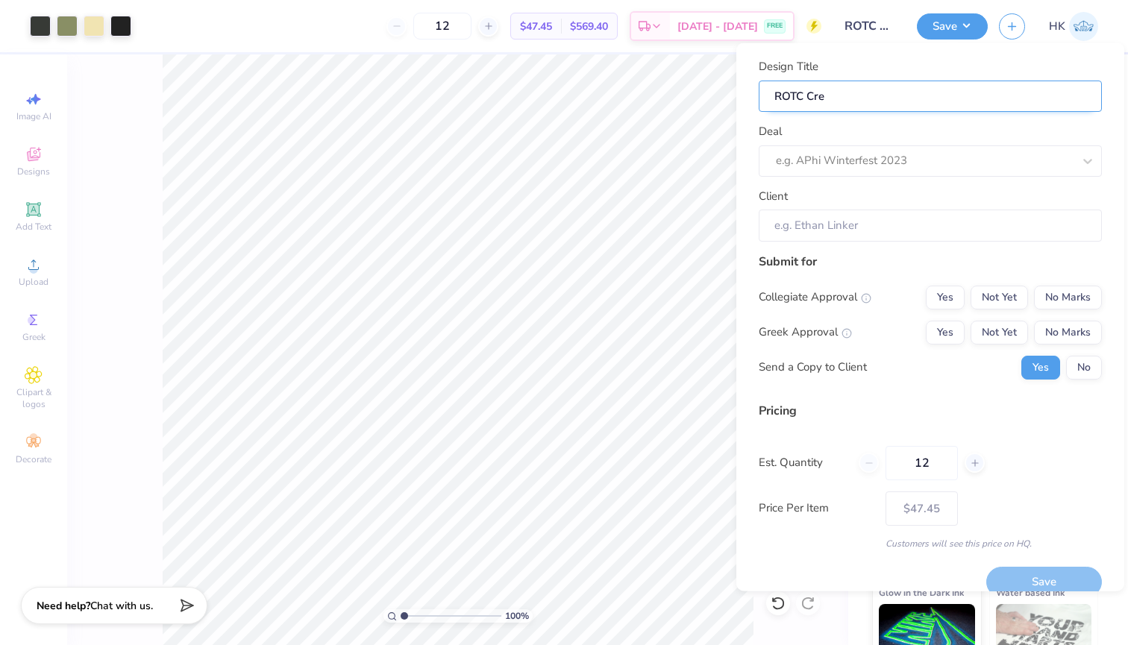
type input "ROTC Crew"
type input "ROTC Crewn"
type input "ROTC Crewne"
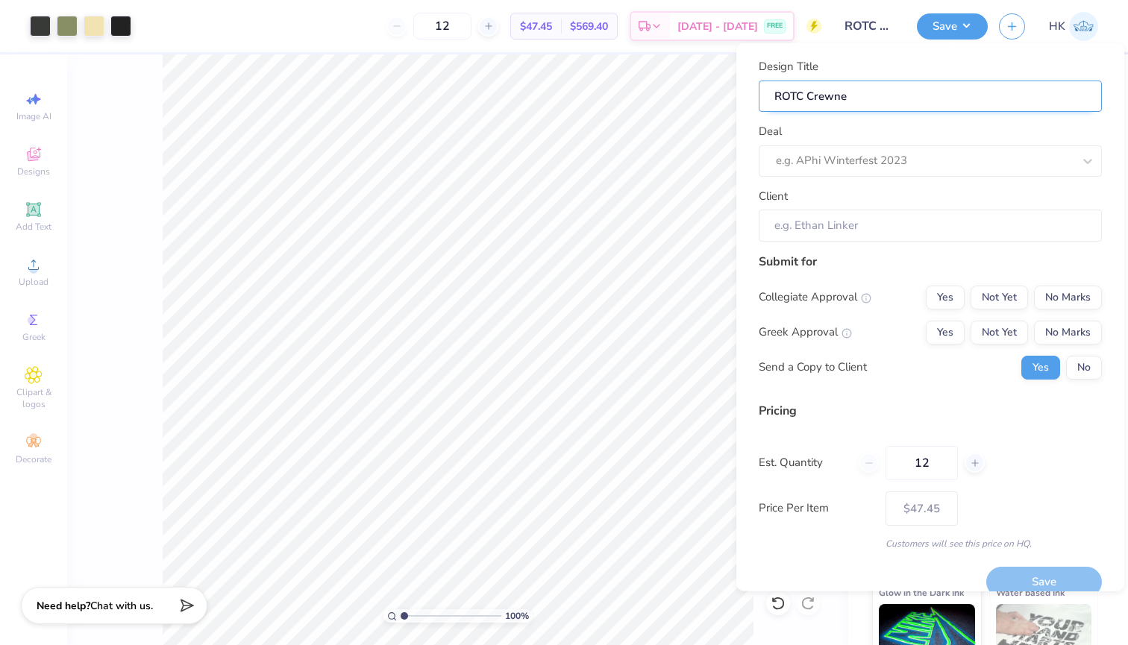
type input "ROTC Crewnec"
type input "ROTC Crewneck"
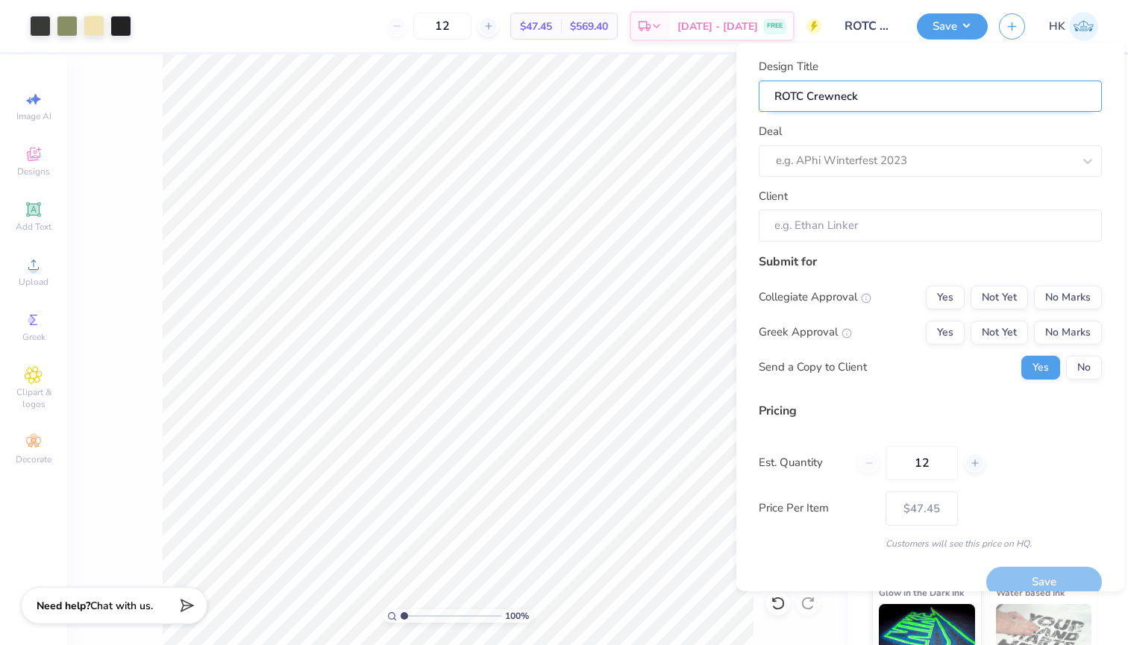
type input "ROTC Crewneck"
type input "ROTC Crewneck 1"
click at [879, 159] on div "e.g. APhi Winterfest 2023" at bounding box center [924, 160] width 297 height 17
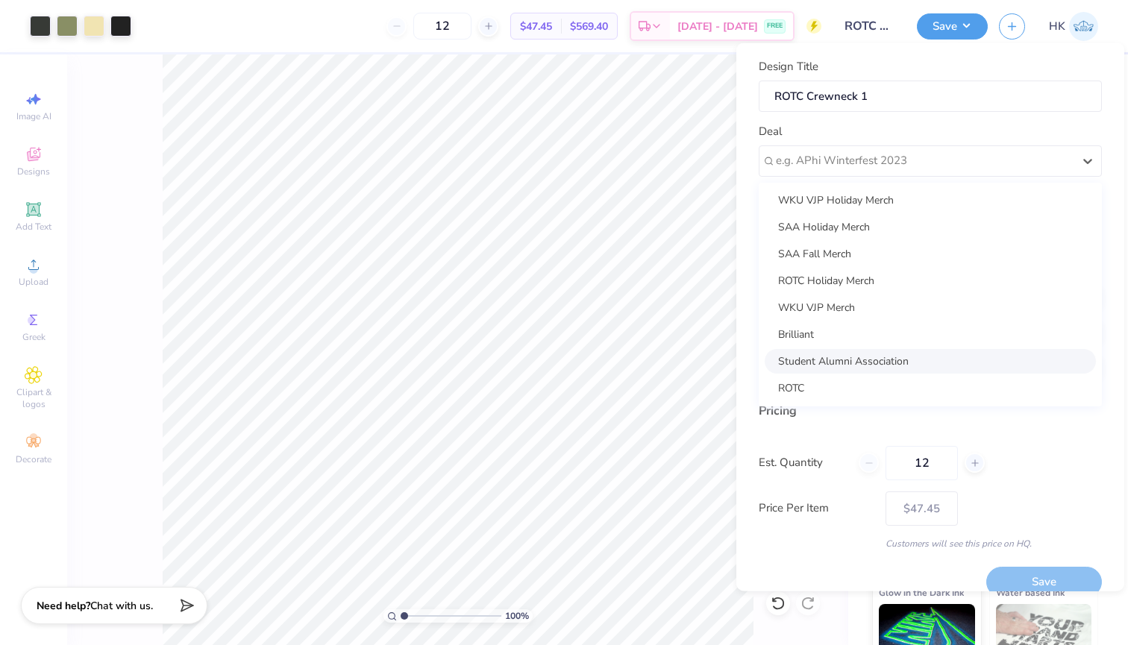
scroll to position [108, 0]
click at [818, 382] on div "ROTC" at bounding box center [930, 387] width 331 height 25
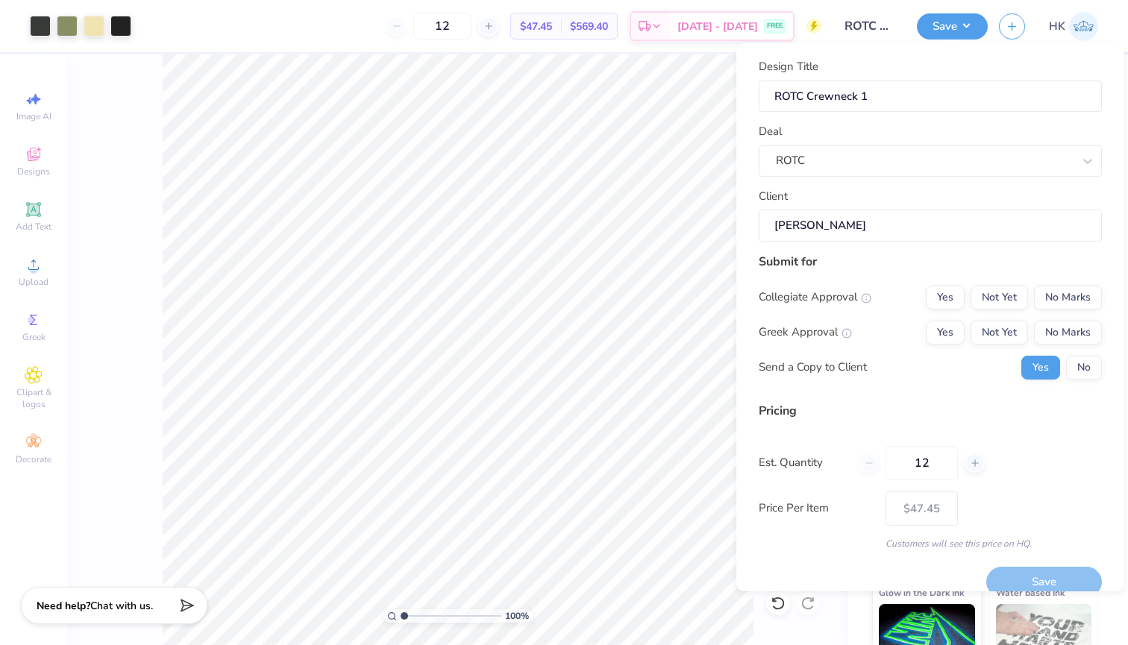
type input "[PERSON_NAME]"
click at [1083, 296] on button "No Marks" at bounding box center [1068, 297] width 68 height 24
click at [1082, 325] on button "No Marks" at bounding box center [1068, 332] width 68 height 24
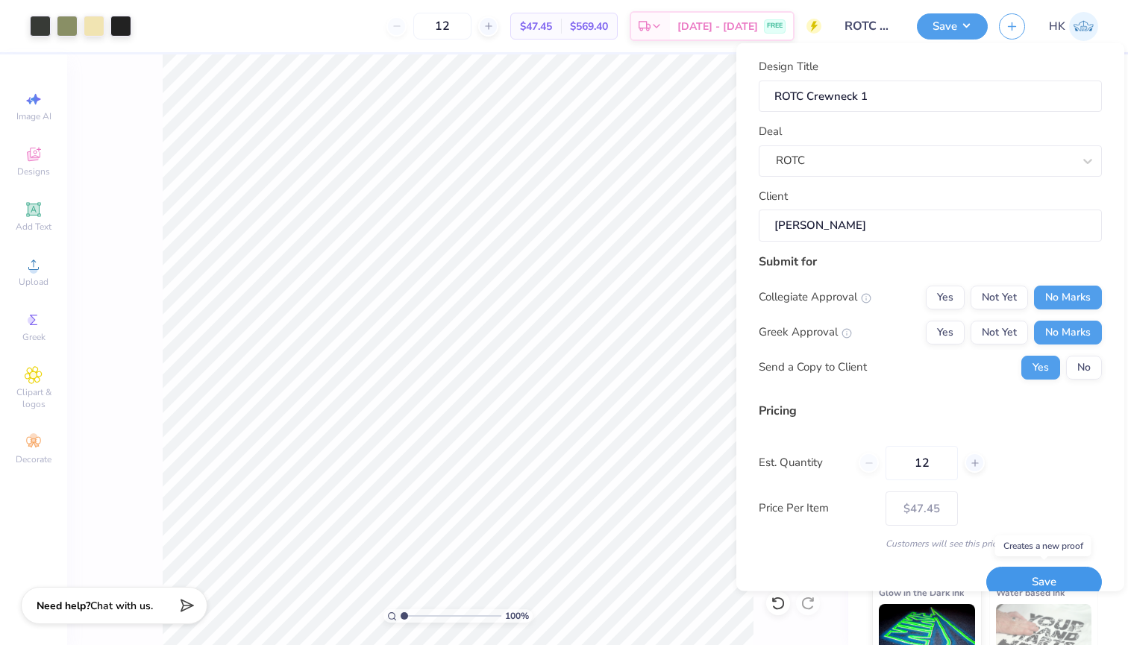
click at [1041, 577] on button "Save" at bounding box center [1044, 582] width 116 height 31
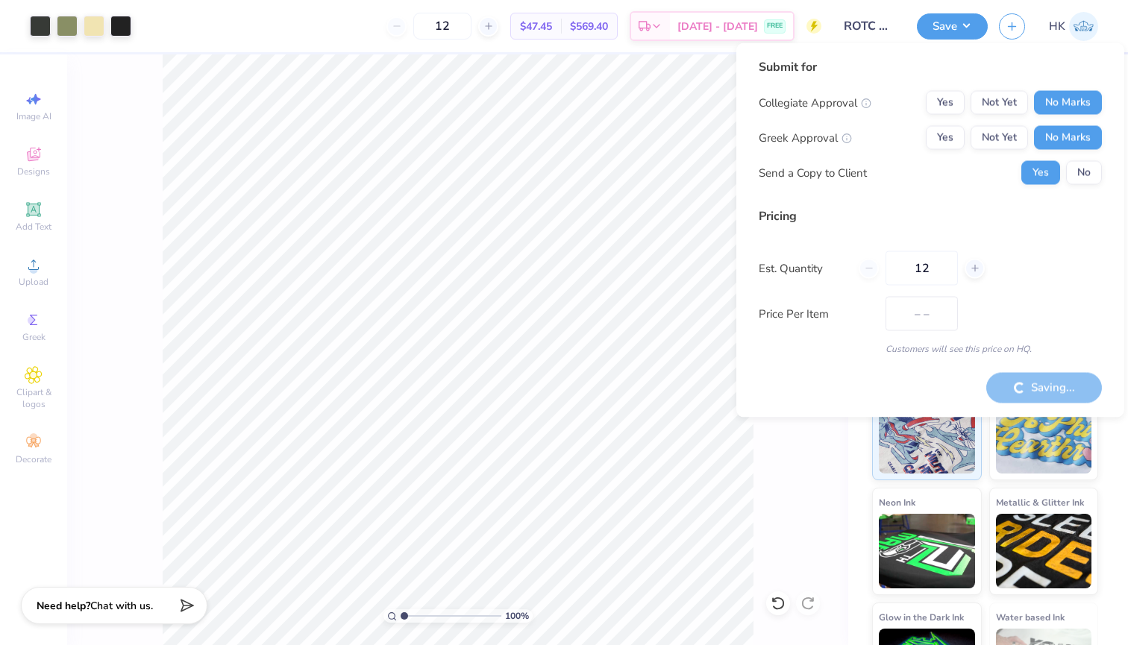
type input "$47.45"
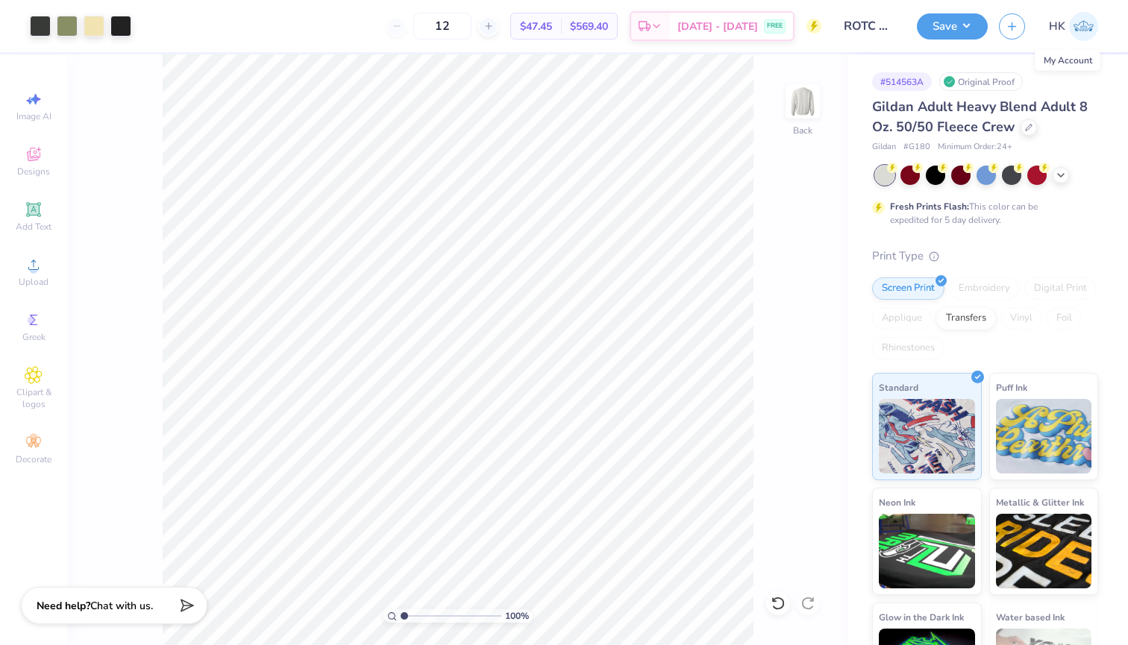
click at [1083, 26] on img at bounding box center [1083, 26] width 29 height 29
